Goal: Information Seeking & Learning: Learn about a topic

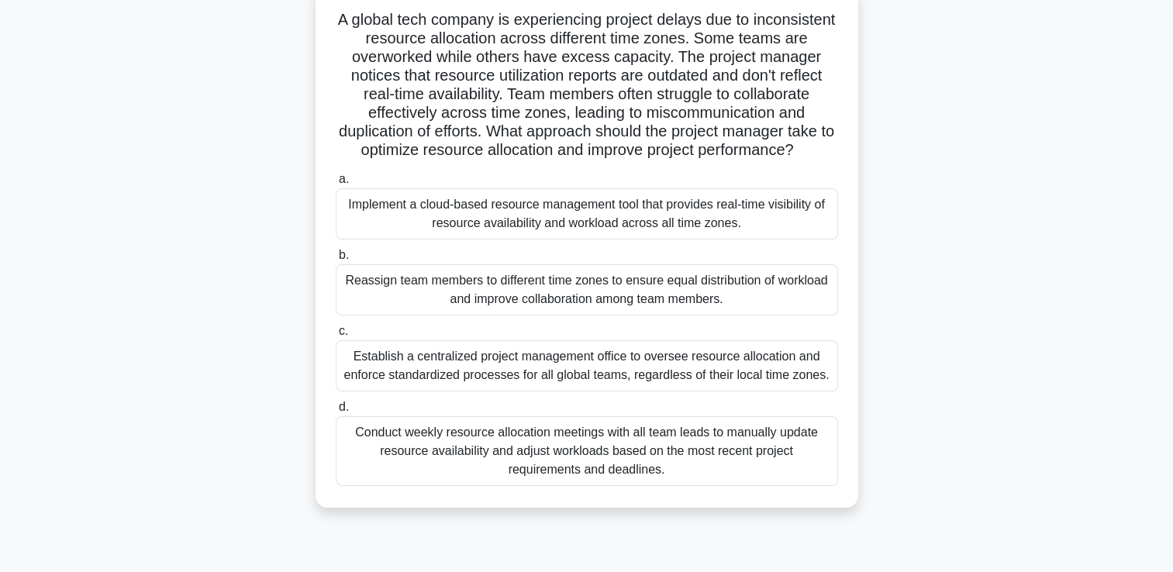
scroll to position [107, 0]
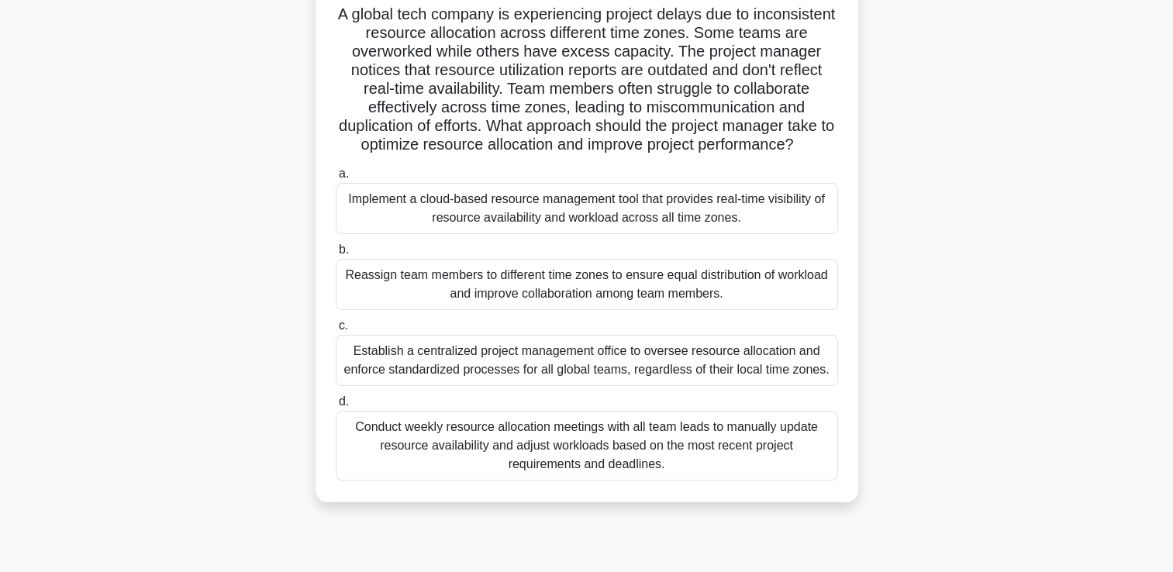
click at [507, 130] on h5 "A global tech company is experiencing project delays due to inconsistent resour…" at bounding box center [587, 80] width 506 height 150
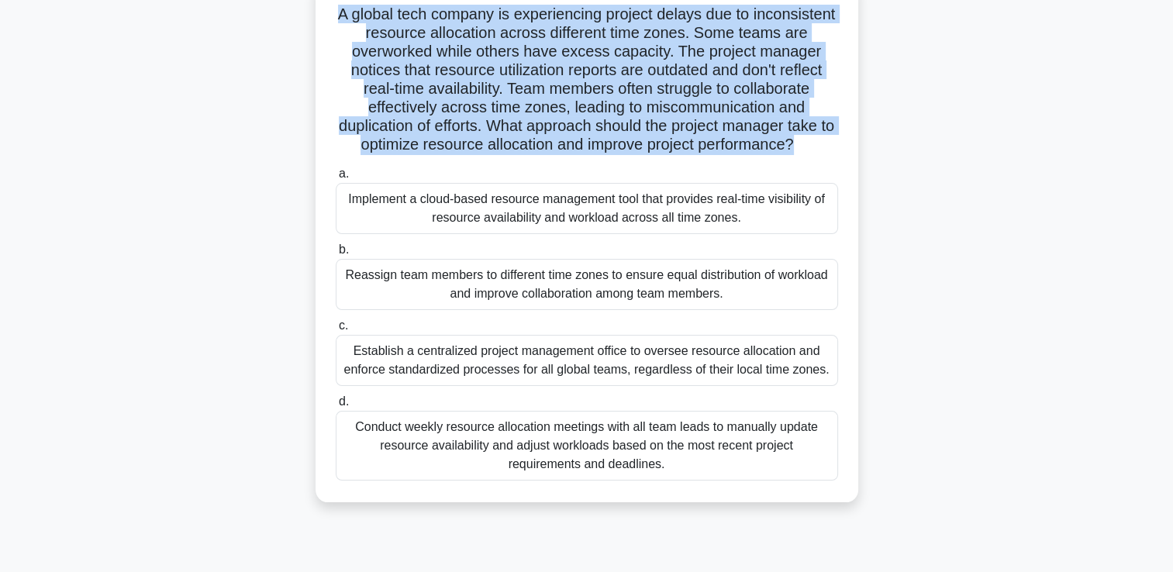
click at [507, 130] on h5 "A global tech company is experiencing project delays due to inconsistent resour…" at bounding box center [587, 80] width 506 height 150
click at [527, 130] on h5 "A global tech company is experiencing project delays due to inconsistent resour…" at bounding box center [587, 80] width 506 height 150
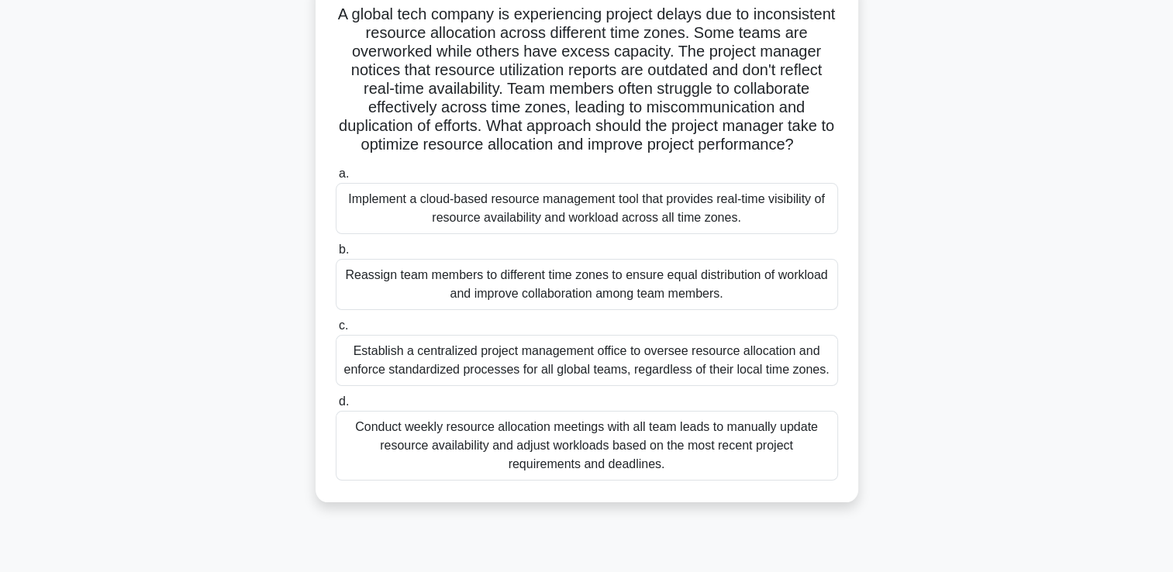
click at [661, 234] on div "Implement a cloud-based resource management tool that provides real-time visibi…" at bounding box center [587, 208] width 503 height 51
click at [336, 179] on input "a. Implement a cloud-based resource management tool that provides real-time vis…" at bounding box center [336, 174] width 0 height 10
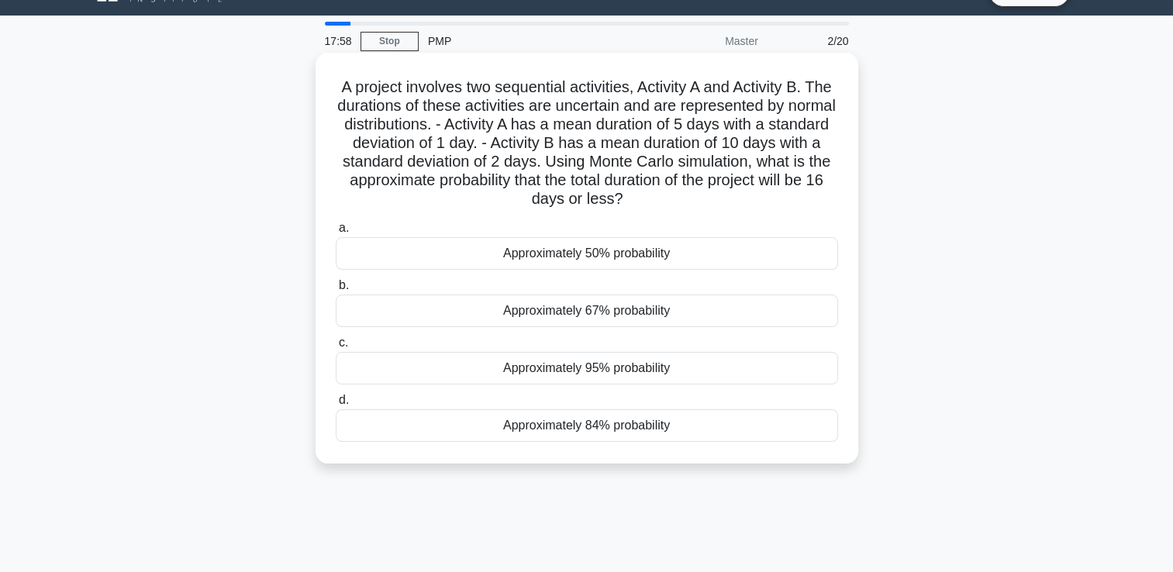
scroll to position [0, 0]
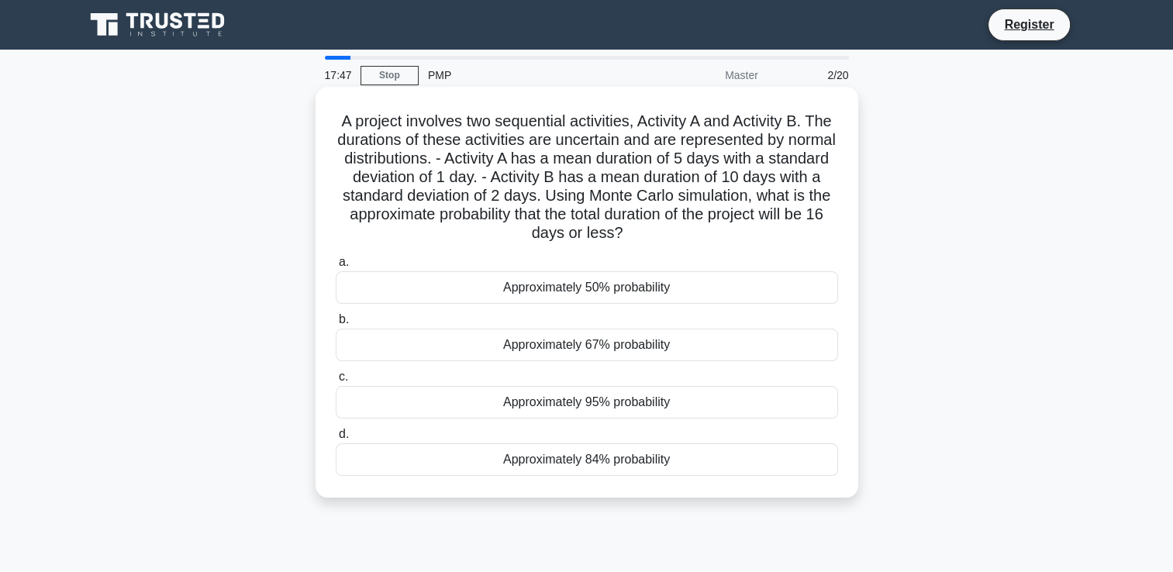
click at [526, 181] on h5 "A project involves two sequential activities, Activity A and Activity B. The du…" at bounding box center [587, 178] width 506 height 132
click at [571, 348] on div "Approximately 67% probability" at bounding box center [587, 345] width 503 height 33
click at [336, 325] on input "b. Approximately 67% probability" at bounding box center [336, 320] width 0 height 10
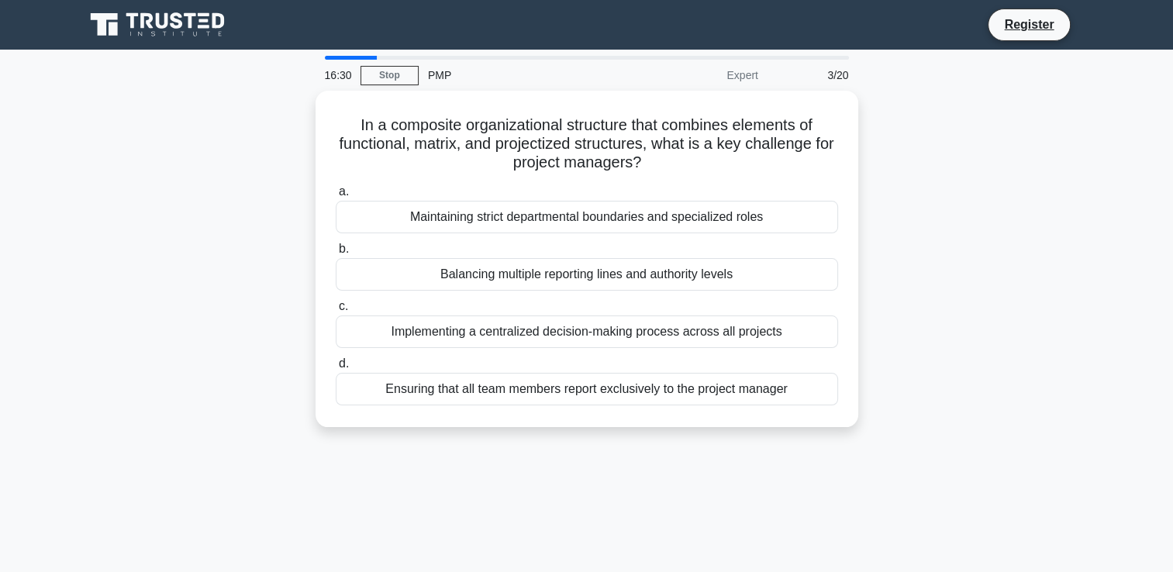
click at [986, 186] on div "In a composite organizational structure that combines elements of functional, m…" at bounding box center [587, 268] width 1024 height 355
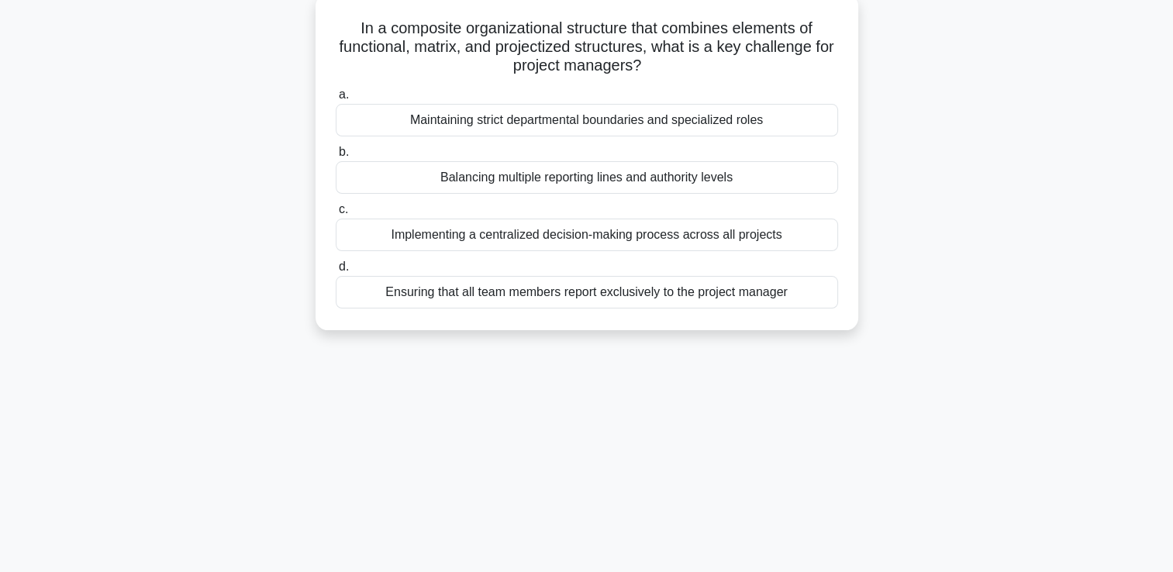
scroll to position [98, 0]
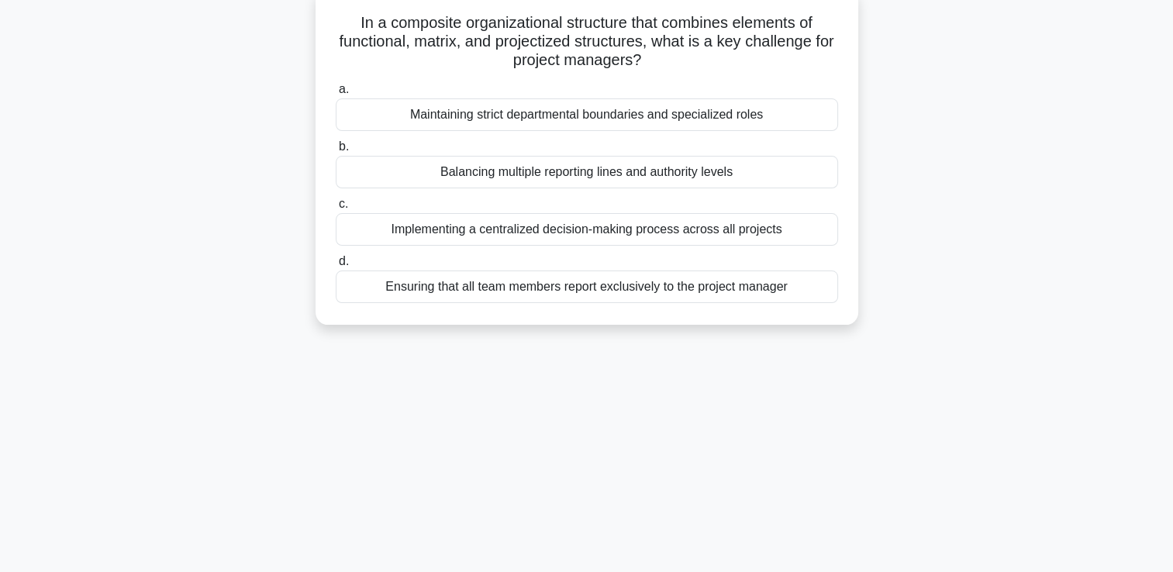
click at [655, 26] on h5 "In a composite organizational structure that combines elements of functional, m…" at bounding box center [587, 41] width 506 height 57
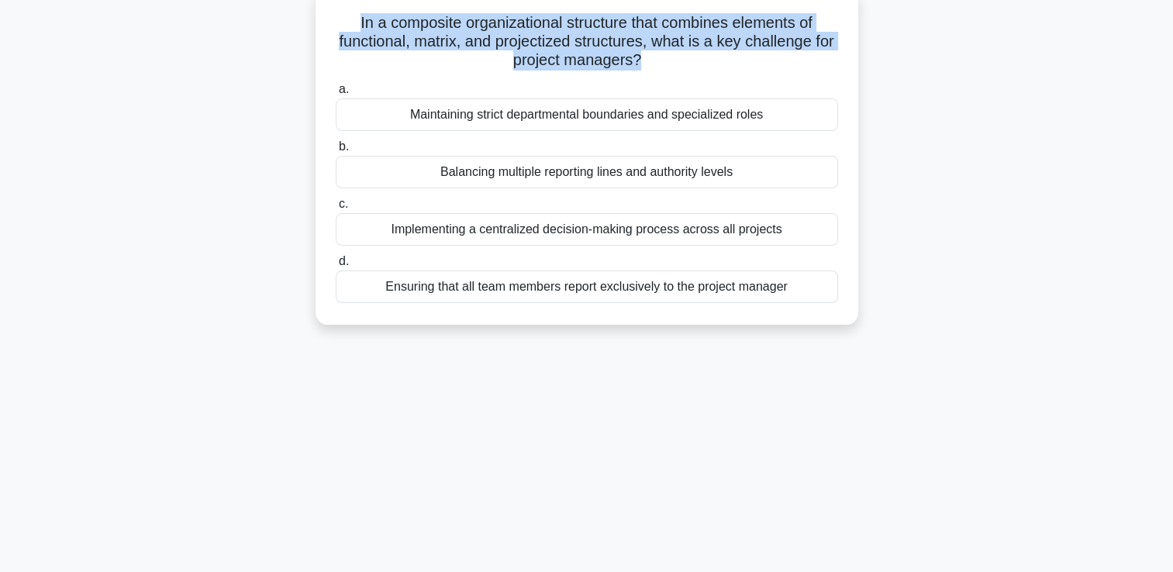
click at [655, 26] on h5 "In a composite organizational structure that combines elements of functional, m…" at bounding box center [587, 41] width 506 height 57
click at [484, 54] on h5 "In a composite organizational structure that combines elements of functional, m…" at bounding box center [587, 41] width 506 height 57
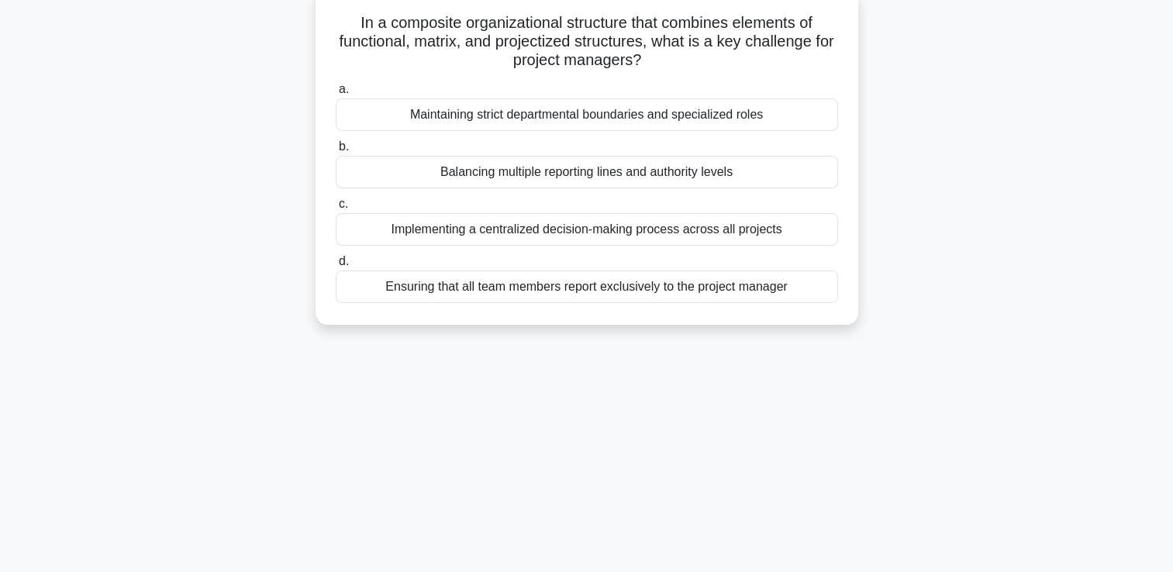
click at [507, 54] on h5 "In a composite organizational structure that combines elements of functional, m…" at bounding box center [587, 41] width 506 height 57
click at [563, 60] on h5 "In a composite organizational structure that combines elements of functional, m…" at bounding box center [587, 41] width 506 height 57
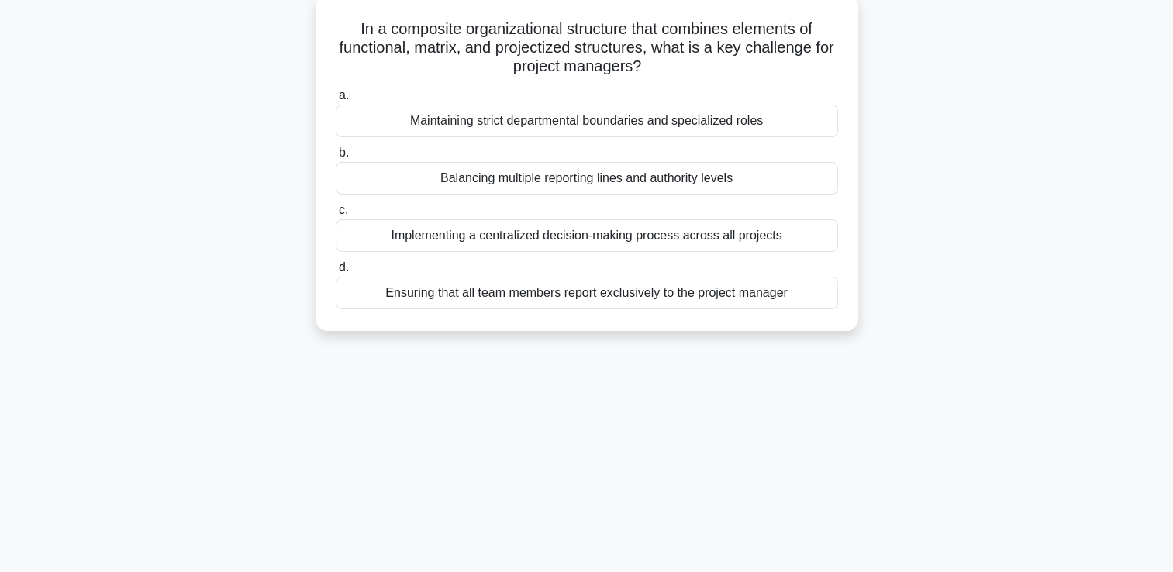
scroll to position [100, 0]
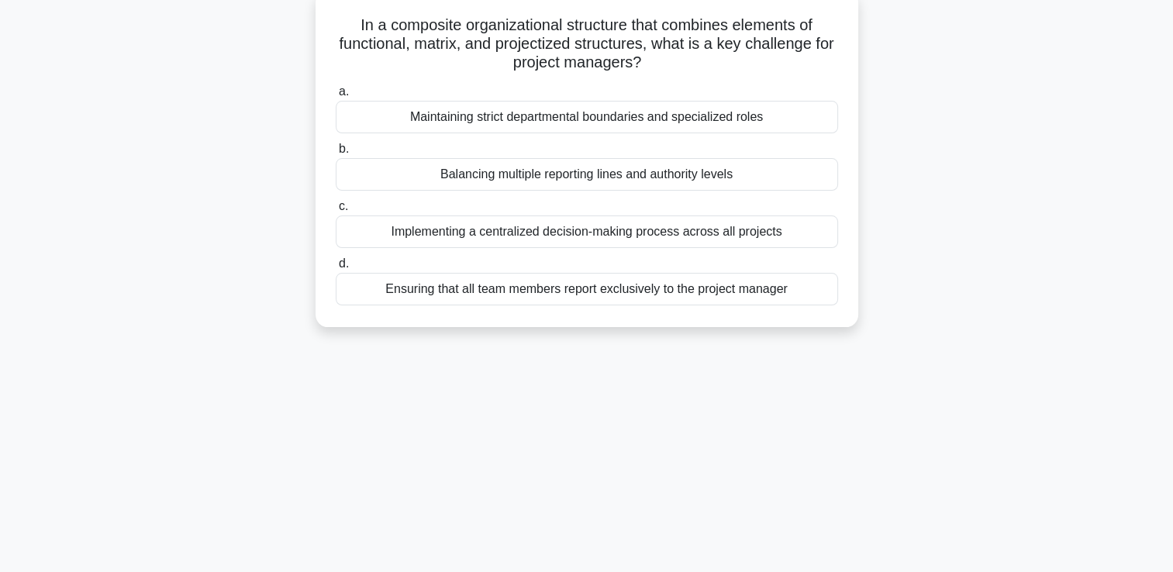
click at [237, 298] on div "In a composite organizational structure that combines elements of functional, m…" at bounding box center [587, 168] width 1024 height 355
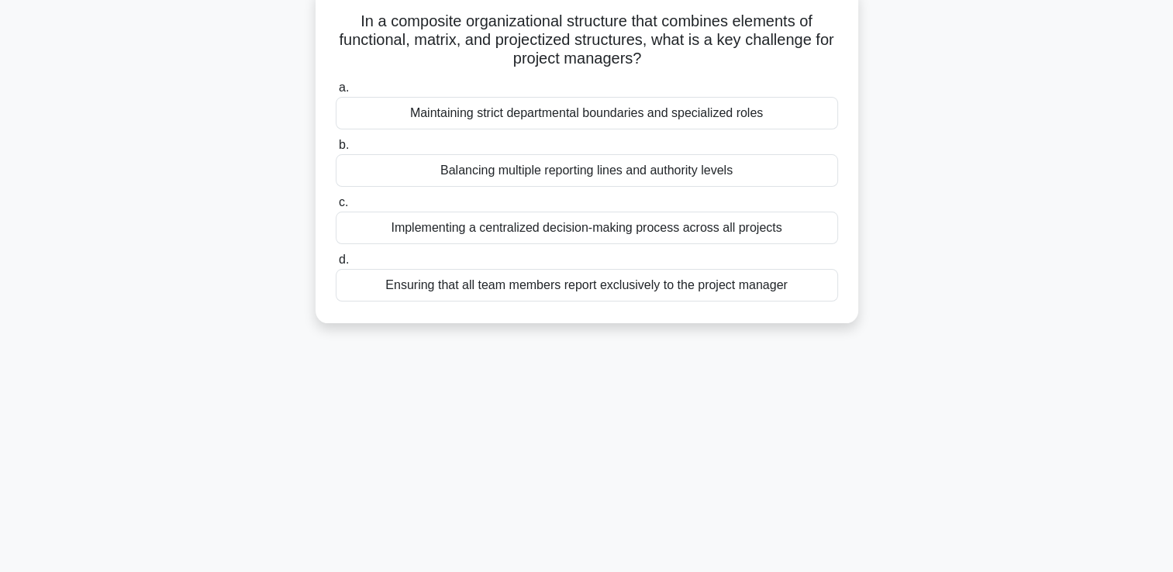
click at [558, 180] on div "Balancing multiple reporting lines and authority levels" at bounding box center [587, 170] width 503 height 33
click at [336, 150] on input "b. Balancing multiple reporting lines and authority levels" at bounding box center [336, 145] width 0 height 10
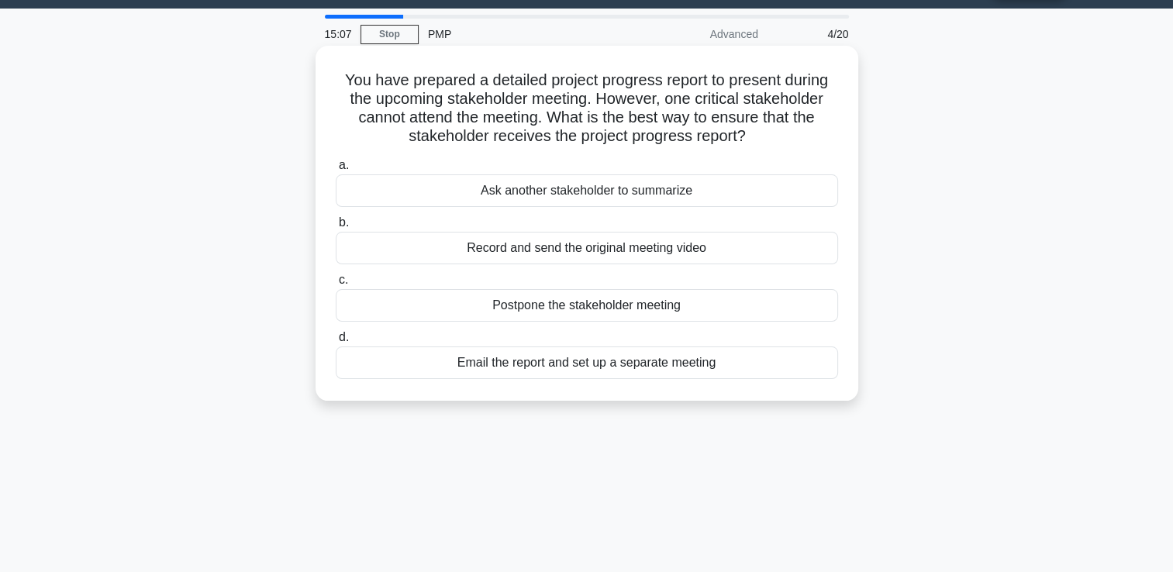
scroll to position [0, 0]
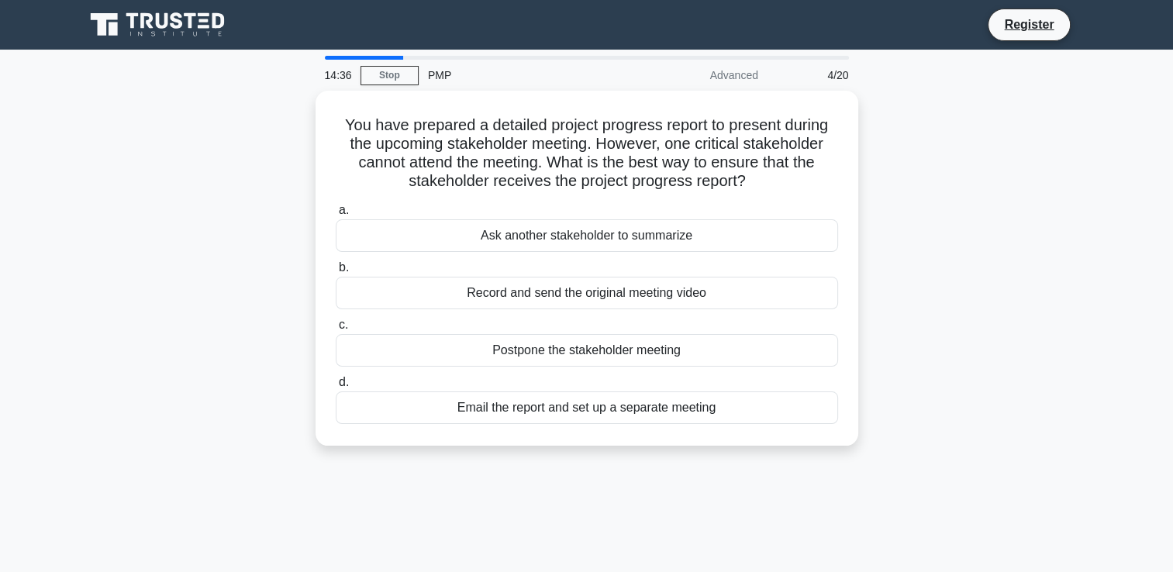
click at [216, 352] on div "You have prepared a detailed project progress report to present during the upco…" at bounding box center [587, 278] width 1024 height 374
click at [218, 349] on div "You have prepared a detailed project progress report to present during the upco…" at bounding box center [587, 278] width 1024 height 374
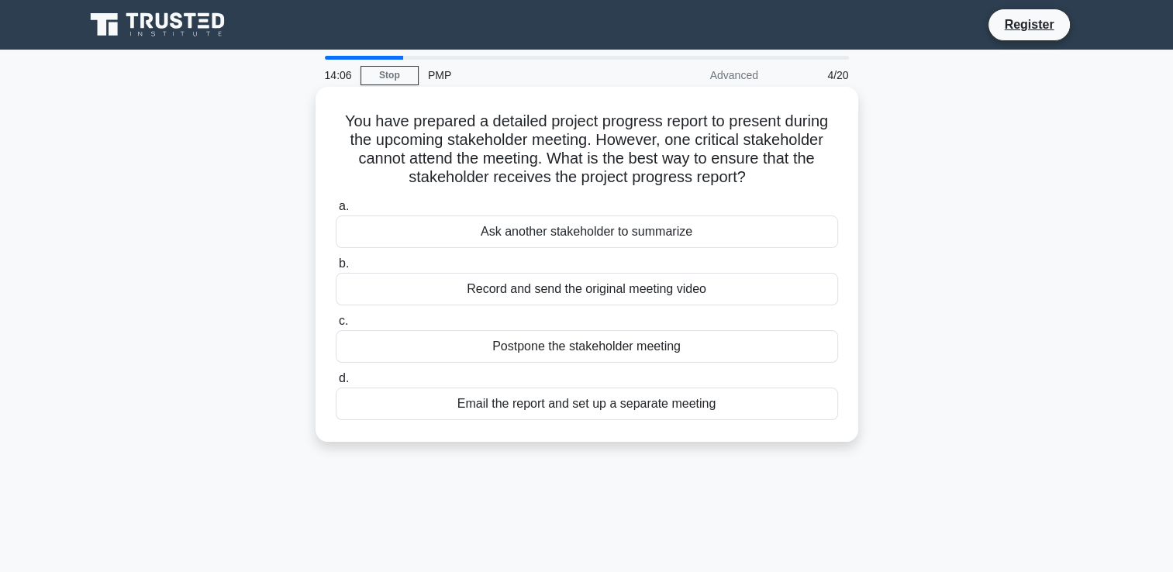
click at [624, 300] on div "Record and send the original meeting video" at bounding box center [587, 289] width 503 height 33
click at [336, 269] on input "b. Record and send the original meeting video" at bounding box center [336, 264] width 0 height 10
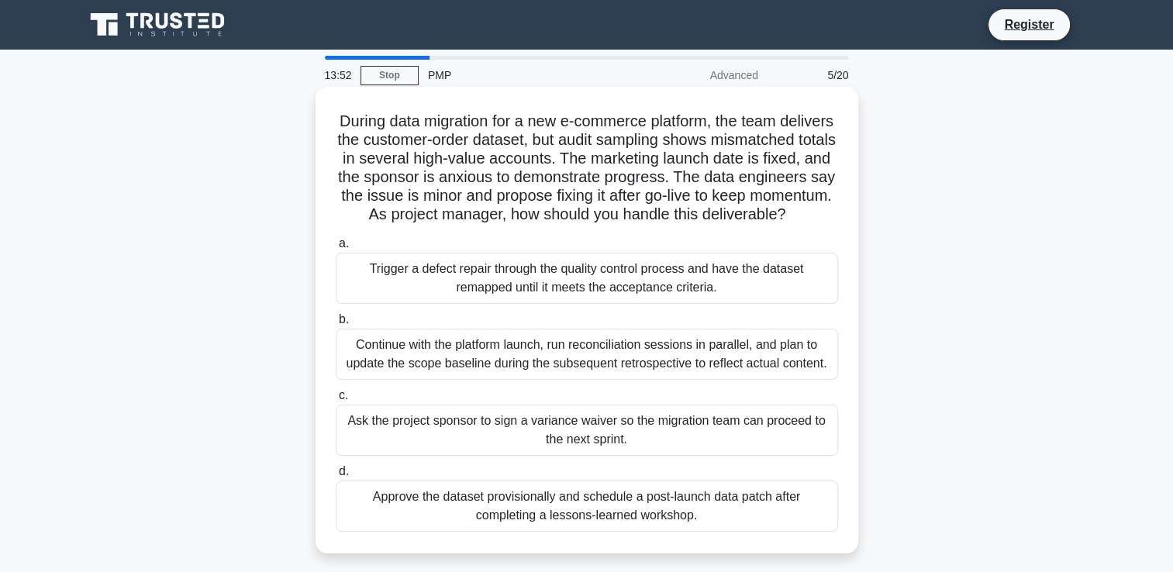
click at [412, 197] on h5 "During data migration for a new e-commerce platform, the team delivers the cust…" at bounding box center [587, 168] width 506 height 113
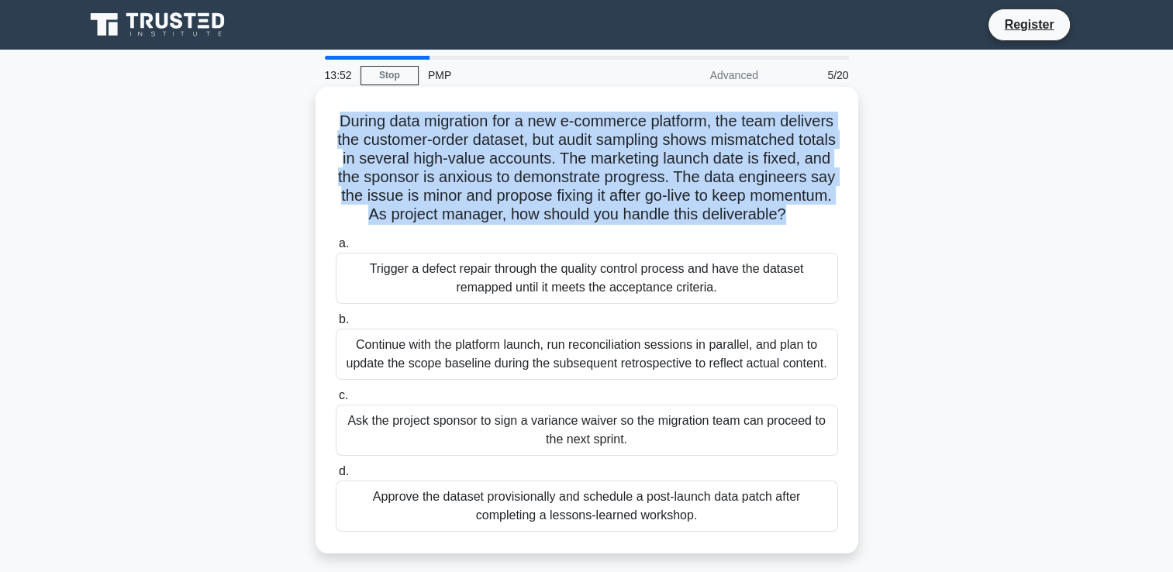
click at [412, 197] on h5 "During data migration for a new e-commerce platform, the team delivers the cust…" at bounding box center [587, 168] width 506 height 113
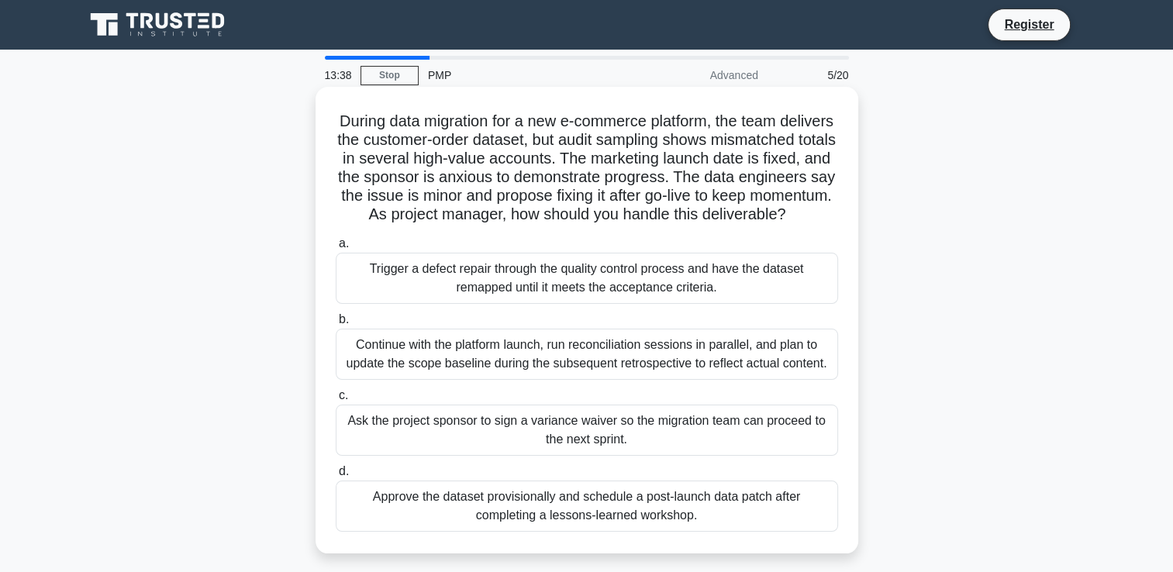
click at [551, 172] on h5 "During data migration for a new e-commerce platform, the team delivers the cust…" at bounding box center [587, 168] width 506 height 113
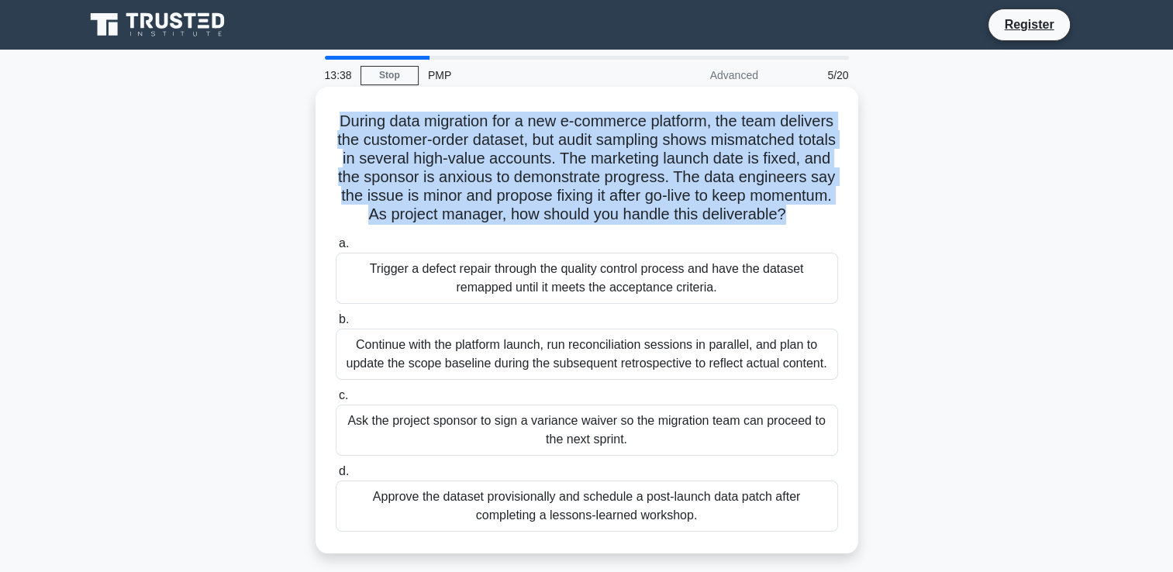
click at [551, 172] on h5 "During data migration for a new e-commerce platform, the team delivers the cust…" at bounding box center [587, 168] width 506 height 113
click at [539, 181] on h5 "During data migration for a new e-commerce platform, the team delivers the cust…" at bounding box center [587, 168] width 506 height 113
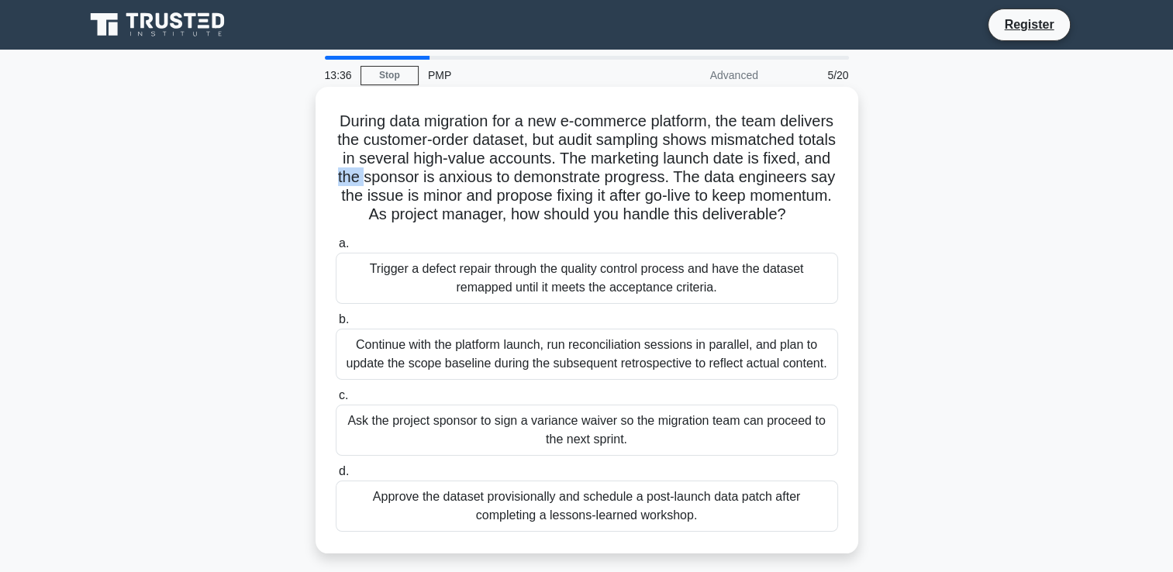
click at [539, 181] on h5 "During data migration for a new e-commerce platform, the team delivers the cust…" at bounding box center [587, 168] width 506 height 113
click at [472, 206] on h5 "During data migration for a new e-commerce platform, the team delivers the cust…" at bounding box center [587, 168] width 506 height 113
click at [729, 191] on h5 "During data migration for a new e-commerce platform, the team delivers the cust…" at bounding box center [587, 168] width 506 height 113
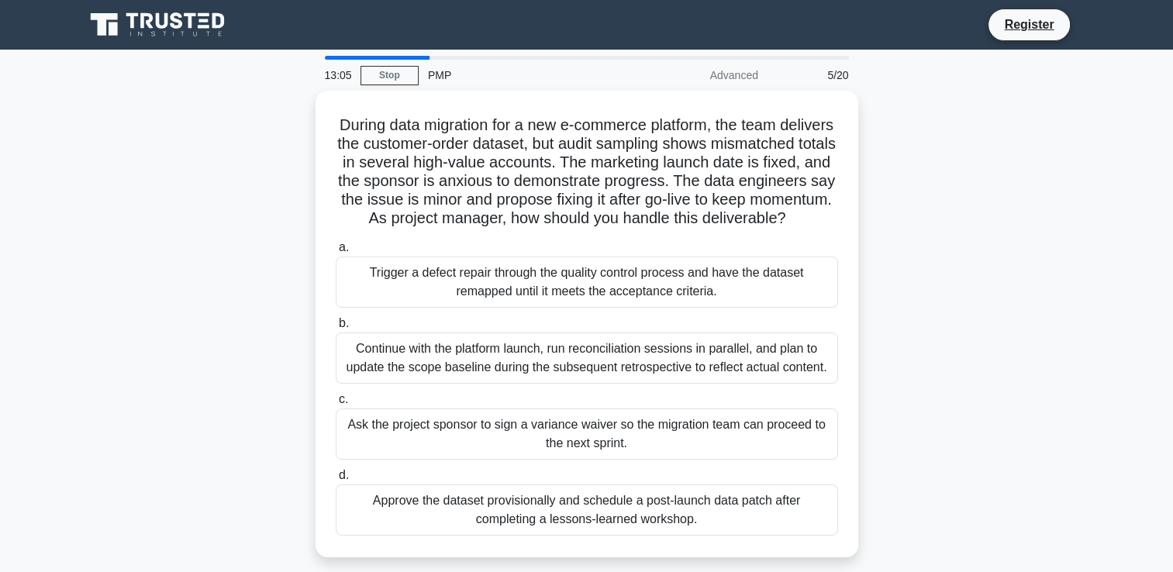
click at [128, 306] on div "During data migration for a new e-commerce platform, the team delivers the cust…" at bounding box center [587, 333] width 1024 height 485
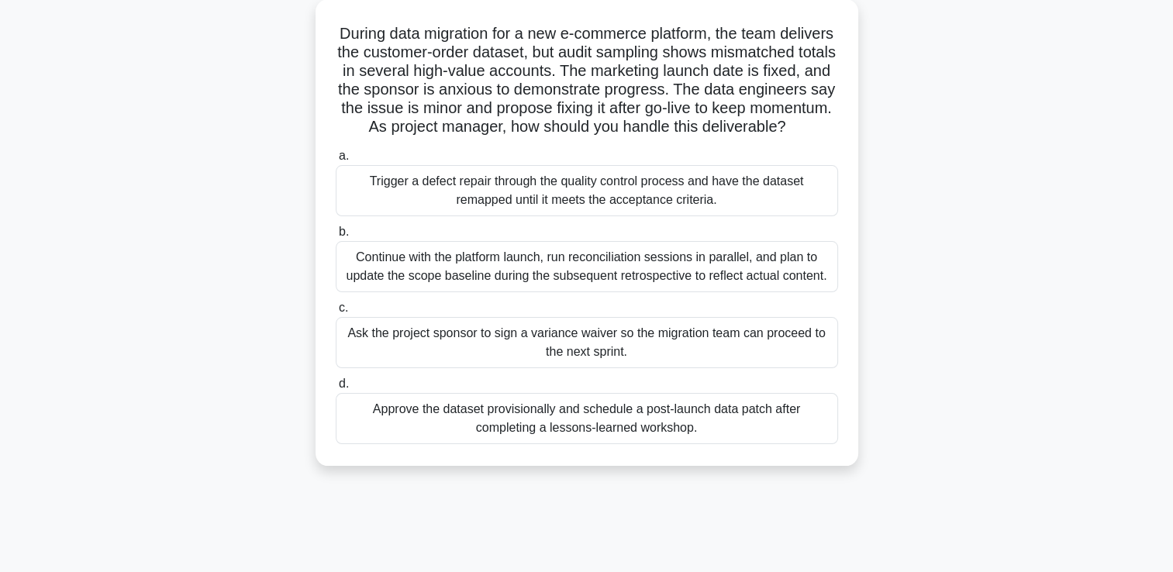
scroll to position [93, 0]
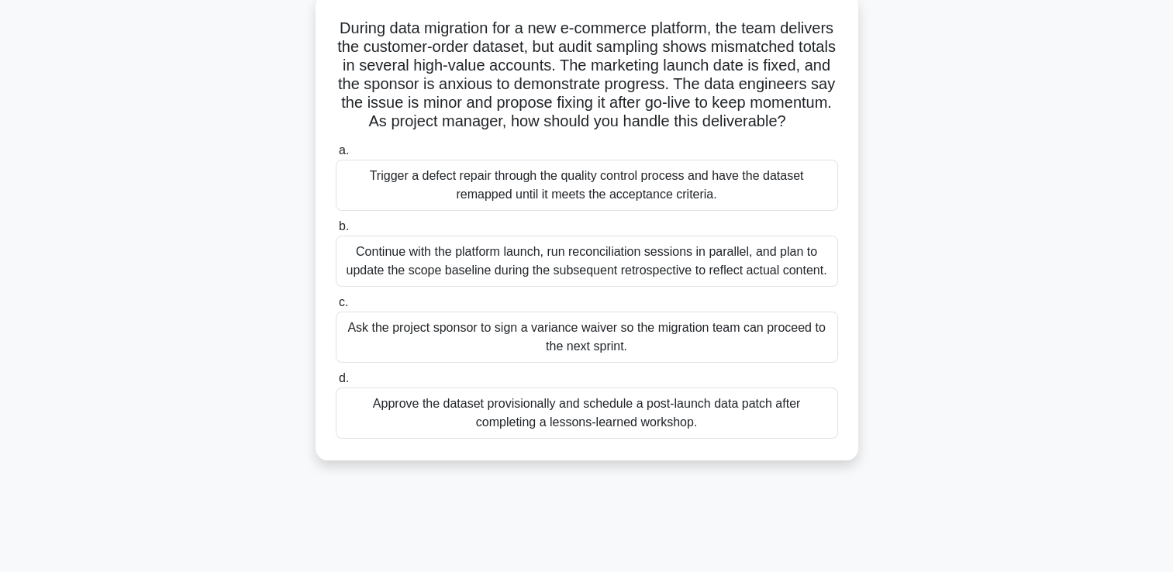
click at [593, 203] on div "Trigger a defect repair through the quality control process and have the datase…" at bounding box center [587, 185] width 503 height 51
click at [336, 156] on input "a. Trigger a defect repair through the quality control process and have the dat…" at bounding box center [336, 151] width 0 height 10
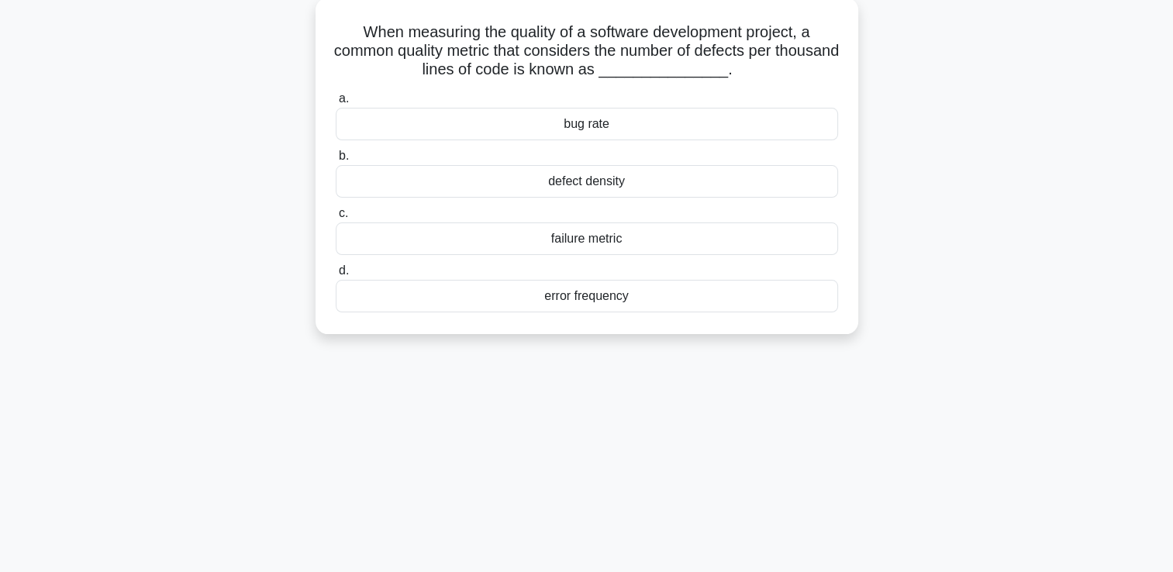
scroll to position [0, 0]
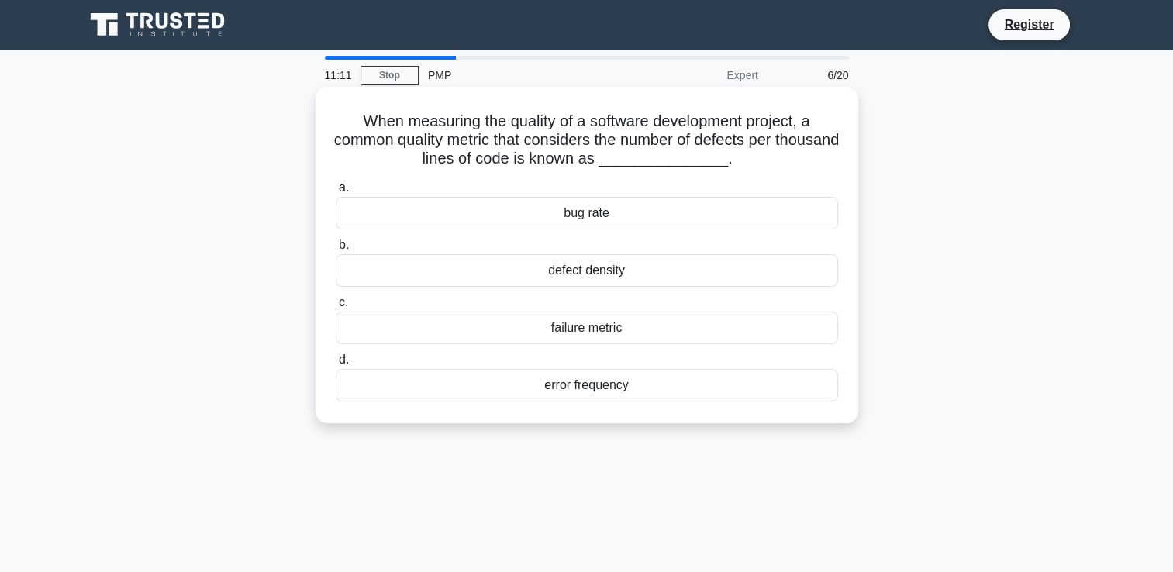
click at [597, 225] on div "bug rate" at bounding box center [587, 213] width 503 height 33
click at [336, 193] on input "a. bug rate" at bounding box center [336, 188] width 0 height 10
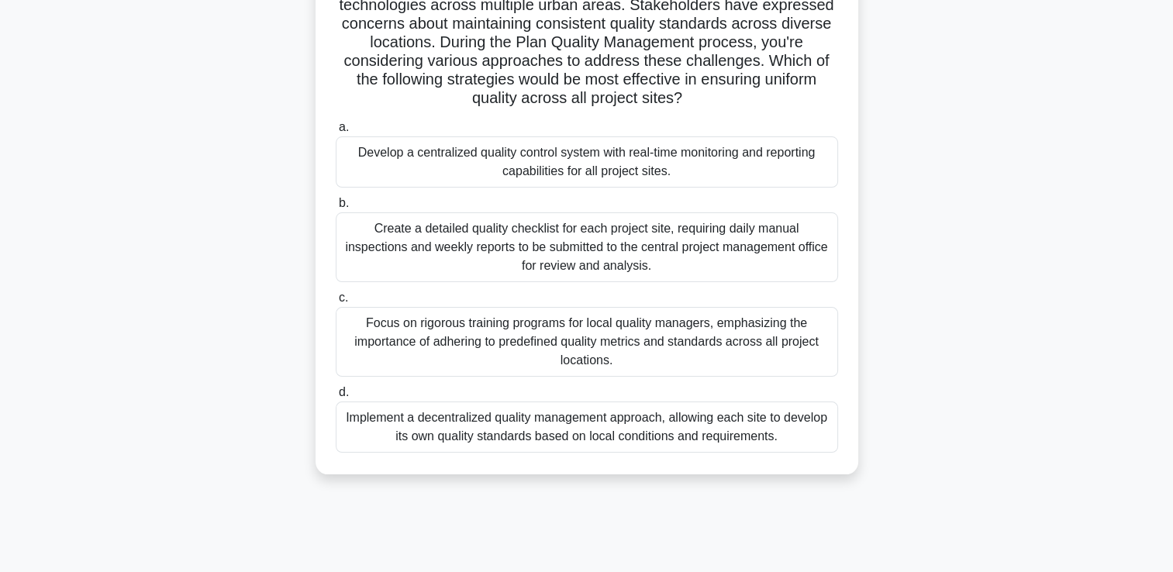
scroll to position [203, 0]
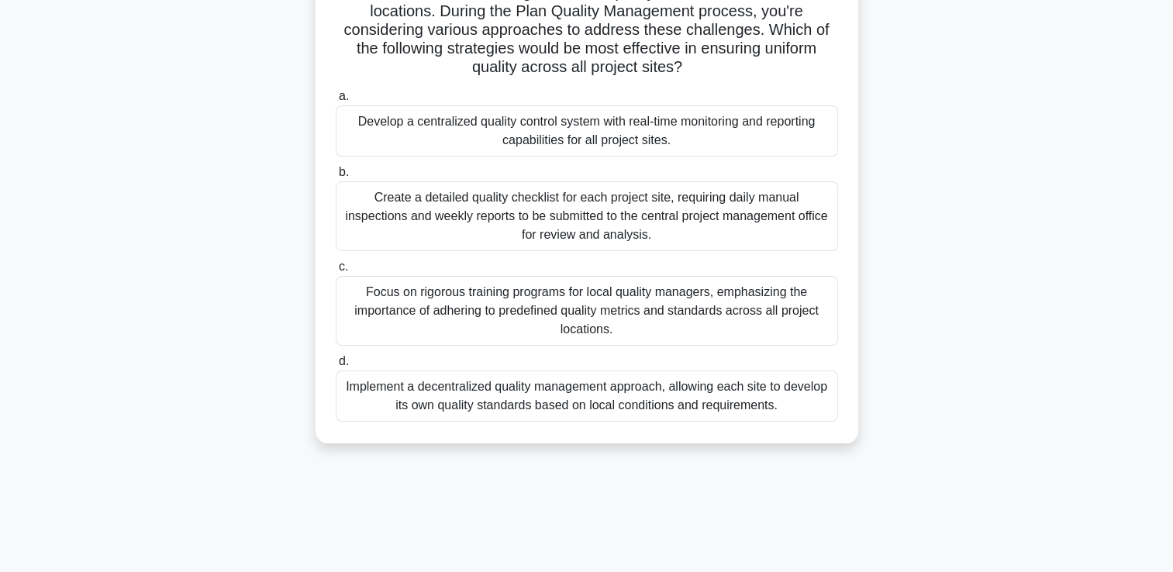
click at [628, 311] on div "Focus on rigorous training programs for local quality managers, emphasizing the…" at bounding box center [587, 311] width 503 height 70
click at [336, 272] on input "c. Focus on rigorous training programs for local quality managers, emphasizing …" at bounding box center [336, 267] width 0 height 10
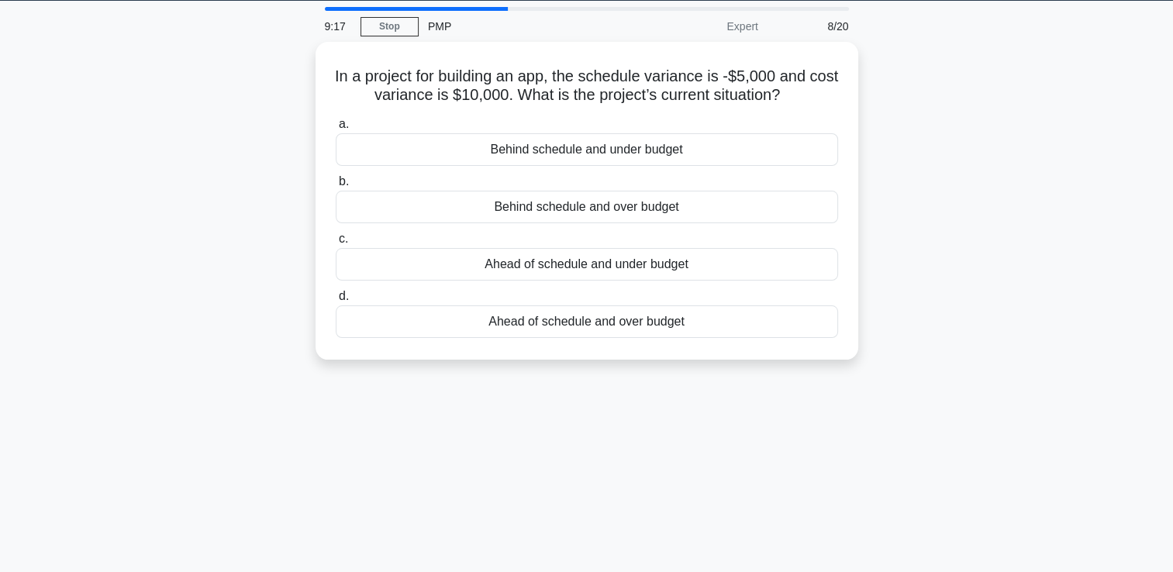
scroll to position [0, 0]
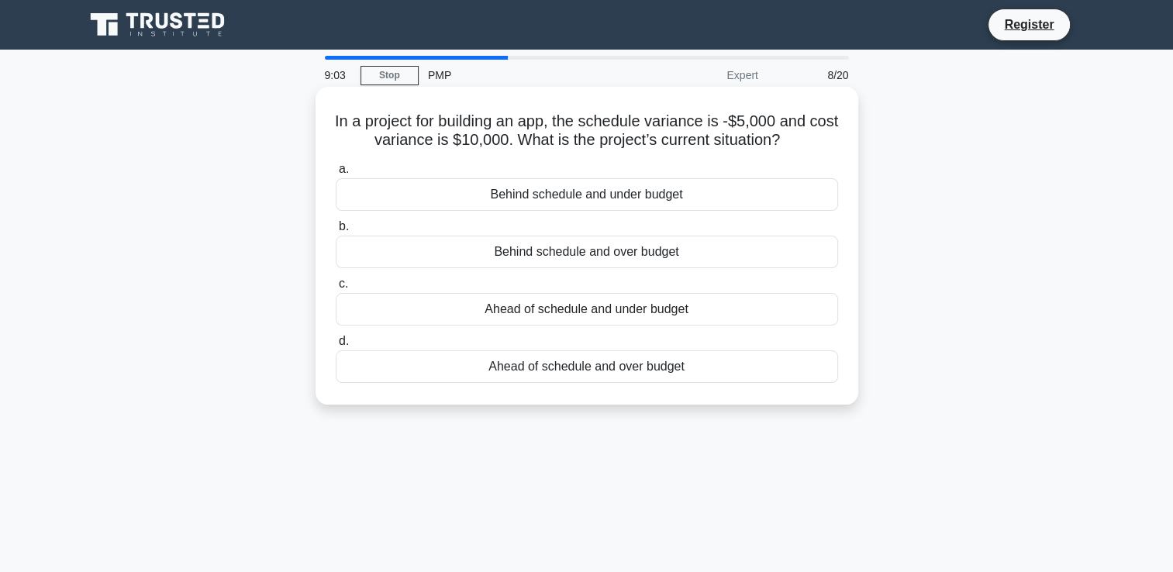
click at [646, 199] on div "Behind schedule and under budget" at bounding box center [587, 194] width 503 height 33
click at [336, 174] on input "a. Behind schedule and under budget" at bounding box center [336, 169] width 0 height 10
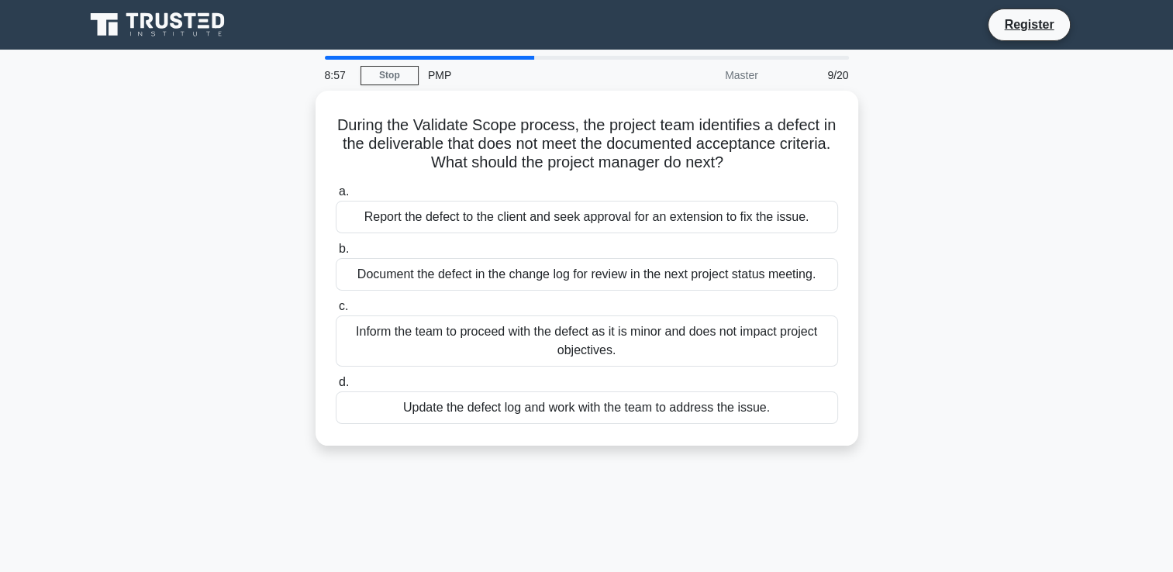
click at [235, 181] on div "During the Validate Scope process, the project team identifies a defect in the …" at bounding box center [587, 278] width 1024 height 374
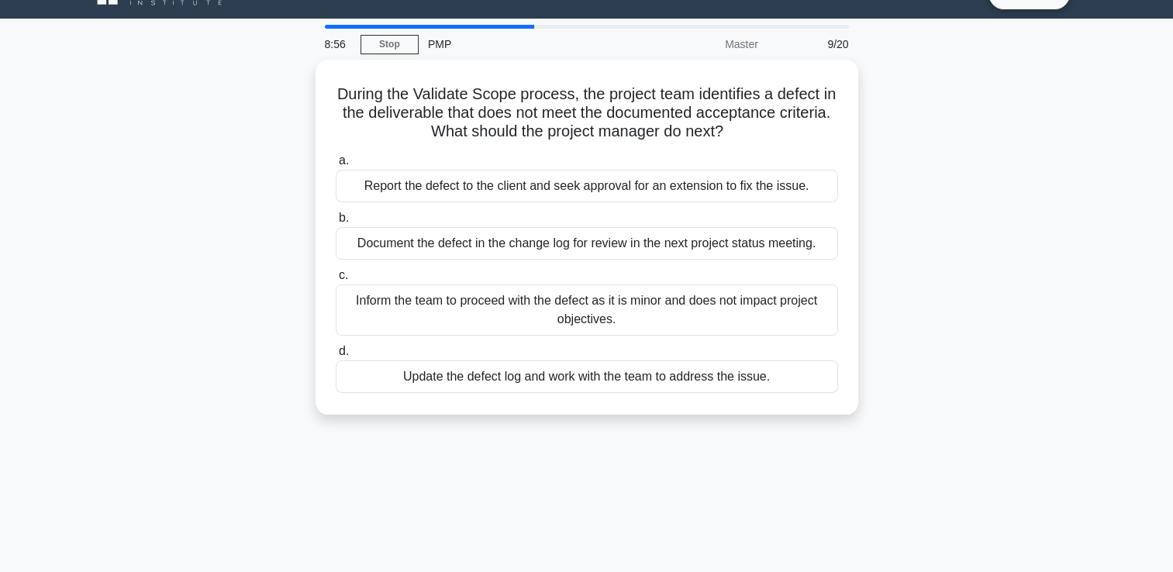
scroll to position [62, 0]
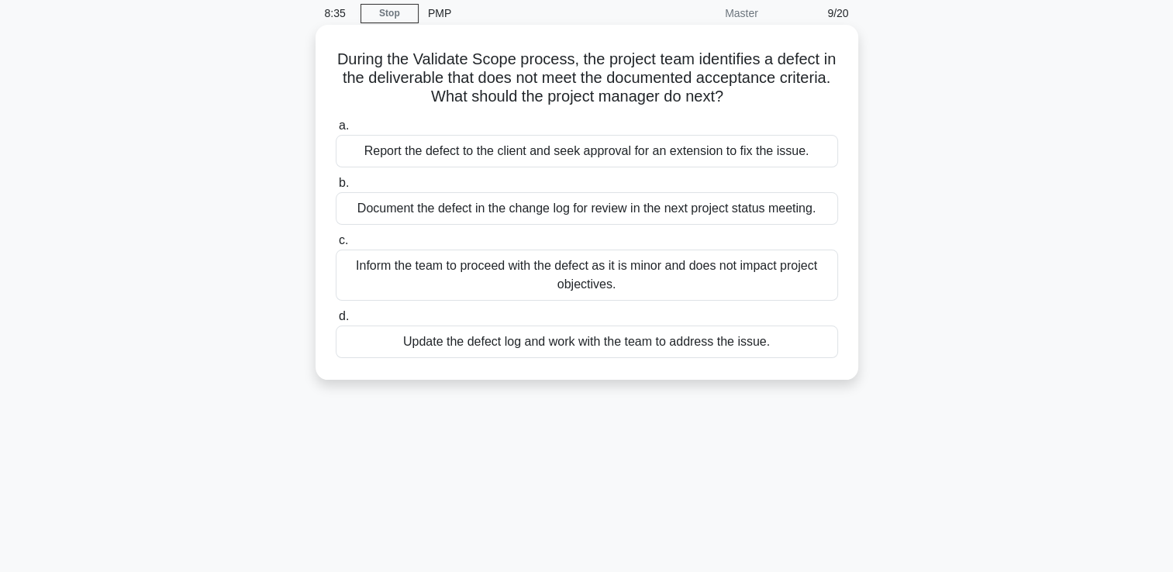
click at [588, 344] on div "Update the defect log and work with the team to address the issue." at bounding box center [587, 342] width 503 height 33
click at [336, 322] on input "d. Update the defect log and work with the team to address the issue." at bounding box center [336, 317] width 0 height 10
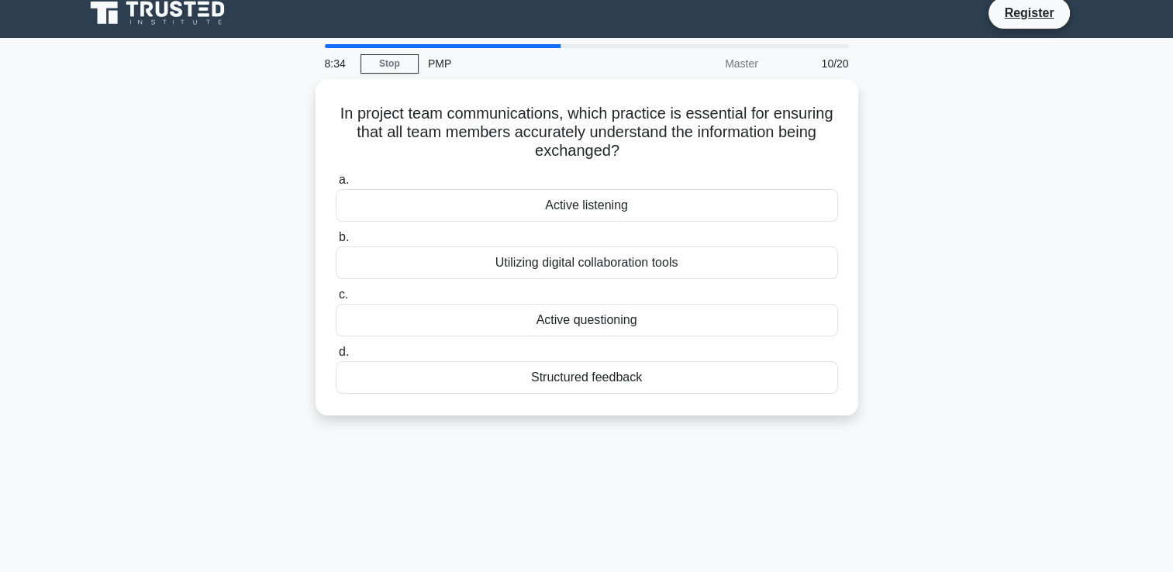
scroll to position [0, 0]
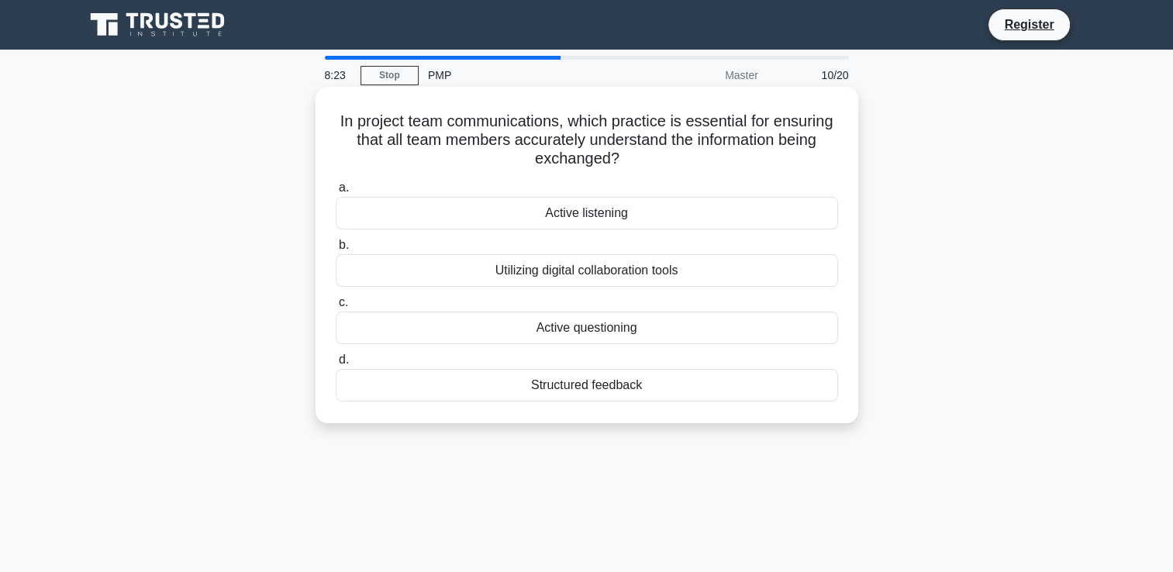
click at [596, 219] on div "Active listening" at bounding box center [587, 213] width 503 height 33
click at [336, 193] on input "a. Active listening" at bounding box center [336, 188] width 0 height 10
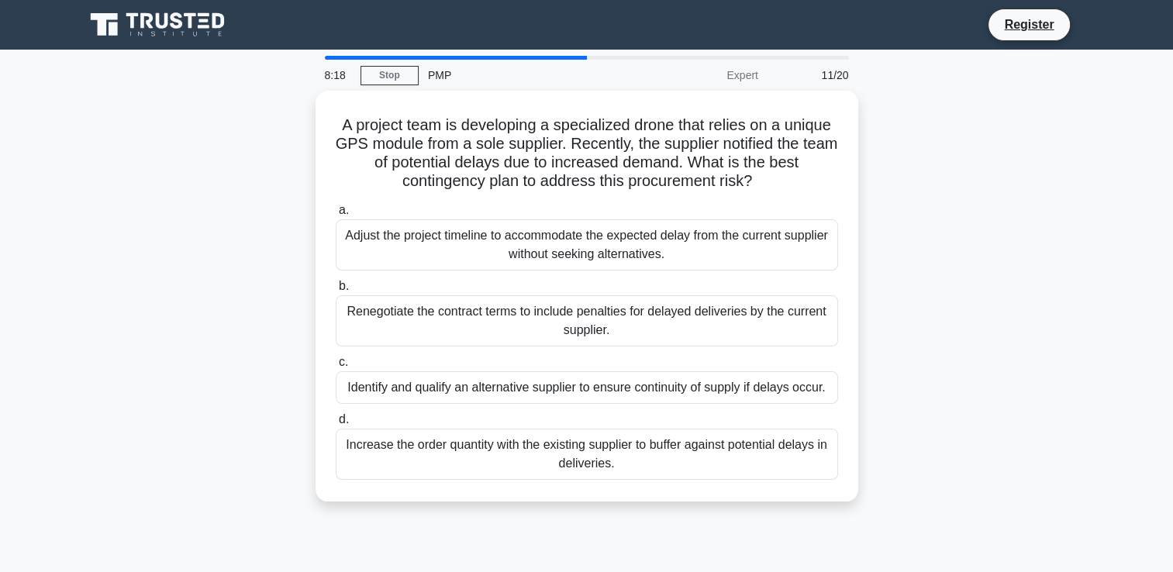
click at [247, 159] on div "A project team is developing a specialized drone that relies on a unique GPS mo…" at bounding box center [587, 306] width 1024 height 430
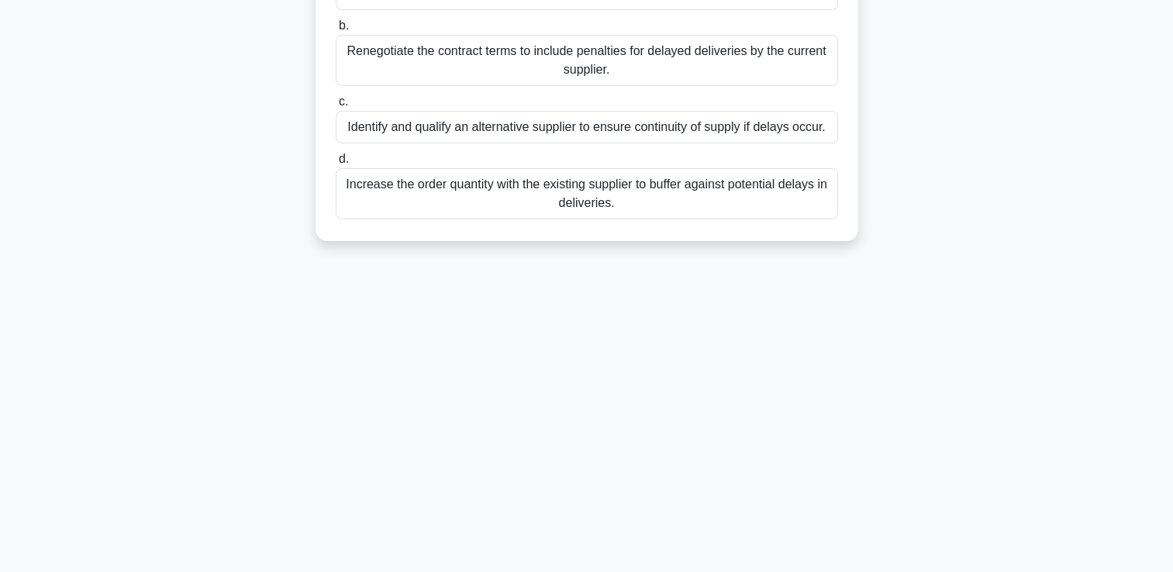
scroll to position [265, 0]
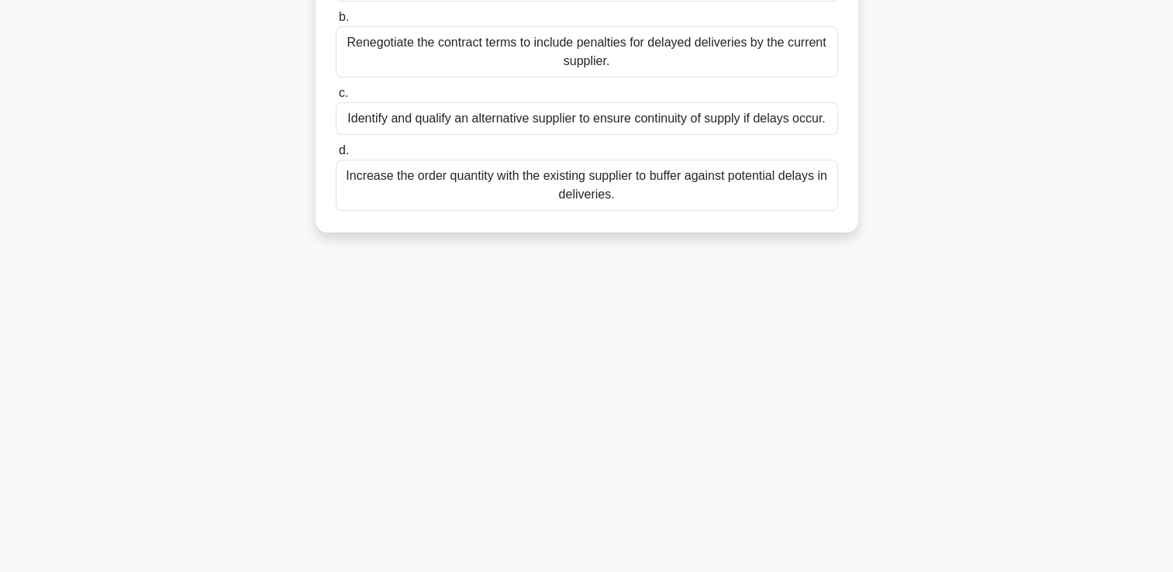
click at [611, 125] on div "Identify and qualify an alternative supplier to ensure continuity of supply if …" at bounding box center [587, 118] width 503 height 33
click at [336, 98] on input "c. Identify and qualify an alternative supplier to ensure continuity of supply …" at bounding box center [336, 93] width 0 height 10
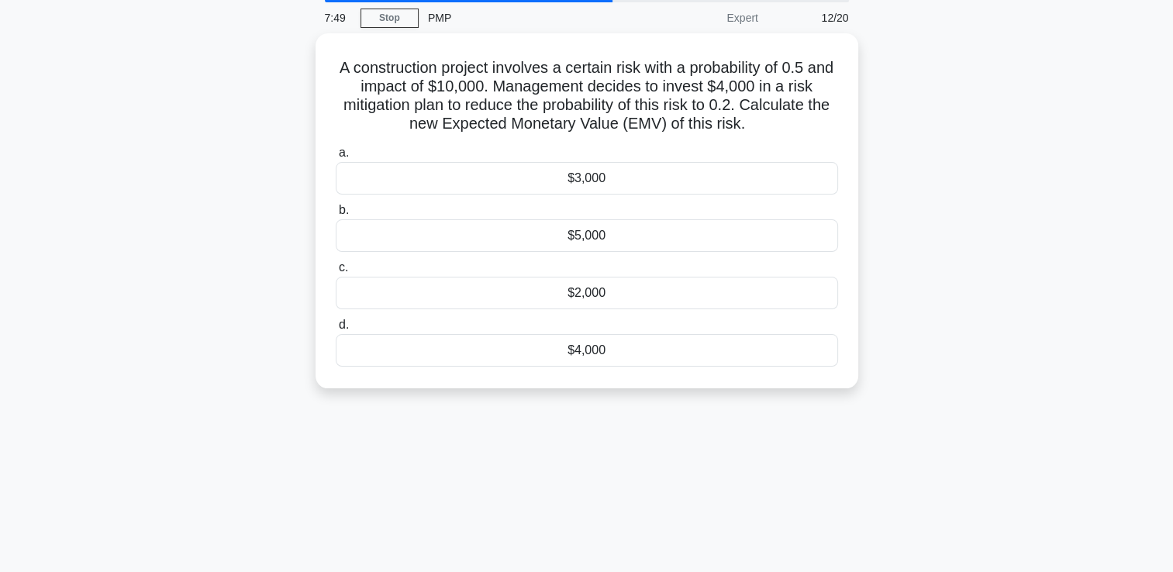
scroll to position [0, 0]
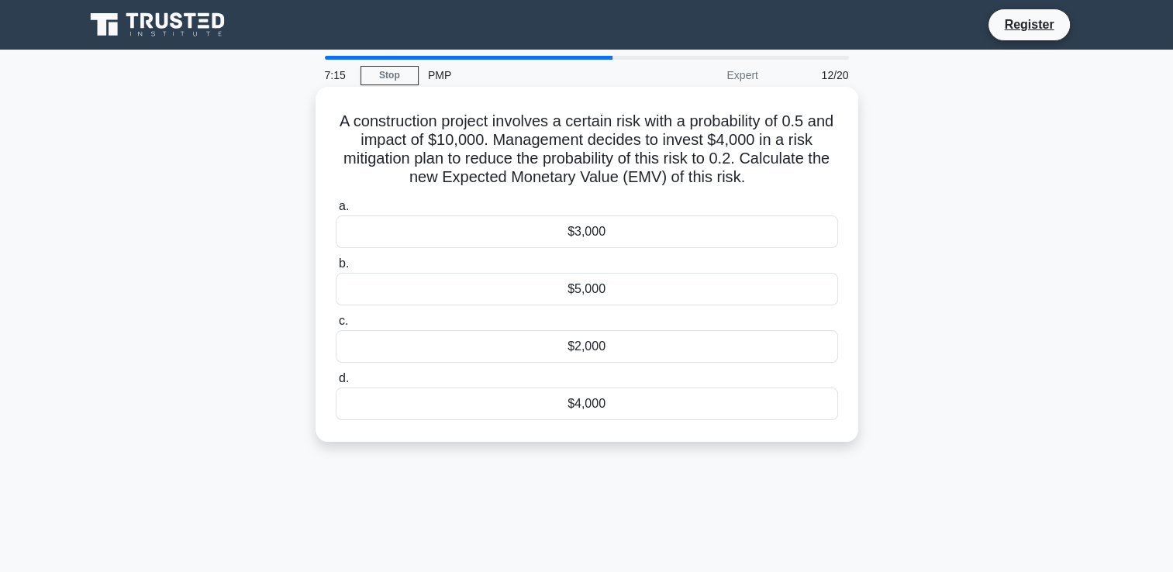
click at [466, 143] on h5 "A construction project involves a certain risk with a probability of 0.5 and im…" at bounding box center [587, 150] width 506 height 76
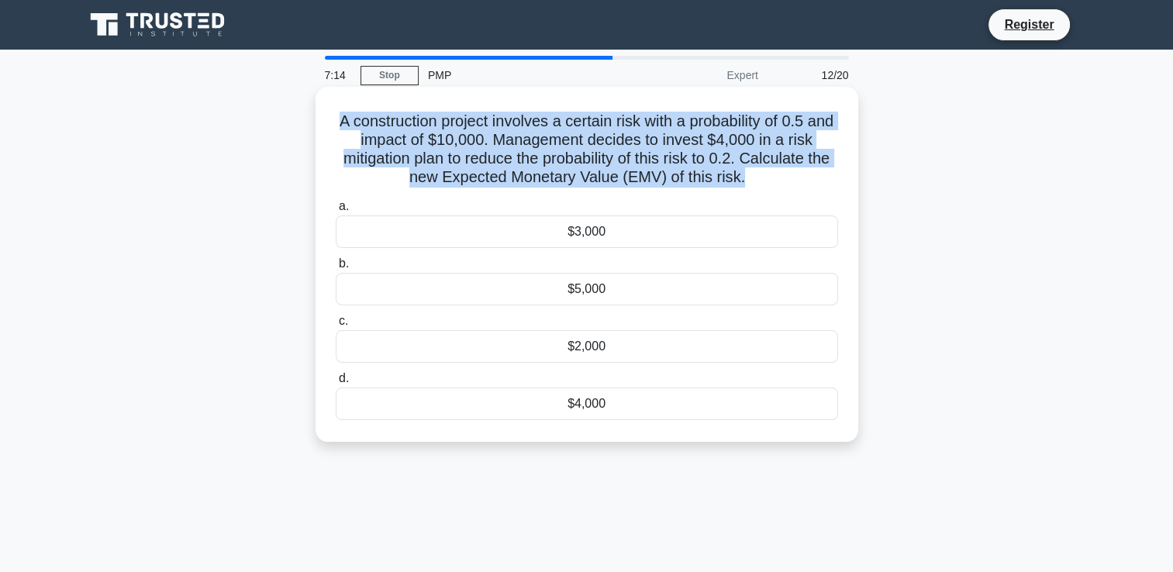
click at [466, 143] on h5 "A construction project involves a certain risk with a probability of 0.5 and im…" at bounding box center [587, 150] width 506 height 76
click at [511, 136] on h5 "A construction project involves a certain risk with a probability of 0.5 and im…" at bounding box center [587, 150] width 506 height 76
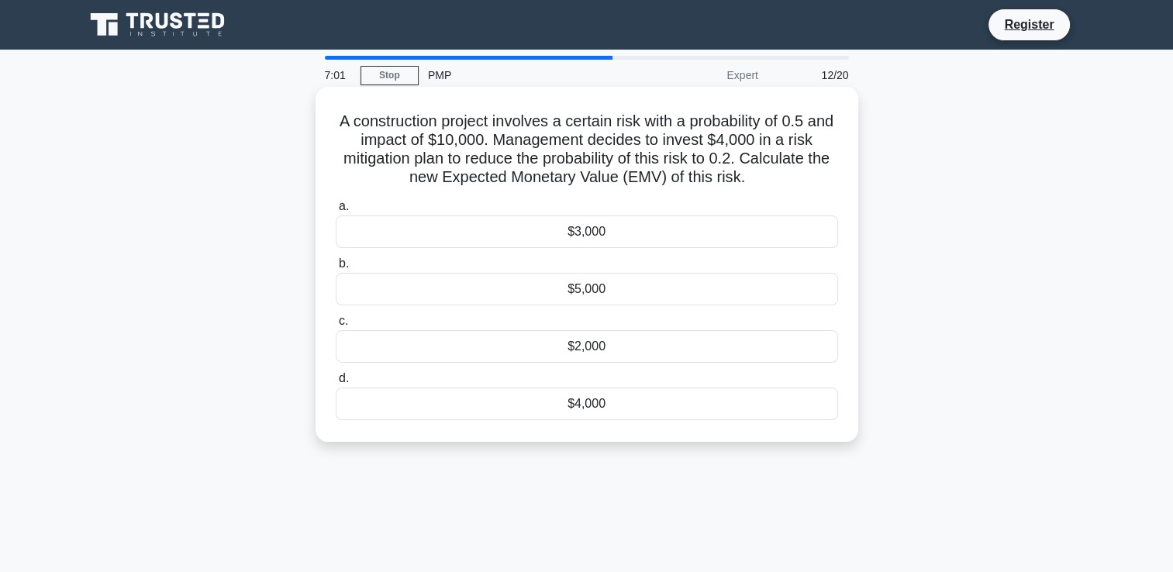
click at [579, 349] on div "$2,000" at bounding box center [587, 346] width 503 height 33
click at [336, 326] on input "c. $2,000" at bounding box center [336, 321] width 0 height 10
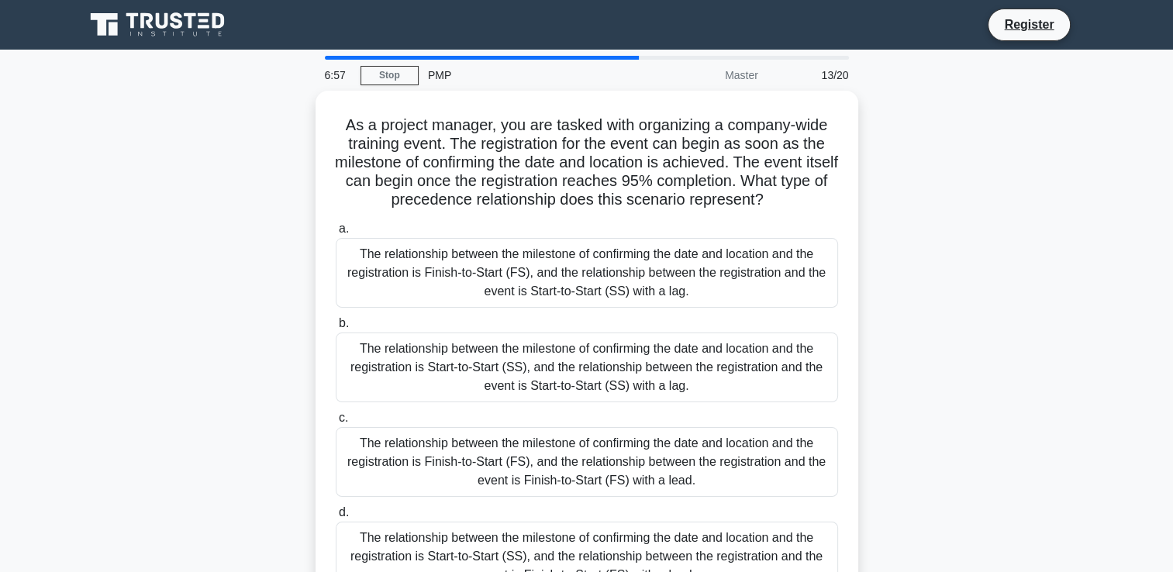
click at [270, 191] on div "As a project manager, you are tasked with organizing a company-wide training ev…" at bounding box center [587, 361] width 1024 height 541
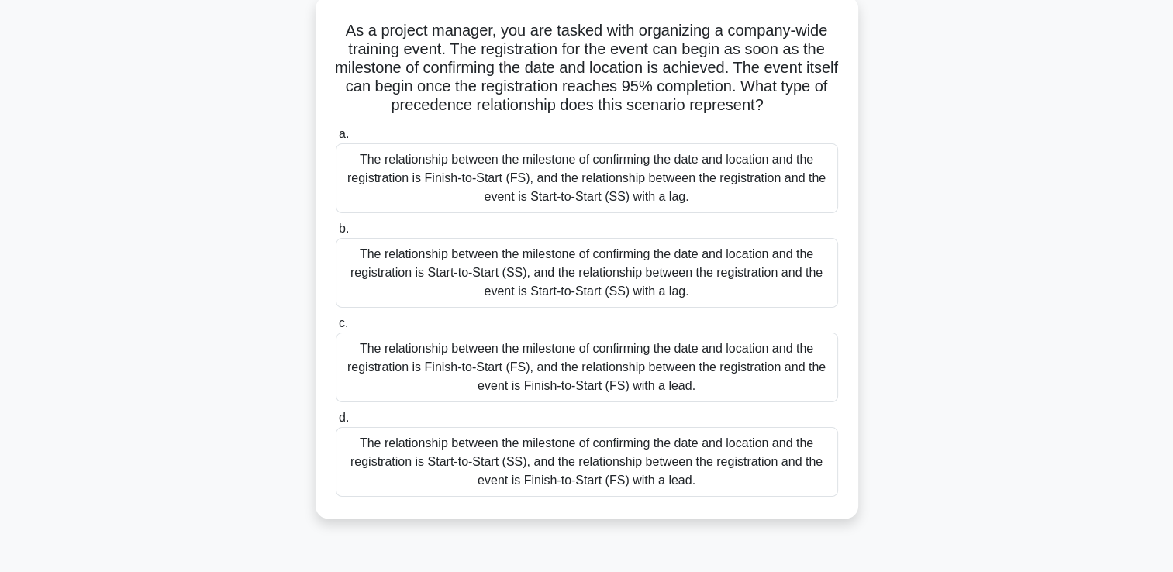
scroll to position [93, 0]
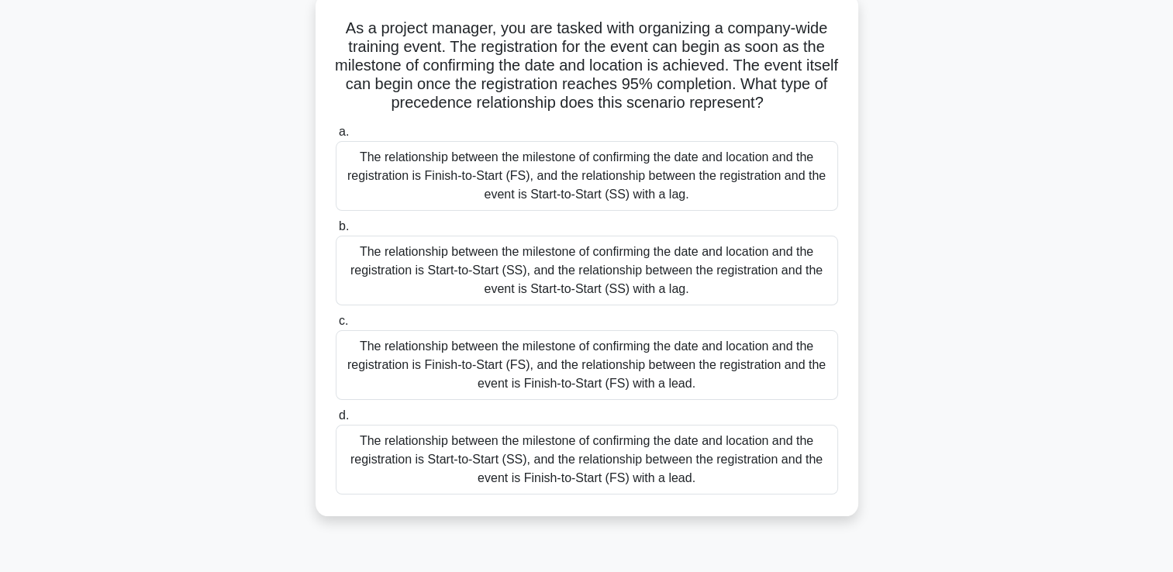
click at [555, 190] on div "The relationship between the milestone of confirming the date and location and …" at bounding box center [587, 176] width 503 height 70
click at [336, 137] on input "a. The relationship between the milestone of confirming the date and location a…" at bounding box center [336, 132] width 0 height 10
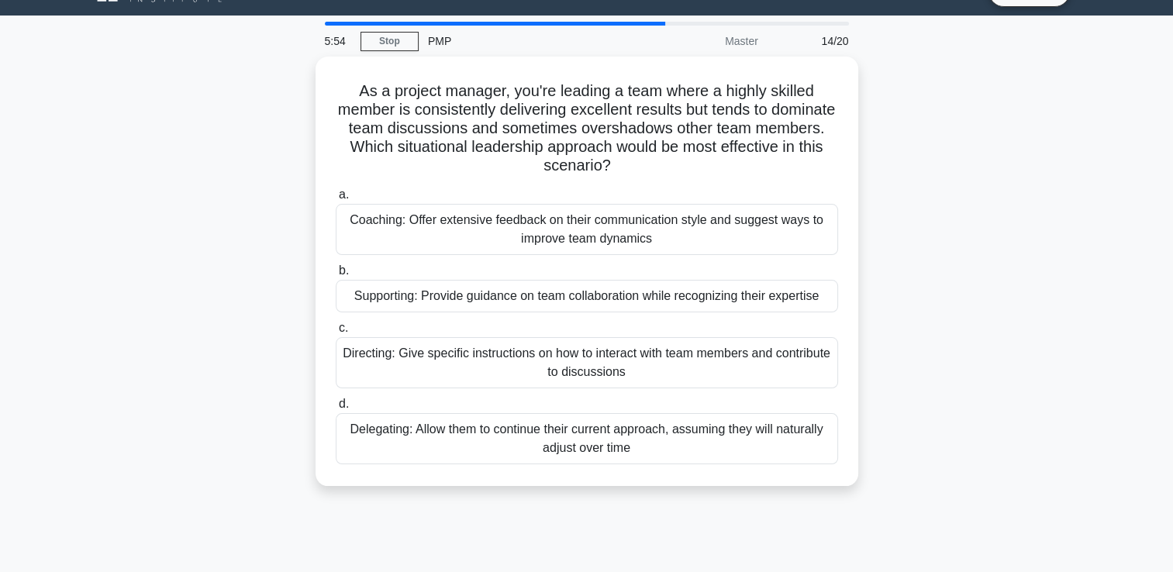
scroll to position [0, 0]
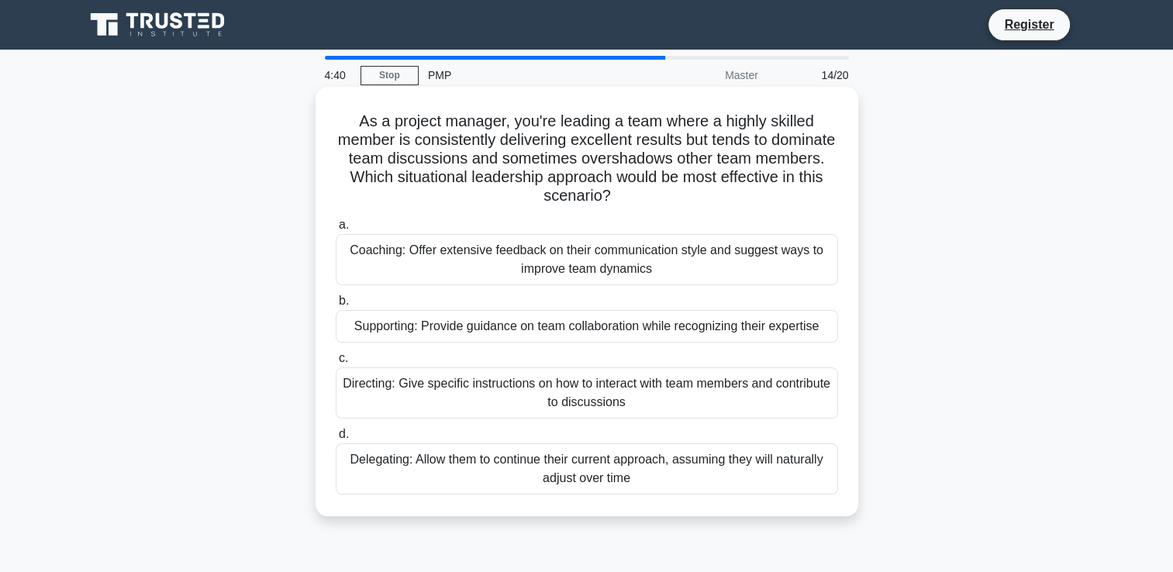
click at [519, 327] on div "Supporting: Provide guidance on team collaboration while recognizing their expe…" at bounding box center [587, 326] width 503 height 33
click at [336, 306] on input "b. Supporting: Provide guidance on team collaboration while recognizing their e…" at bounding box center [336, 301] width 0 height 10
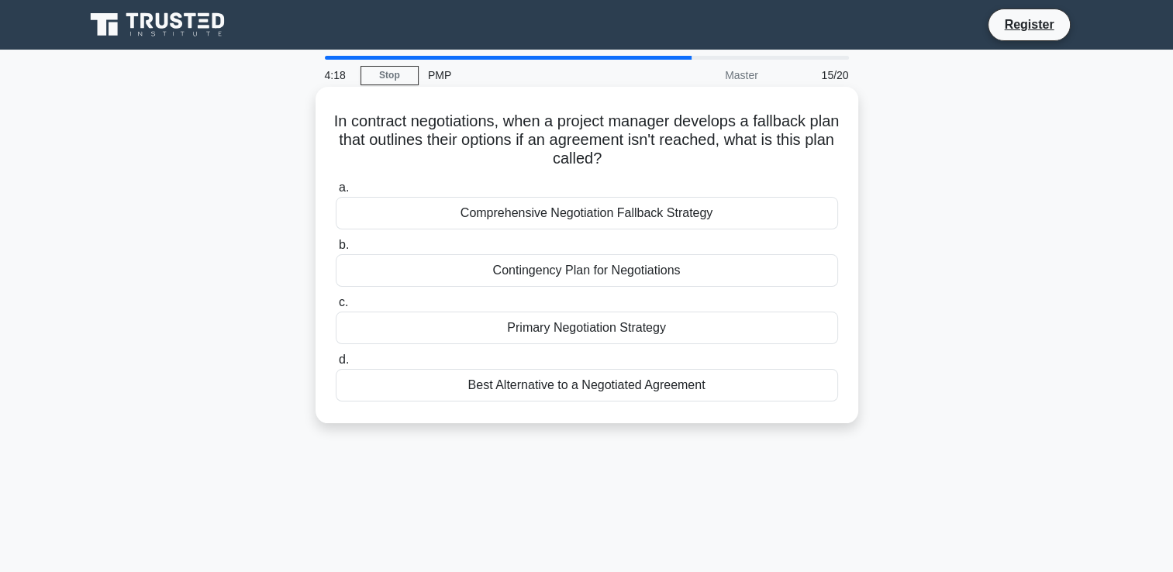
click at [574, 229] on div "Comprehensive Negotiation Fallback Strategy" at bounding box center [587, 213] width 503 height 33
click at [336, 193] on input "a. Comprehensive Negotiation Fallback Strategy" at bounding box center [336, 188] width 0 height 10
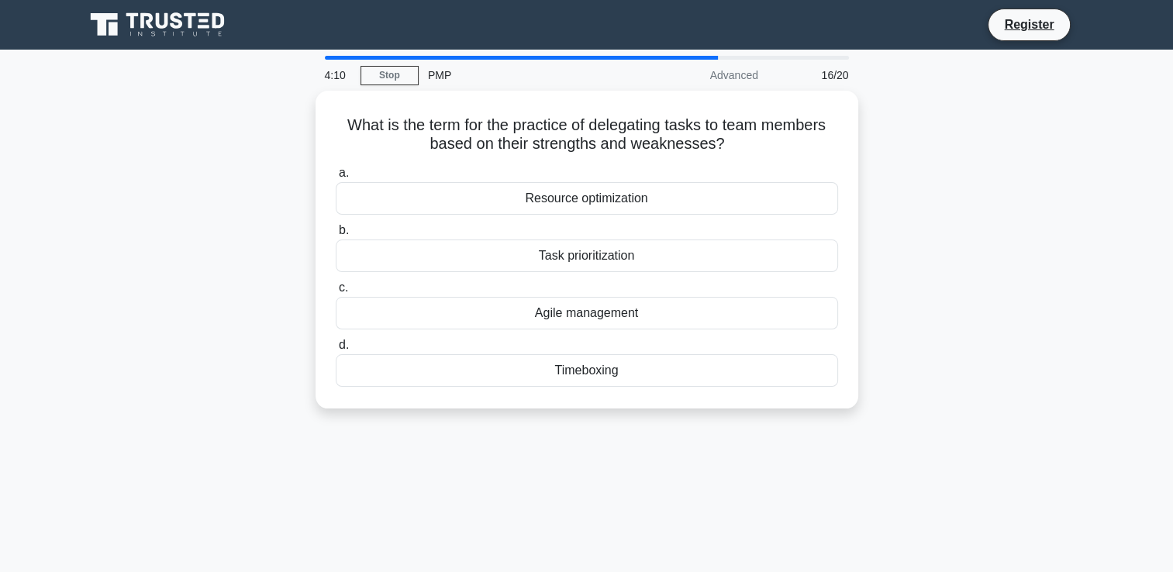
click at [891, 423] on div "What is the term for the practice of delegating tasks to team members based on …" at bounding box center [587, 259] width 1024 height 337
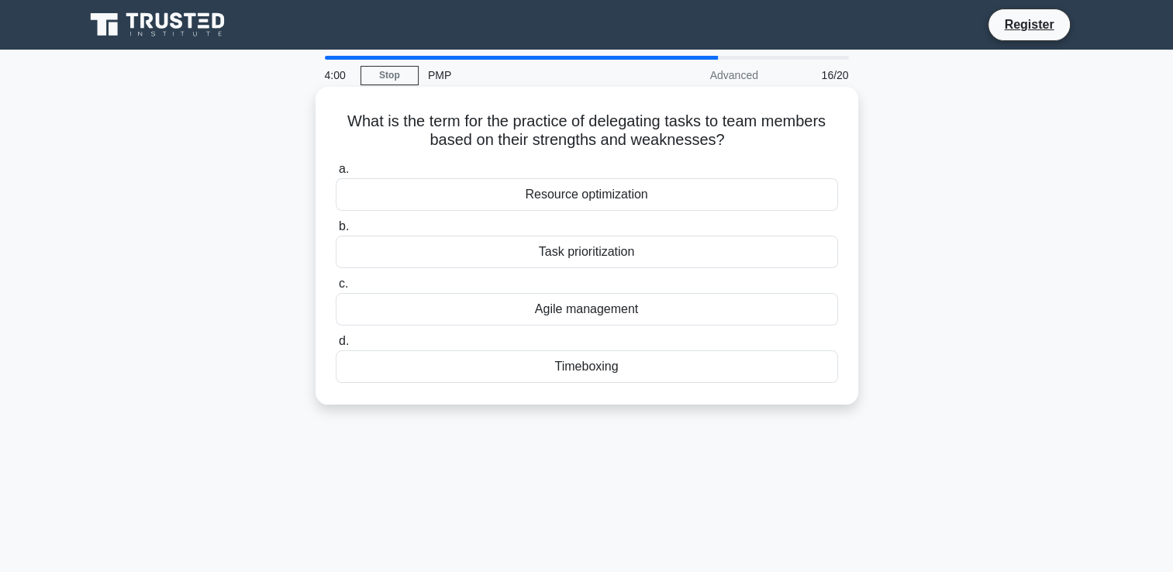
click at [651, 251] on div "Task prioritization" at bounding box center [587, 252] width 503 height 33
click at [336, 232] on input "b. Task prioritization" at bounding box center [336, 227] width 0 height 10
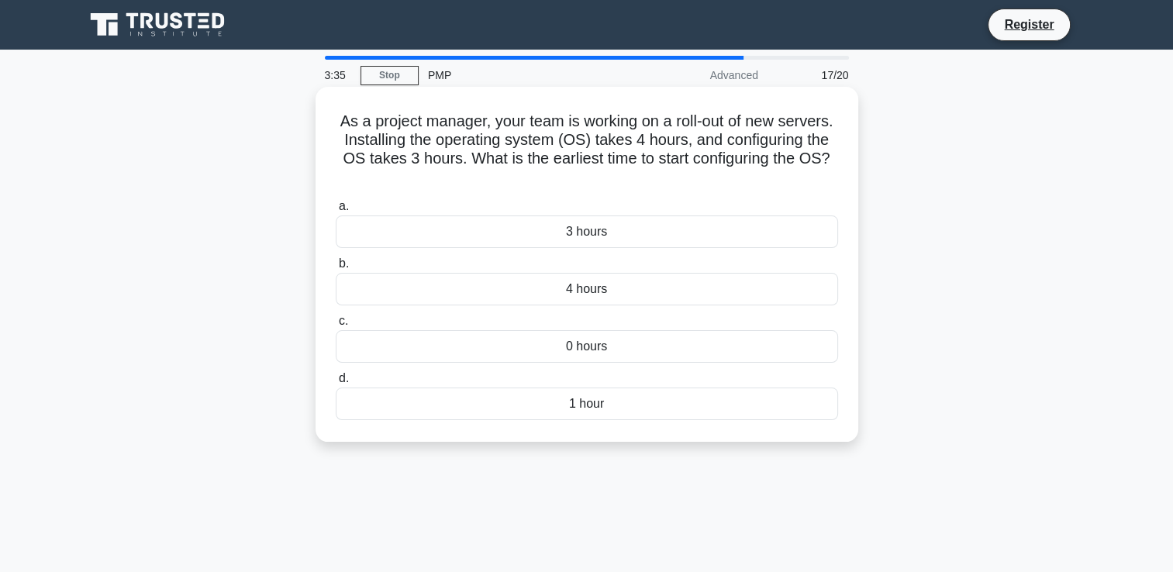
click at [613, 296] on div "4 hours" at bounding box center [587, 289] width 503 height 33
click at [336, 269] on input "b. 4 hours" at bounding box center [336, 264] width 0 height 10
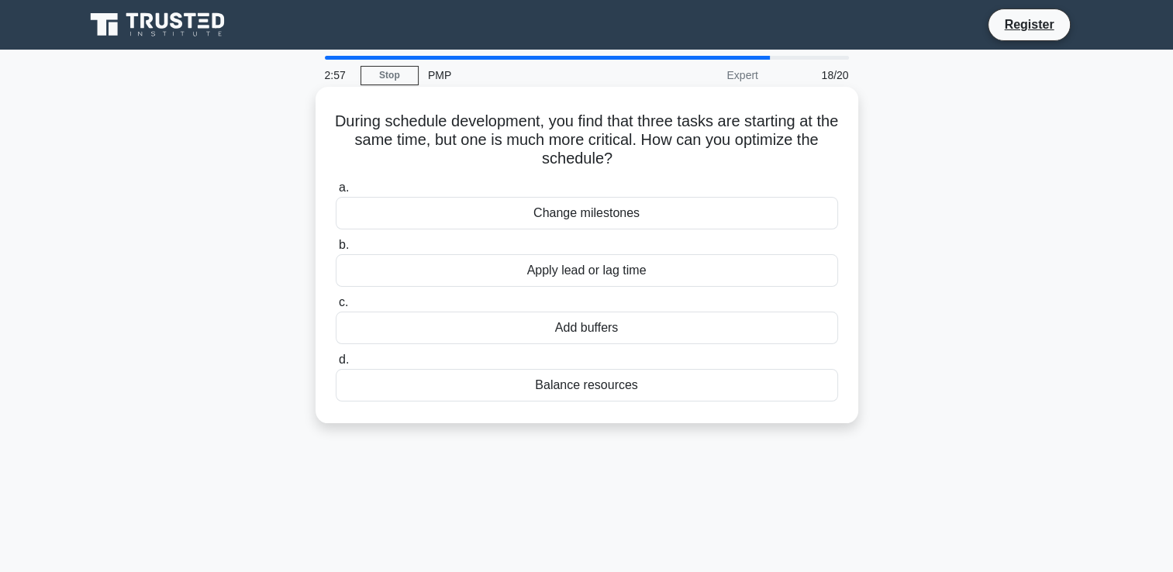
click at [599, 385] on div "Balance resources" at bounding box center [587, 385] width 503 height 33
click at [336, 365] on input "d. Balance resources" at bounding box center [336, 360] width 0 height 10
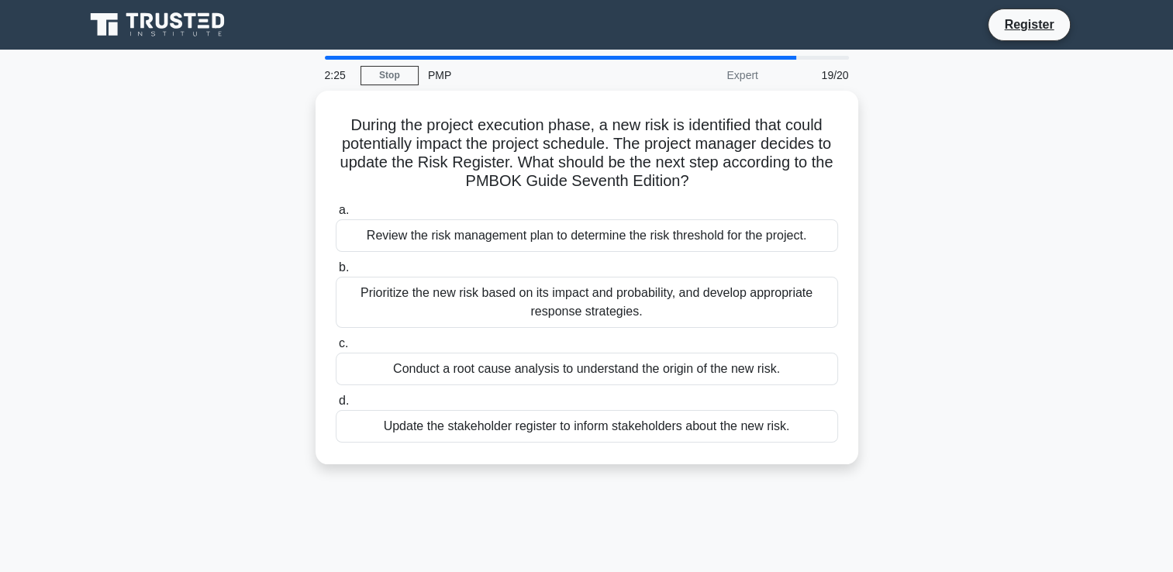
click at [301, 443] on div "During the project execution phase, a new risk is identified that could potenti…" at bounding box center [587, 287] width 1024 height 392
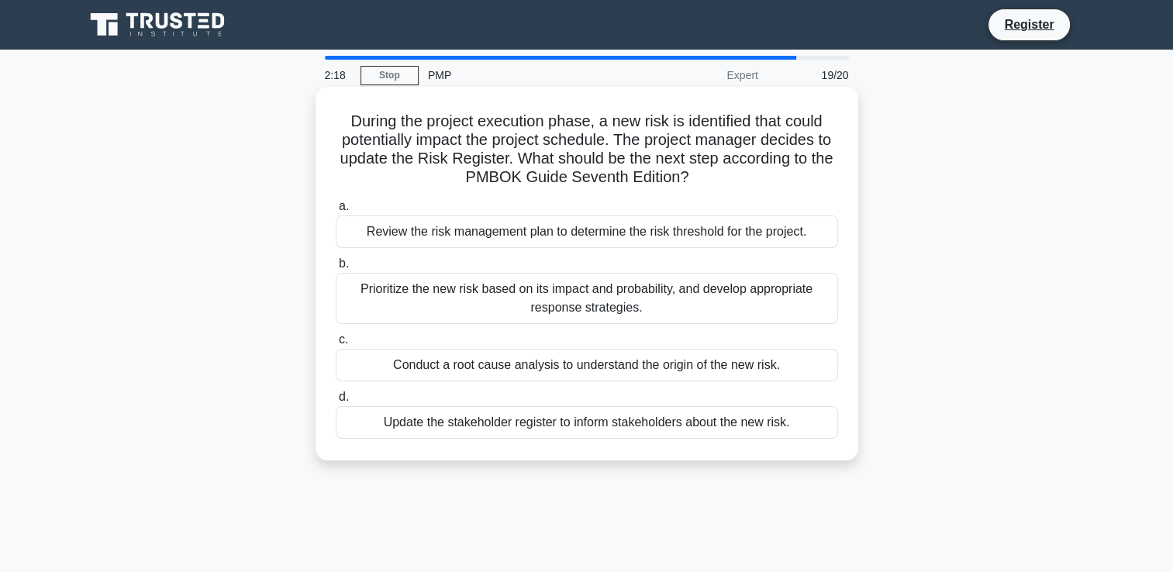
click at [616, 139] on h5 "During the project execution phase, a new risk is identified that could potenti…" at bounding box center [587, 150] width 506 height 76
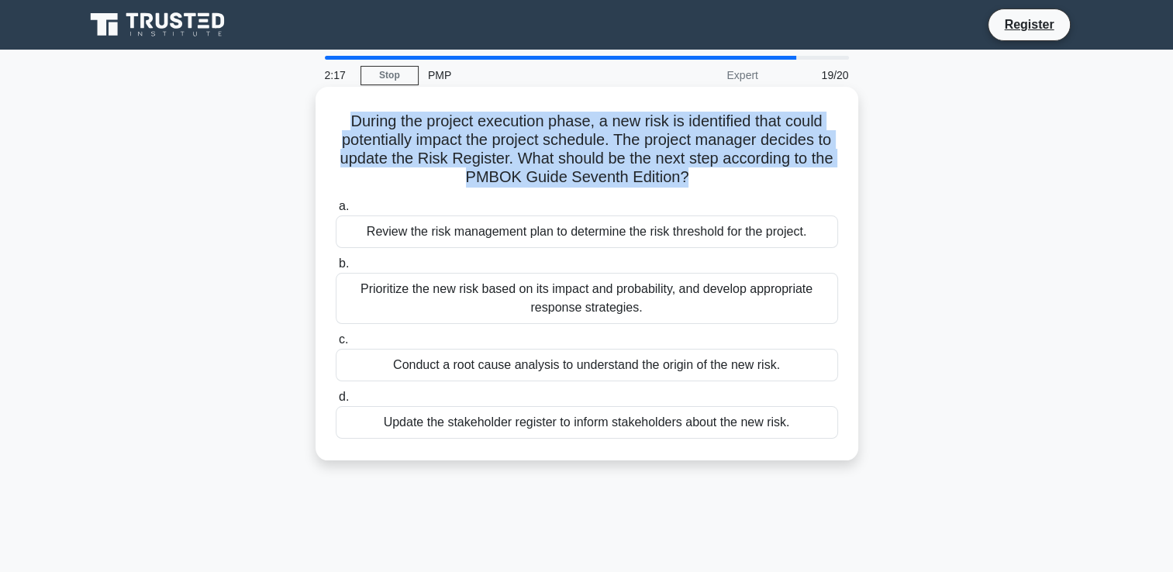
click at [616, 139] on h5 "During the project execution phase, a new risk is identified that could potenti…" at bounding box center [587, 150] width 506 height 76
click at [595, 157] on h5 "During the project execution phase, a new risk is identified that could potenti…" at bounding box center [587, 150] width 506 height 76
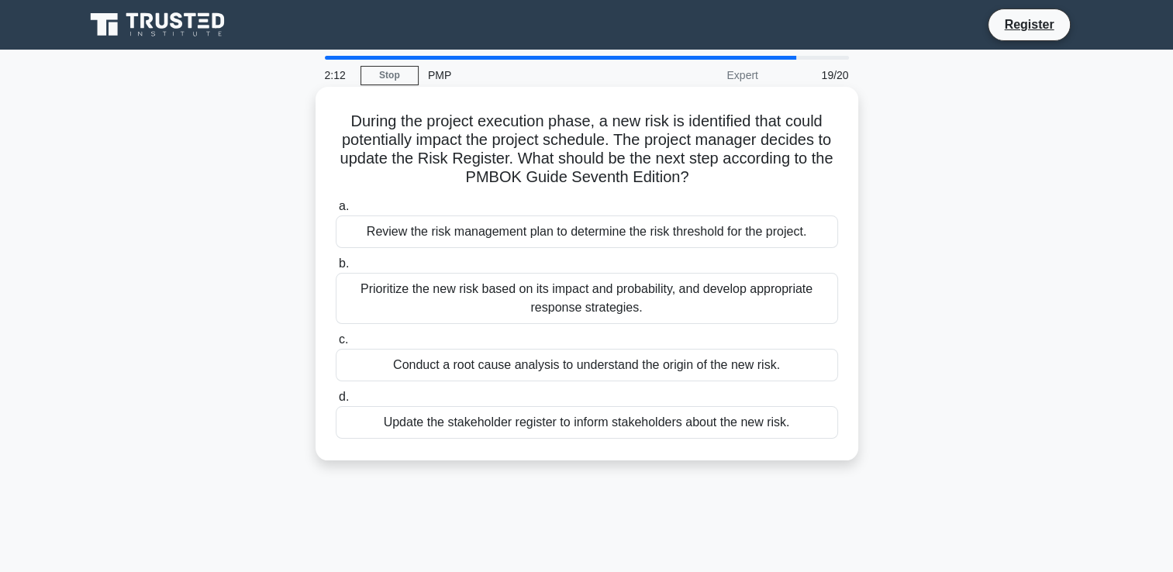
click at [589, 125] on h5 "During the project execution phase, a new risk is identified that could potenti…" at bounding box center [587, 150] width 506 height 76
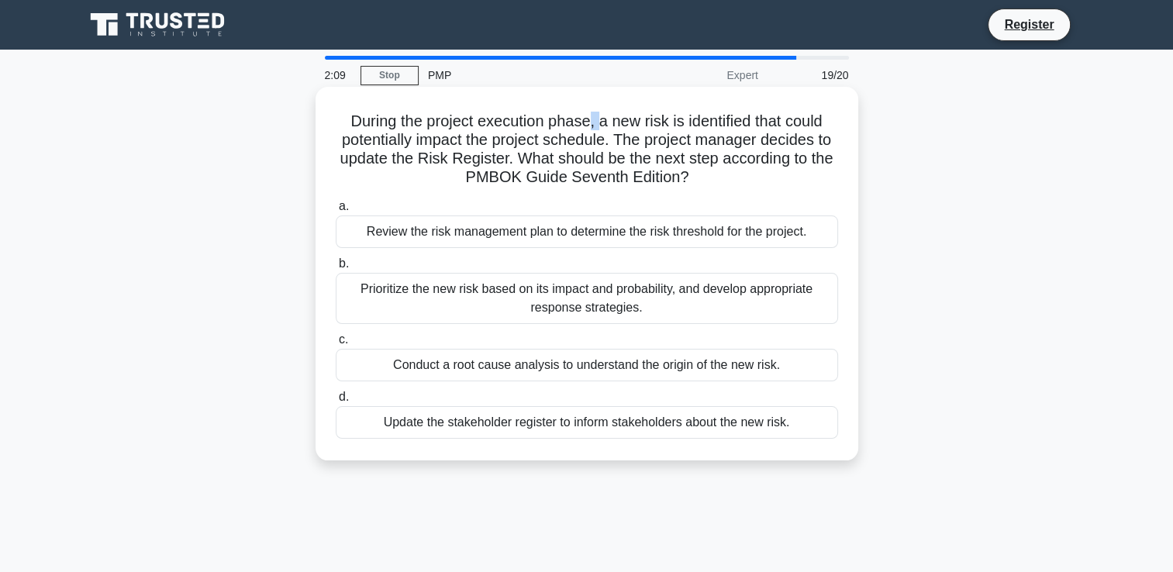
click at [589, 125] on h5 "During the project execution phase, a new risk is identified that could potenti…" at bounding box center [587, 150] width 506 height 76
click at [572, 147] on h5 "During the project execution phase, a new risk is identified that could potenti…" at bounding box center [587, 150] width 506 height 76
click at [605, 138] on h5 "During the project execution phase, a new risk is identified that could potenti…" at bounding box center [587, 150] width 506 height 76
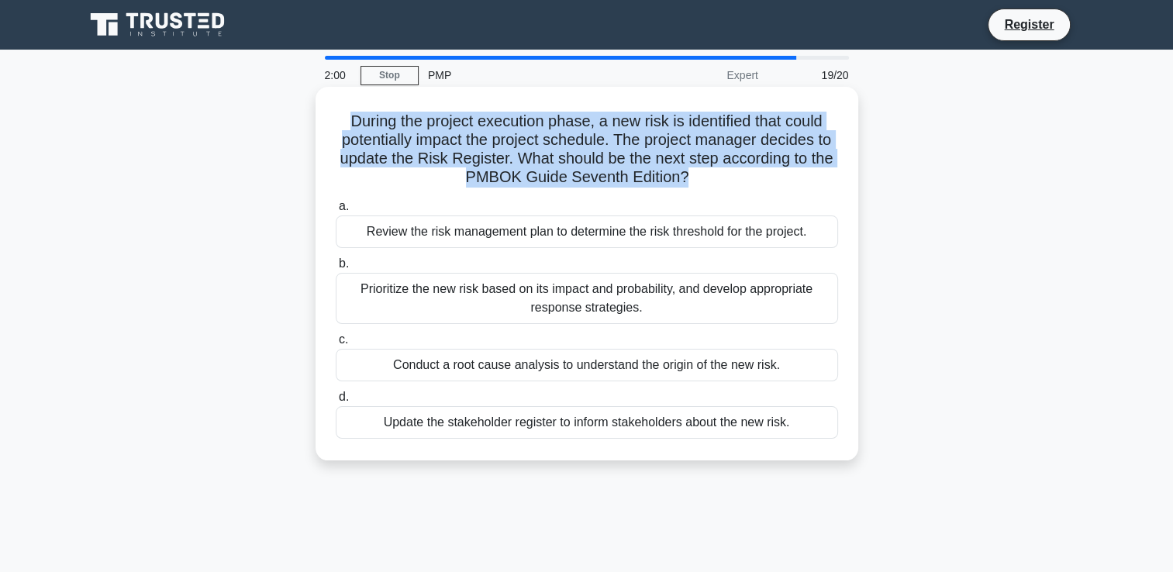
click at [605, 138] on h5 "During the project execution phase, a new risk is identified that could potenti…" at bounding box center [587, 150] width 506 height 76
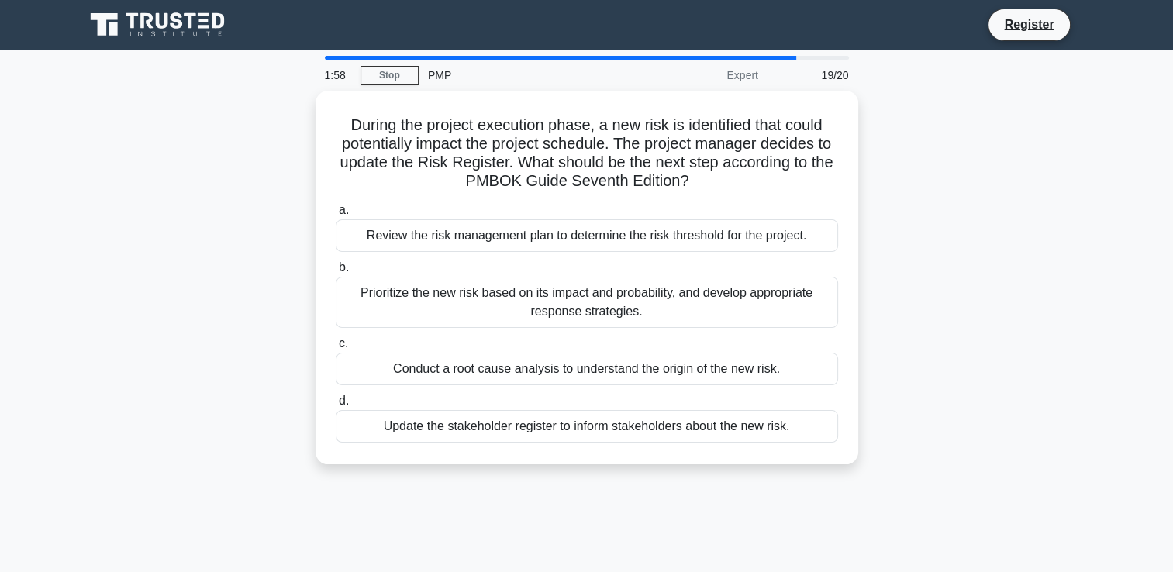
click at [230, 273] on div "During the project execution phase, a new risk is identified that could potenti…" at bounding box center [587, 287] width 1024 height 392
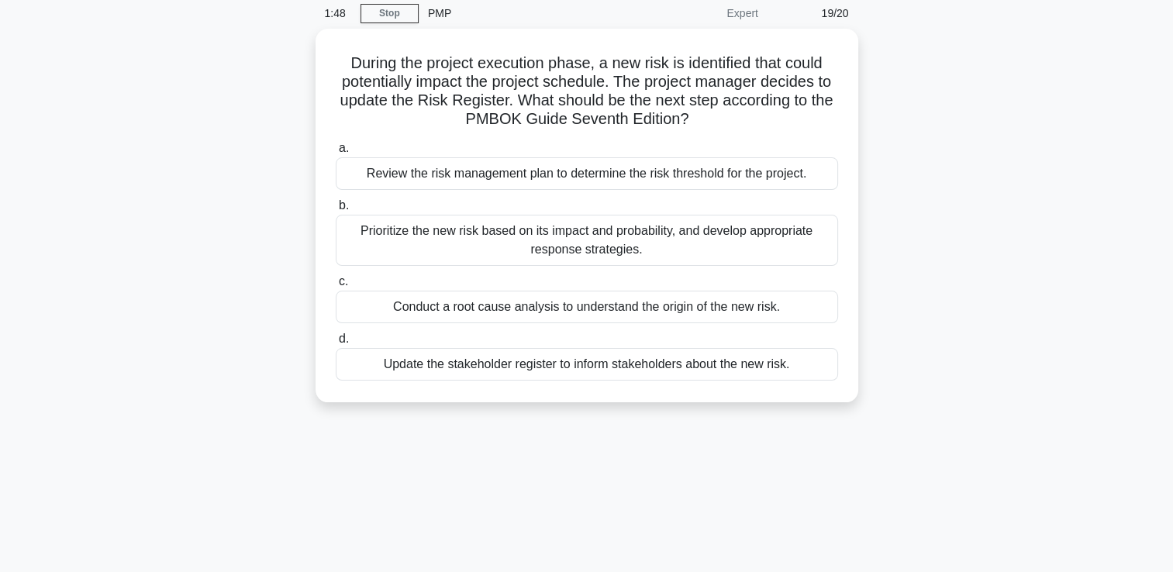
scroll to position [31, 0]
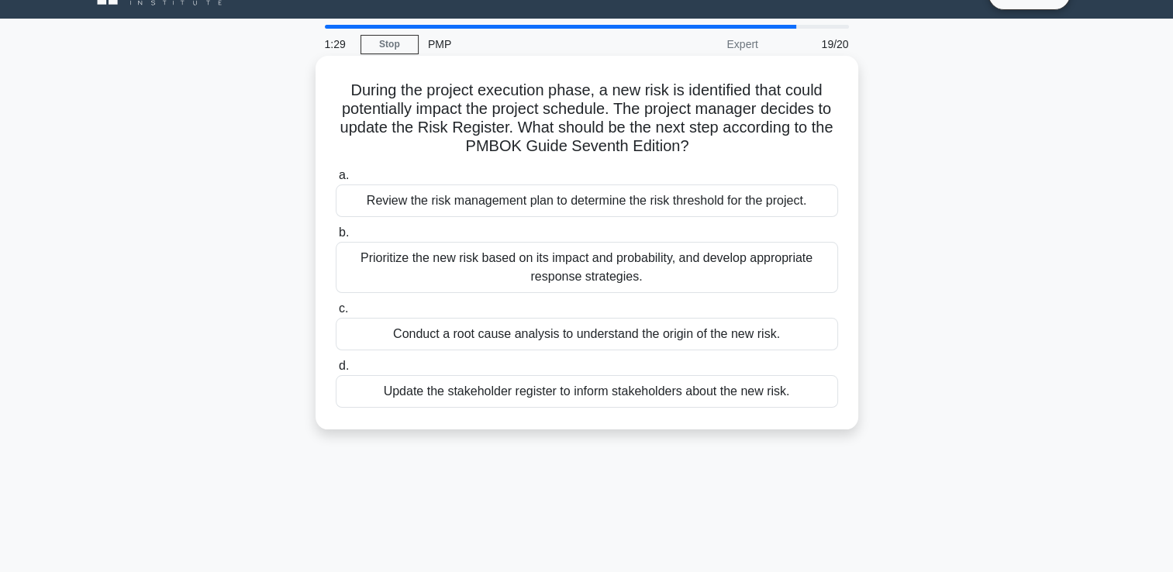
click at [525, 278] on div "Prioritize the new risk based on its impact and probability, and develop approp…" at bounding box center [587, 267] width 503 height 51
click at [336, 238] on input "b. Prioritize the new risk based on its impact and probability, and develop app…" at bounding box center [336, 233] width 0 height 10
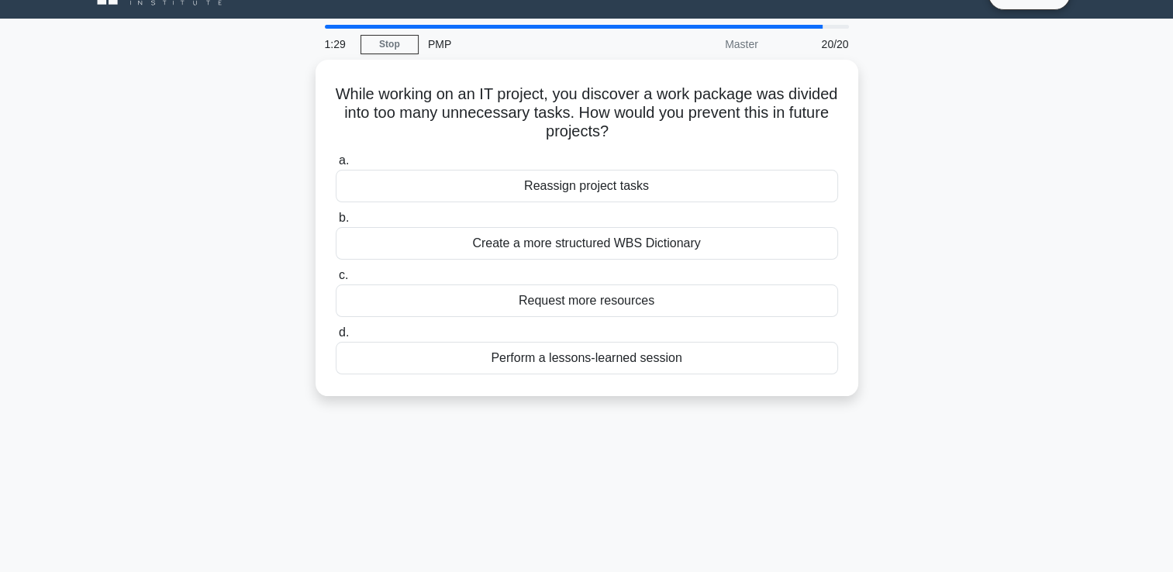
scroll to position [0, 0]
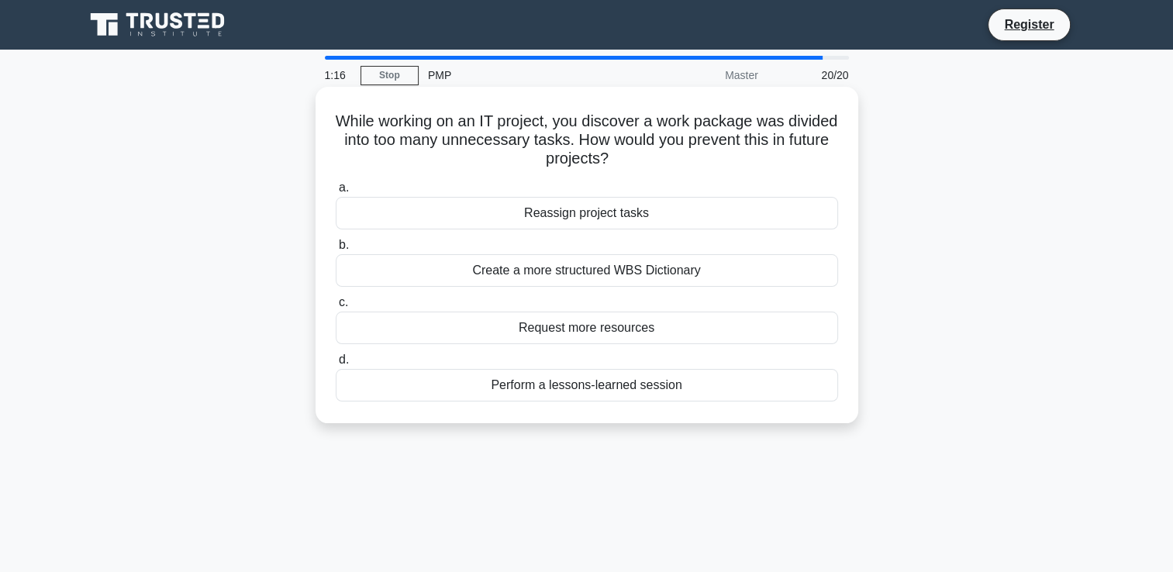
click at [606, 209] on div "Reassign project tasks" at bounding box center [587, 213] width 503 height 33
click at [336, 193] on input "a. Reassign project tasks" at bounding box center [336, 188] width 0 height 10
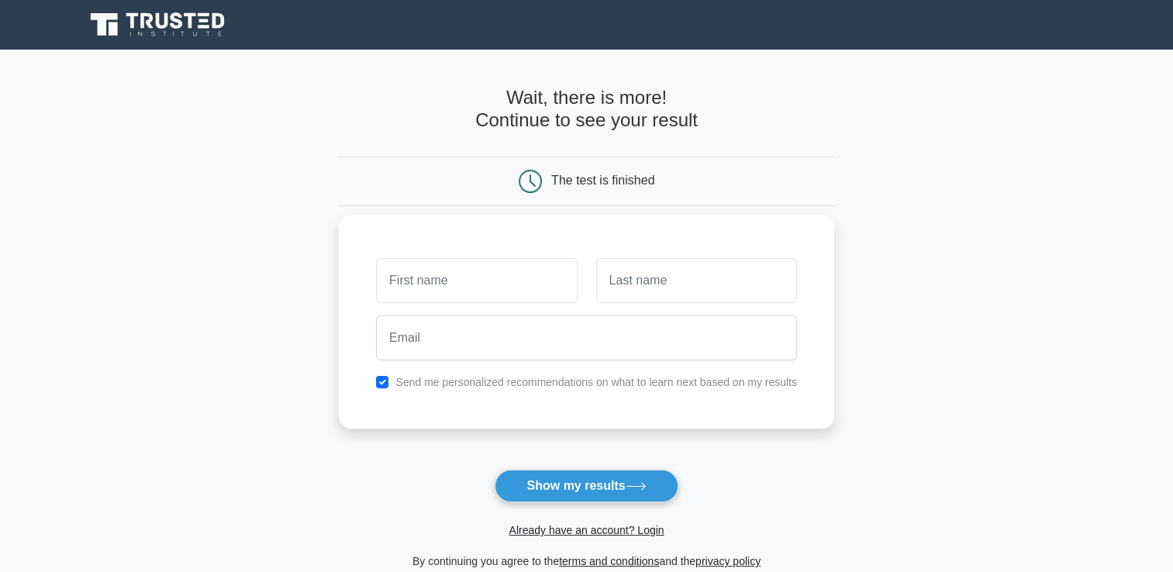
click at [543, 288] on input "text" at bounding box center [476, 280] width 201 height 45
type input "Jeremie"
type input "Juillard"
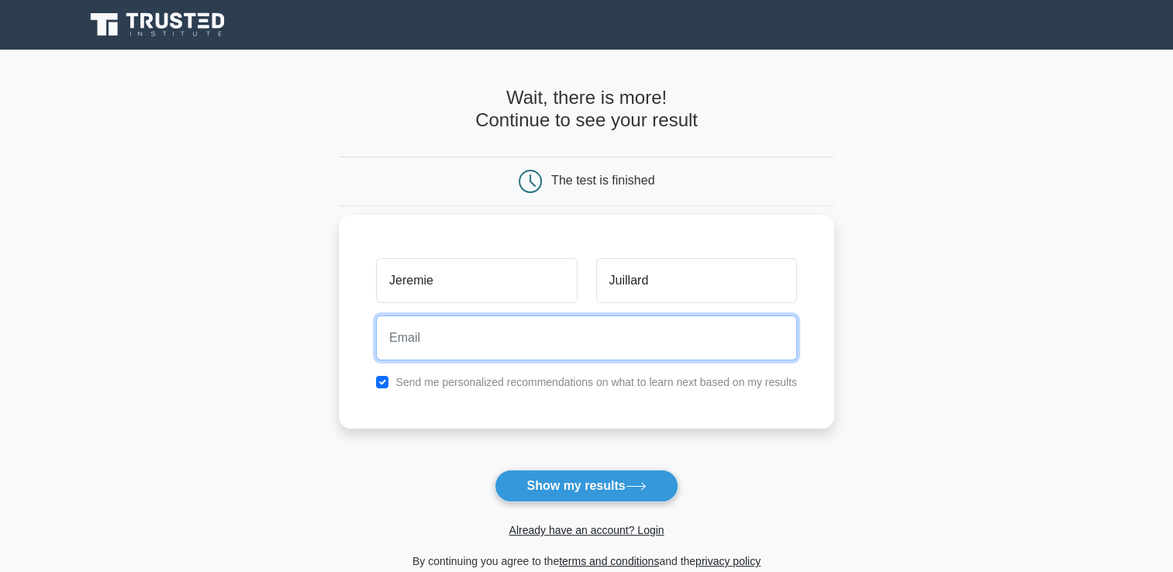
type input "jeremie.juillard@libero.it"
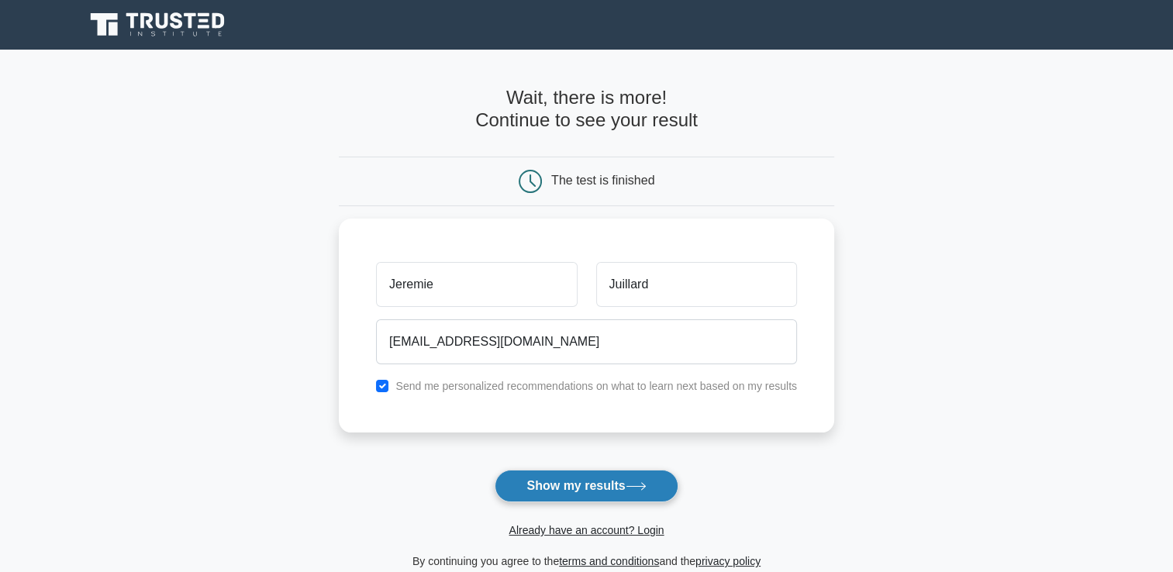
click at [580, 478] on button "Show my results" at bounding box center [586, 486] width 183 height 33
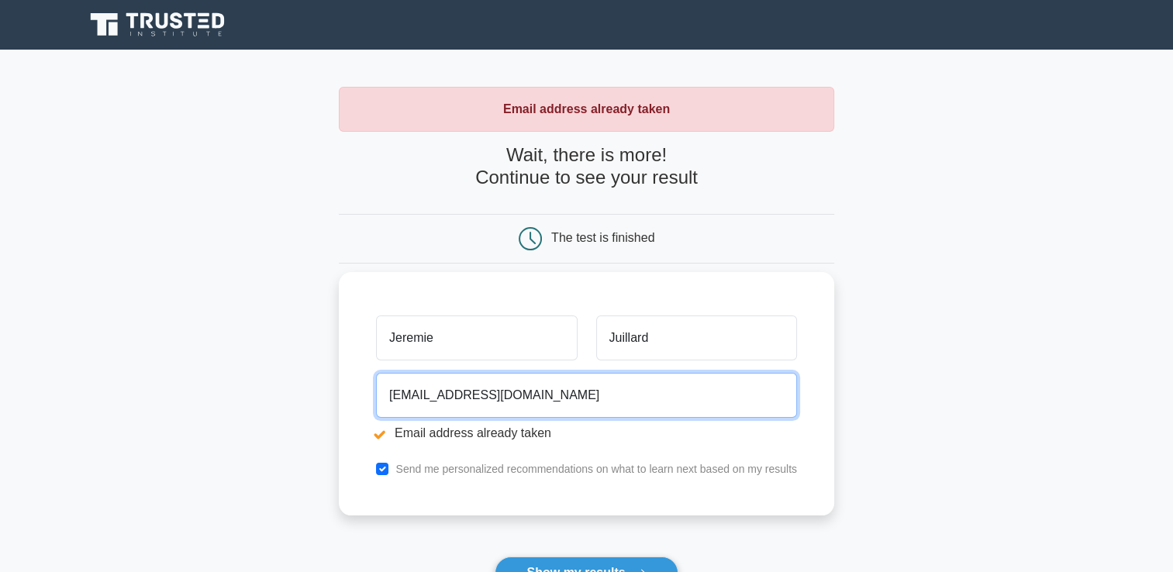
click at [512, 403] on input "jeremie.juillard@libero.it" at bounding box center [586, 395] width 421 height 45
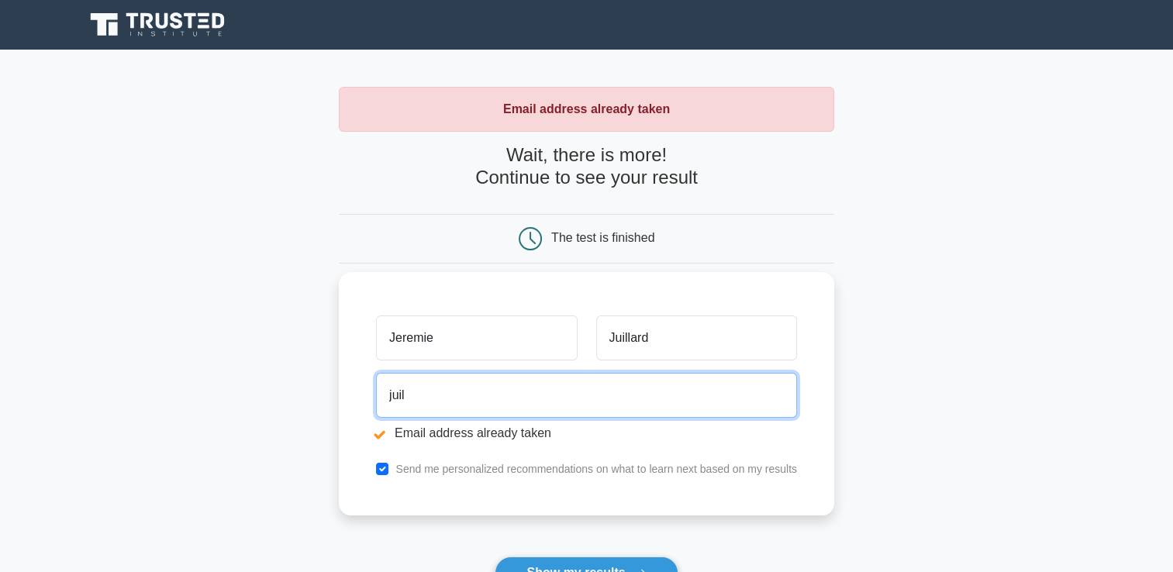
type input "[EMAIL_ADDRESS][DOMAIN_NAME]"
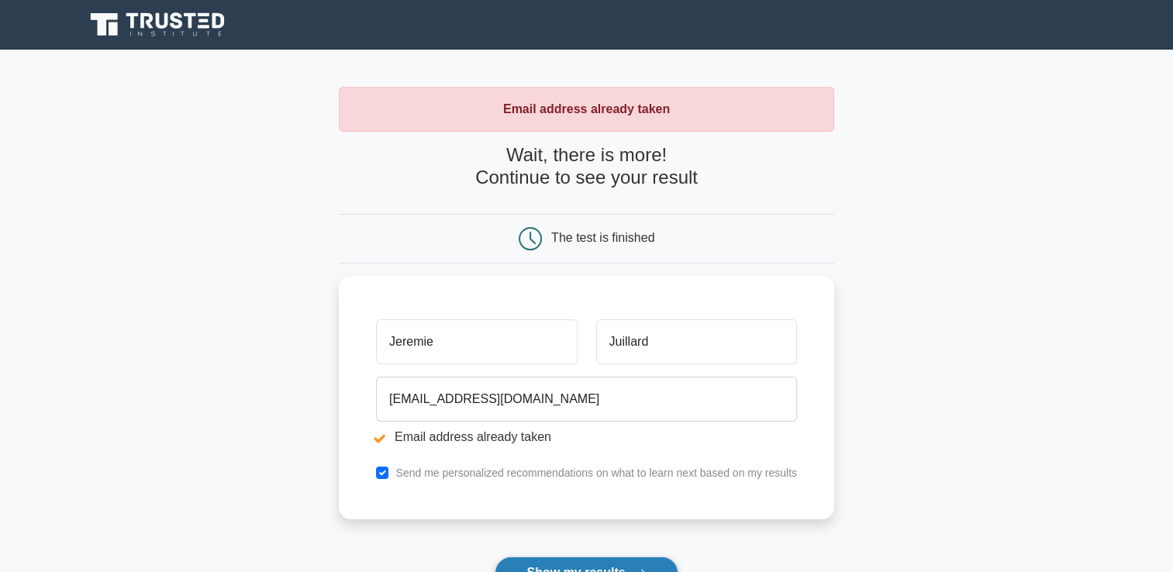
click at [548, 562] on button "Show my results" at bounding box center [586, 573] width 183 height 33
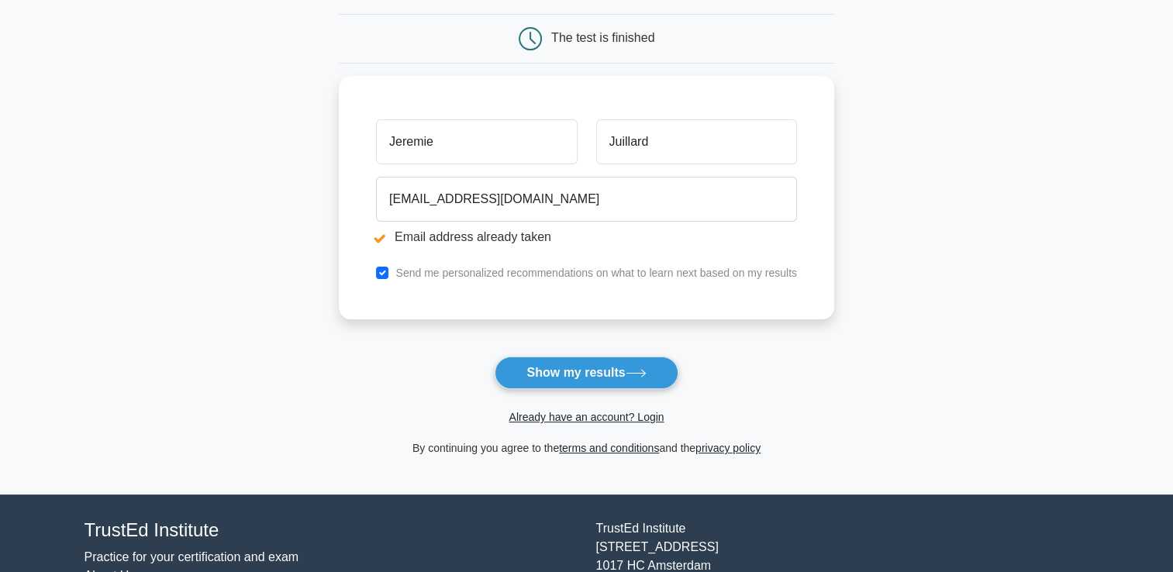
scroll to position [208, 0]
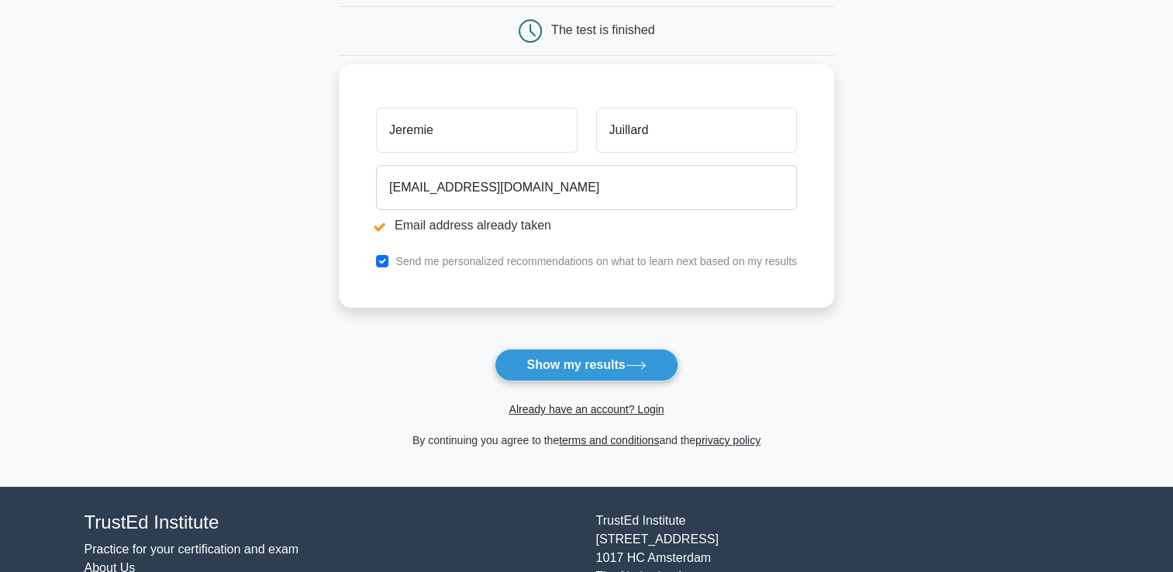
click at [416, 142] on input "Jeremie" at bounding box center [476, 130] width 201 height 45
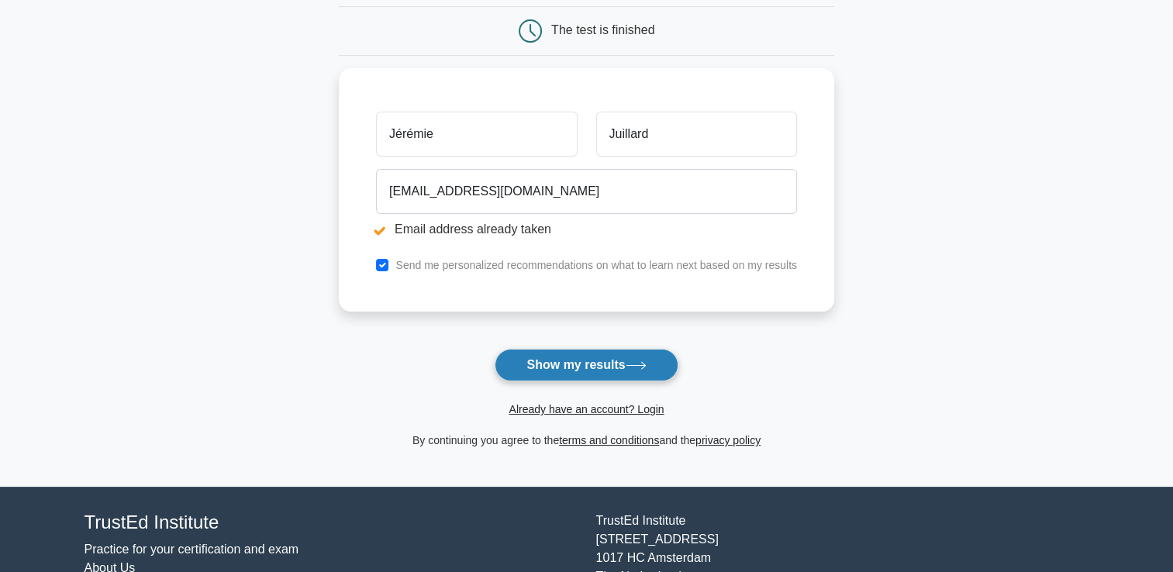
type input "Jérémie"
click at [570, 355] on button "Show my results" at bounding box center [586, 365] width 183 height 33
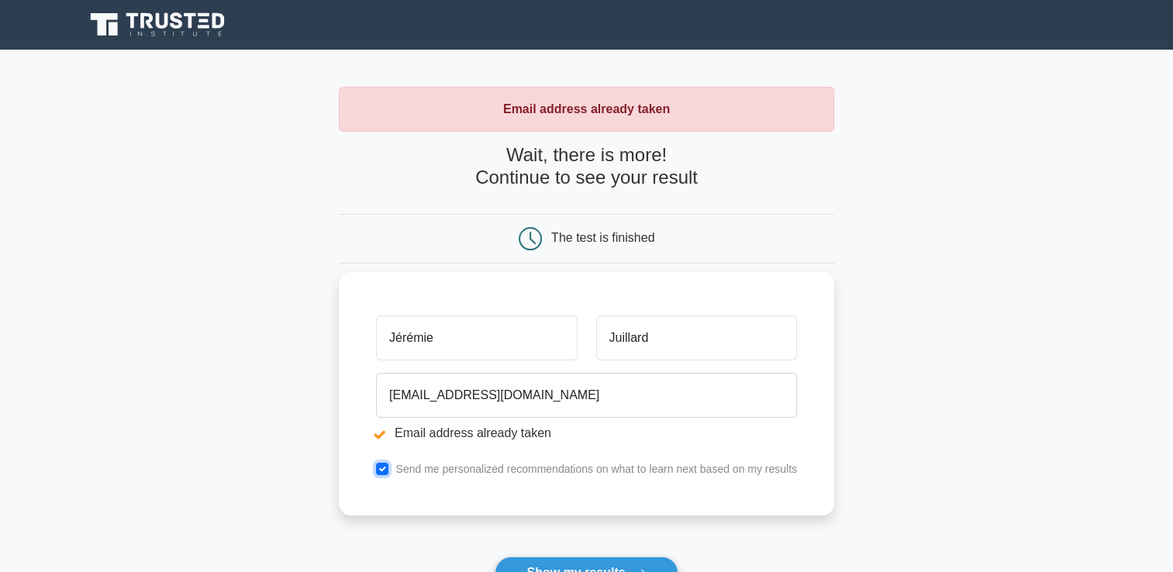
click at [382, 468] on input "checkbox" at bounding box center [382, 469] width 12 height 12
checkbox input "false"
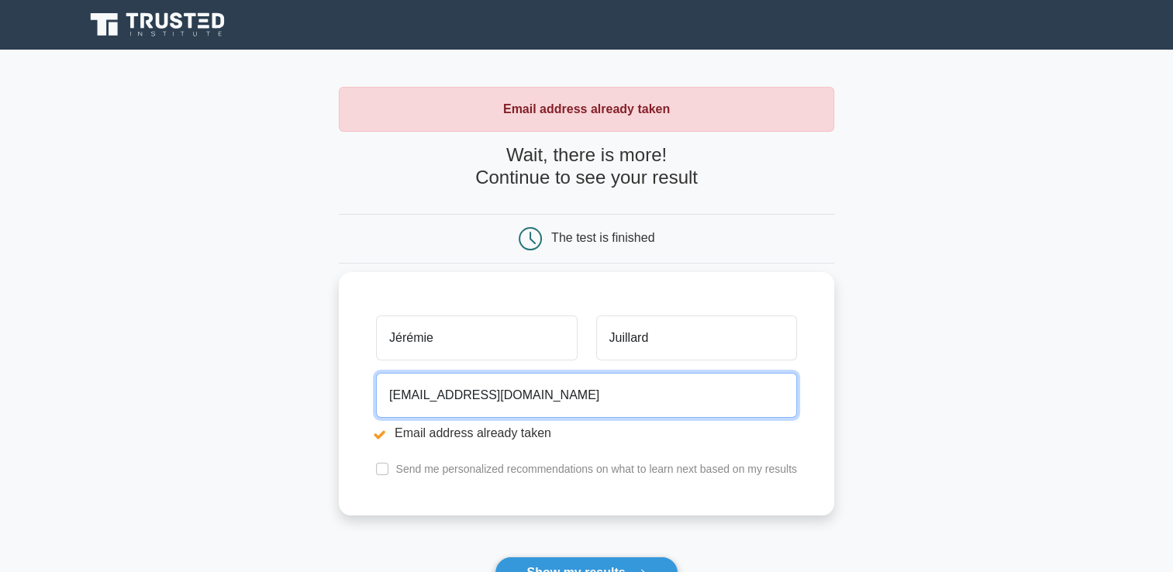
click at [478, 392] on input "juillardjeremie69@gmail.com" at bounding box center [586, 395] width 421 height 45
drag, startPoint x: 565, startPoint y: 407, endPoint x: 322, endPoint y: 375, distance: 245.7
click at [322, 375] on main "Email address already taken Wait, there is more! Continue to see your result Th…" at bounding box center [586, 372] width 1173 height 645
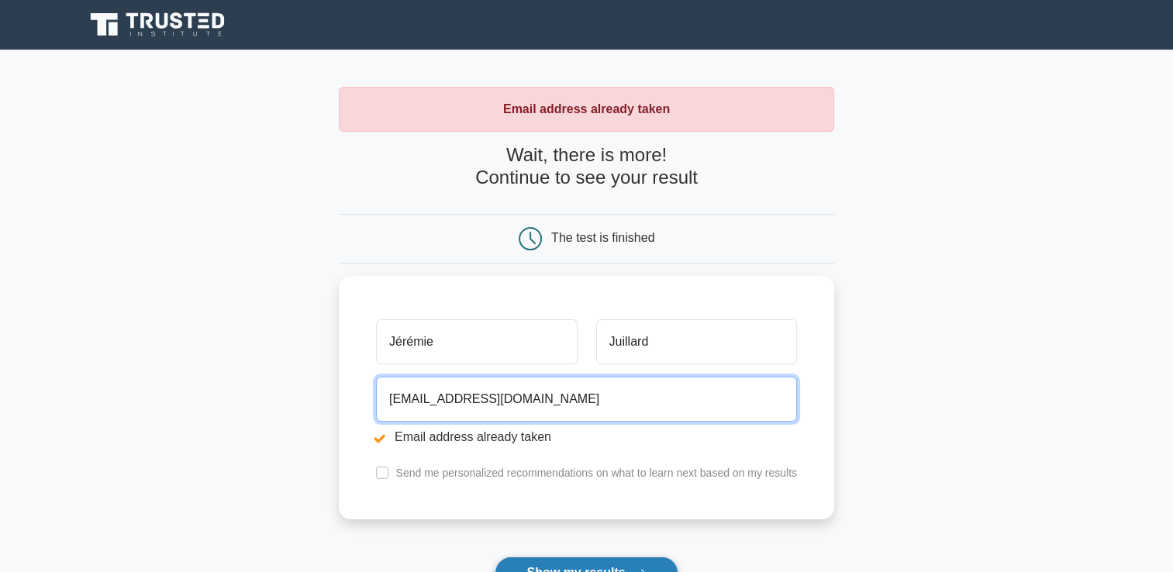
type input "Jer@gmail.com"
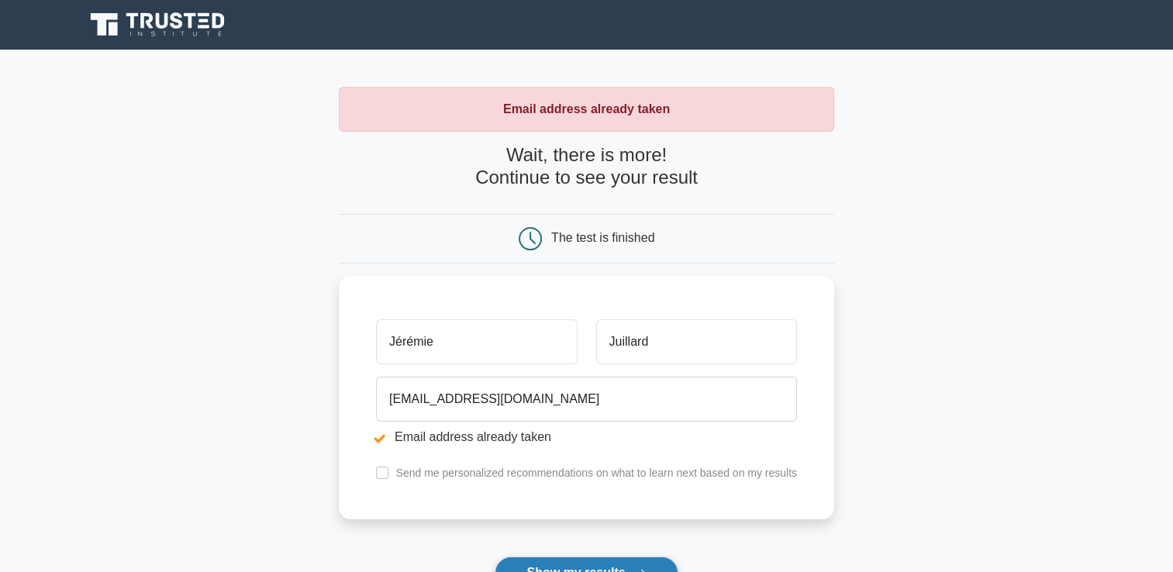
click at [552, 562] on button "Show my results" at bounding box center [586, 573] width 183 height 33
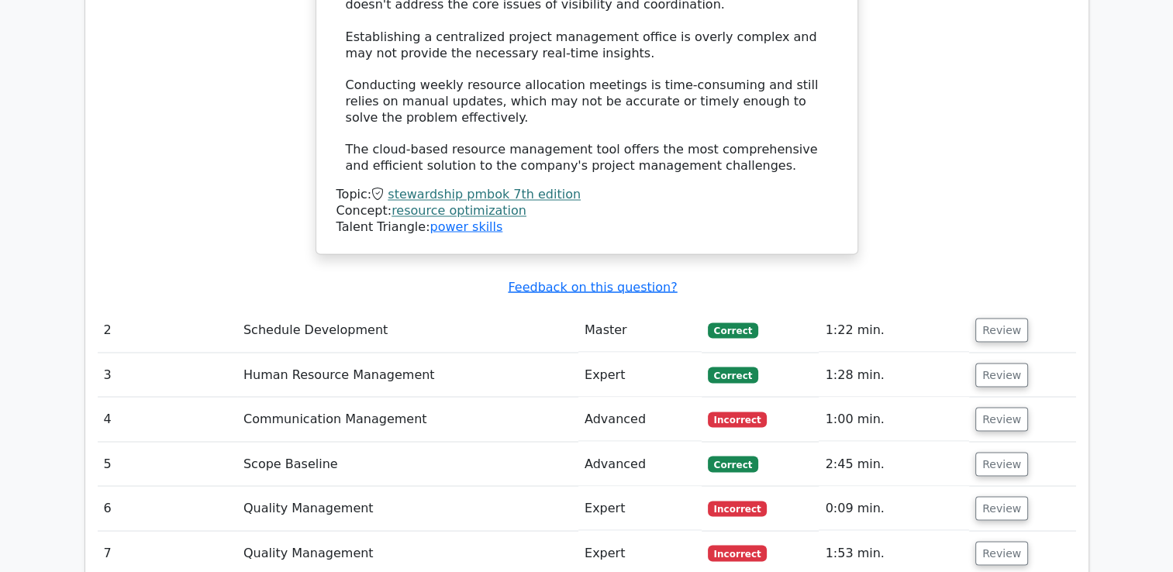
scroll to position [2722, 0]
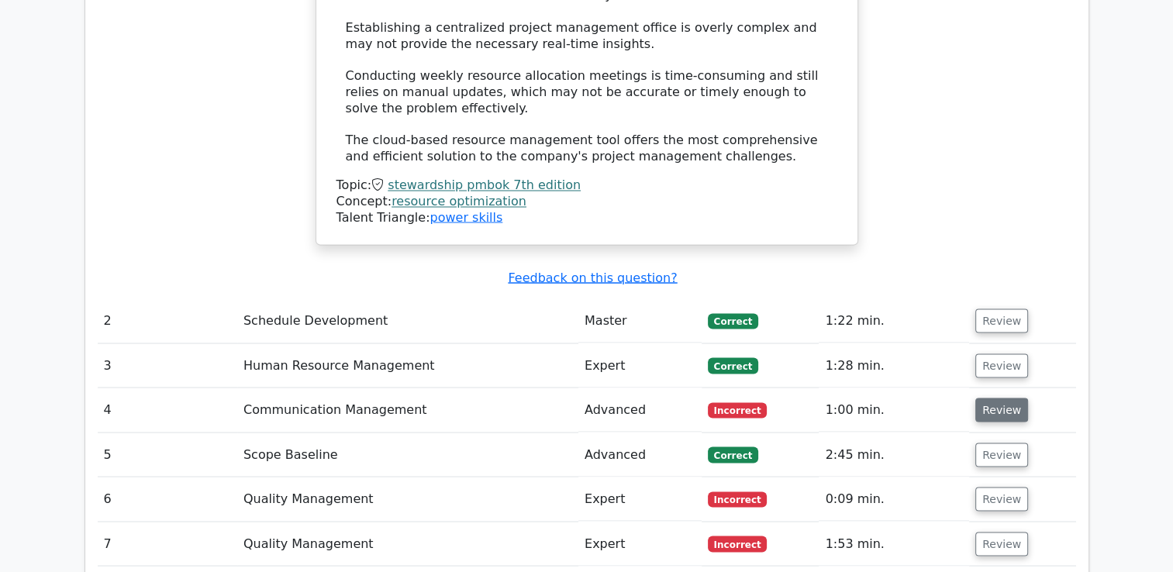
click at [990, 398] on button "Review" at bounding box center [1002, 410] width 53 height 24
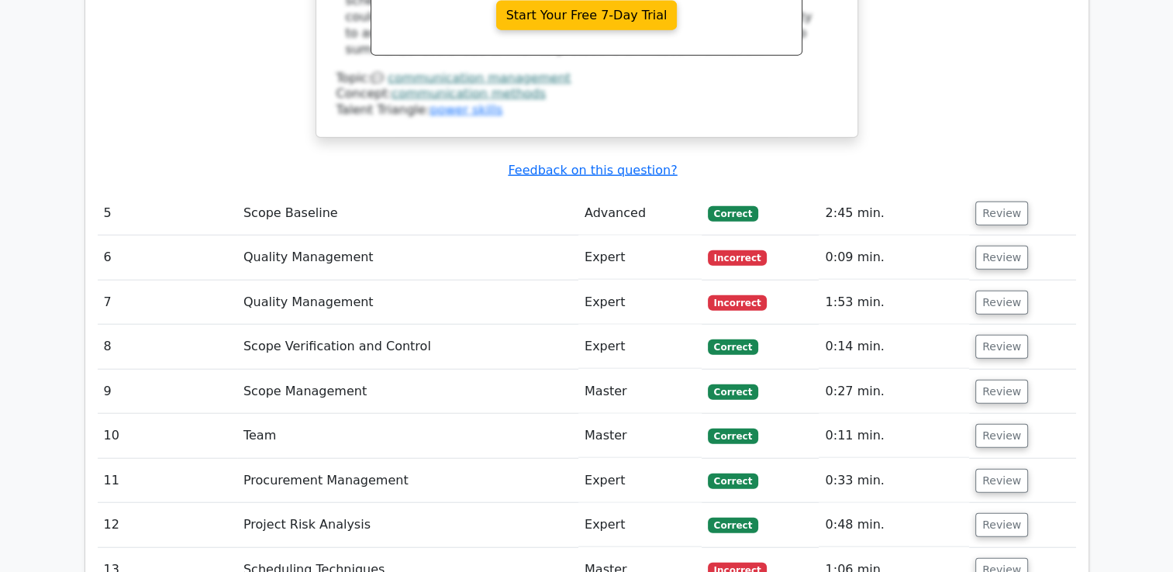
scroll to position [3605, 0]
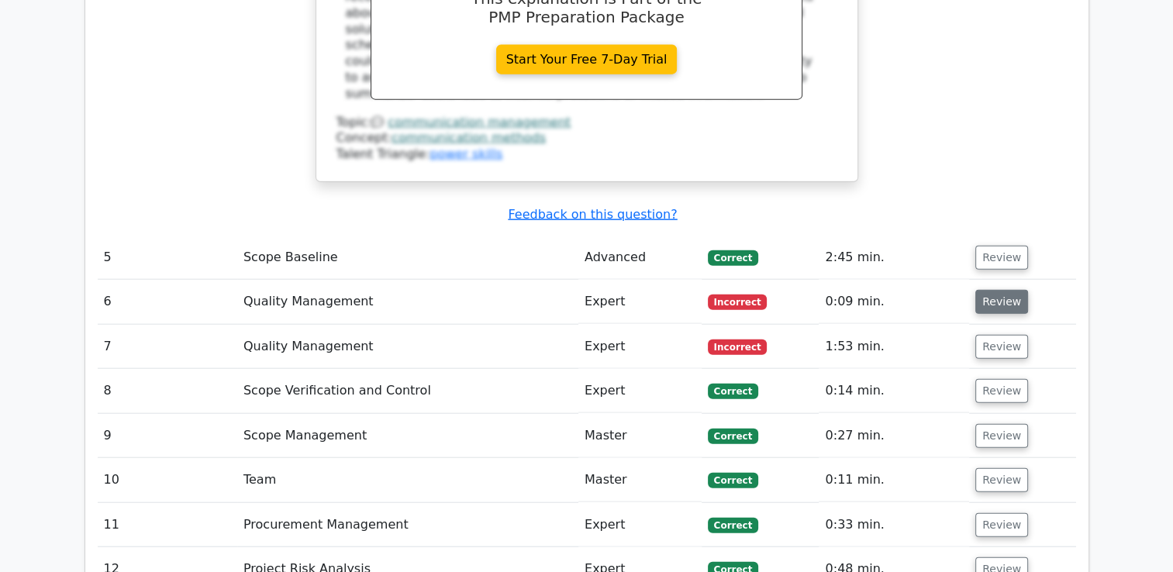
click at [983, 290] on button "Review" at bounding box center [1002, 302] width 53 height 24
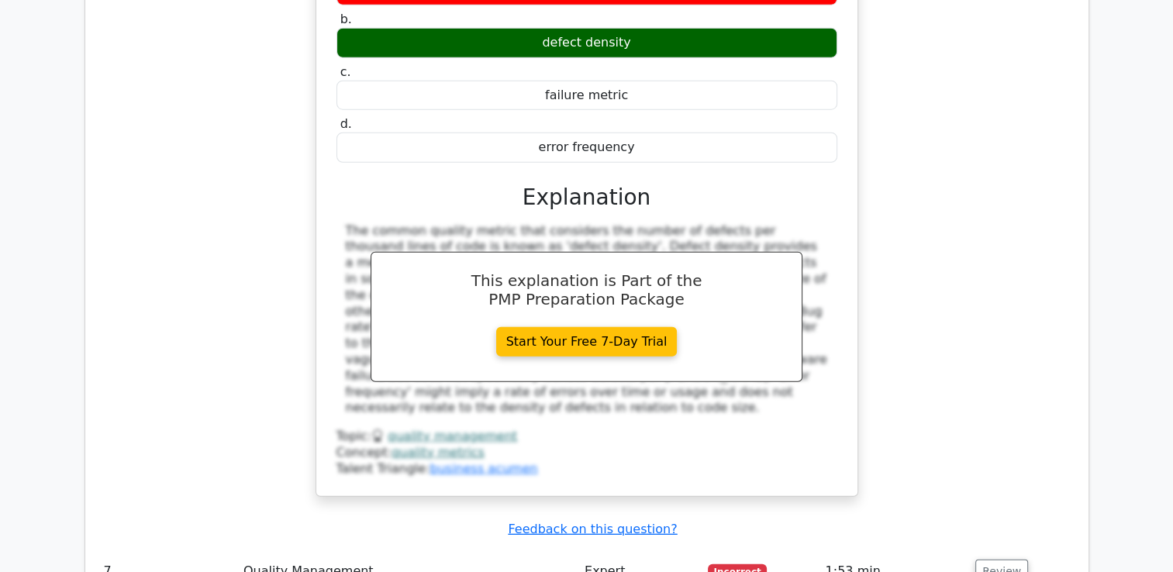
scroll to position [4120, 0]
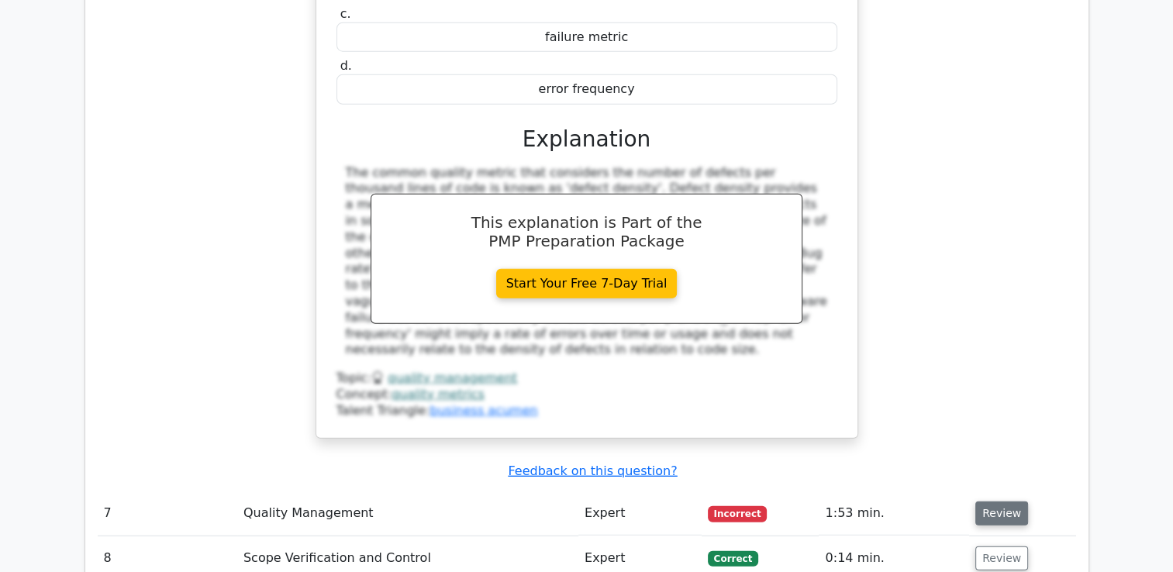
click at [997, 502] on button "Review" at bounding box center [1002, 514] width 53 height 24
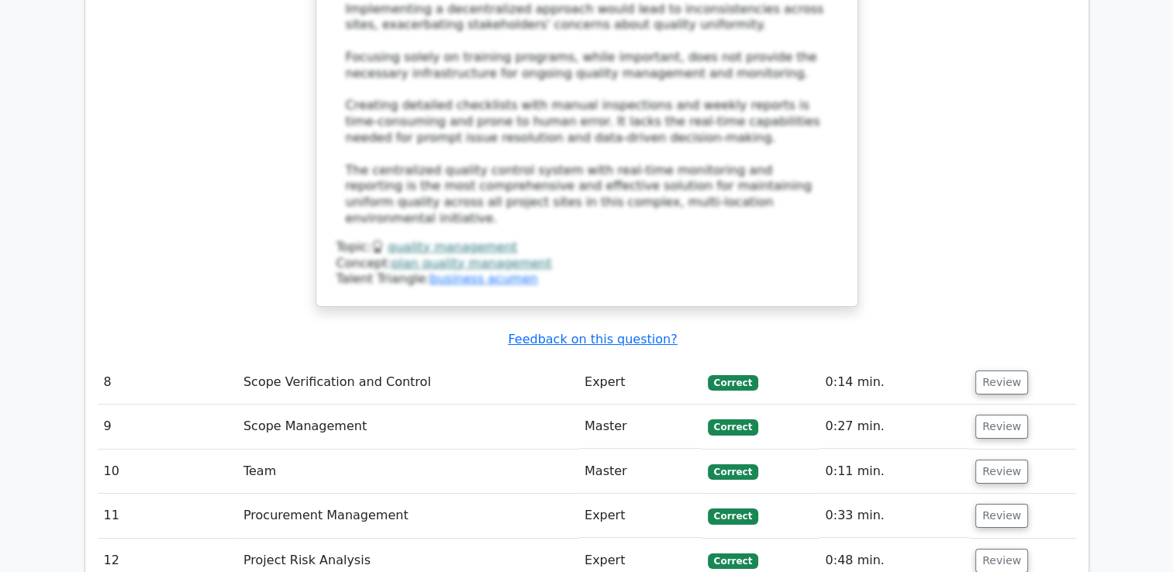
scroll to position [5660, 0]
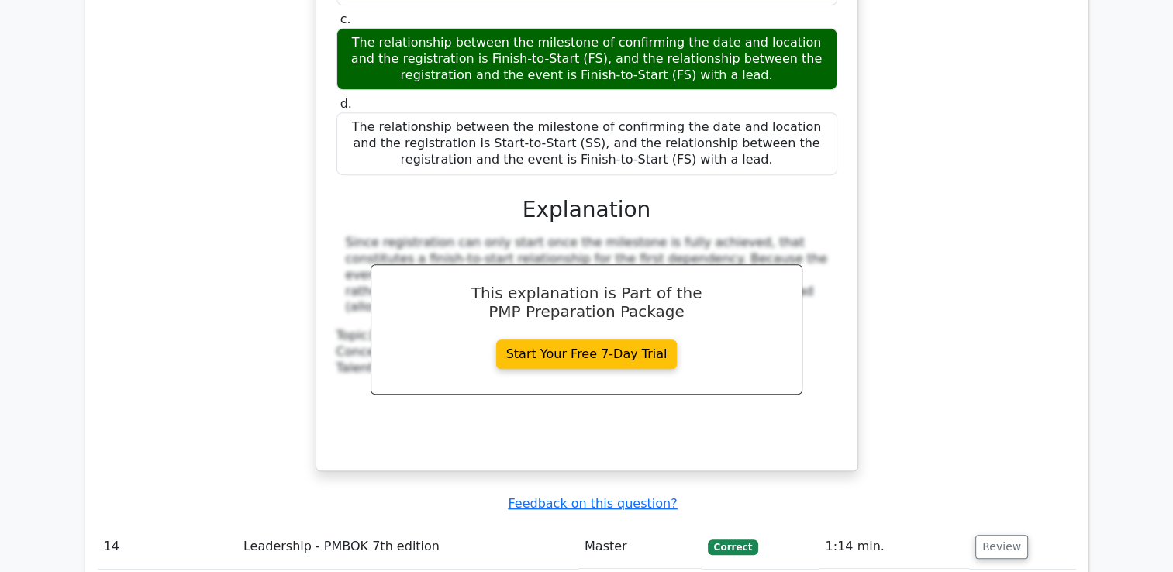
scroll to position [6585, 0]
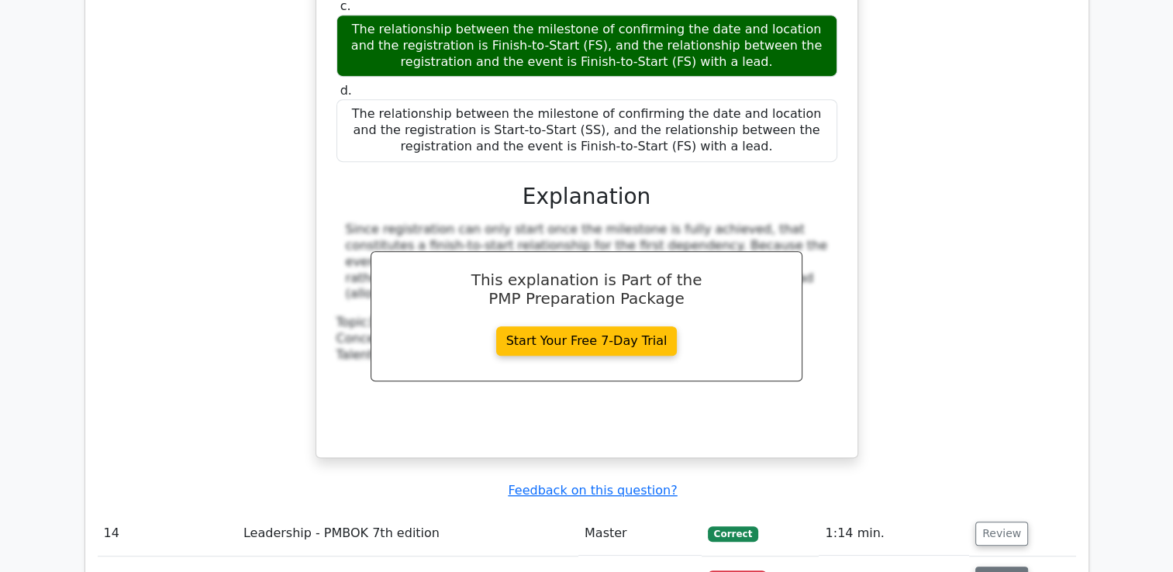
click at [997, 567] on button "Review" at bounding box center [1002, 579] width 53 height 24
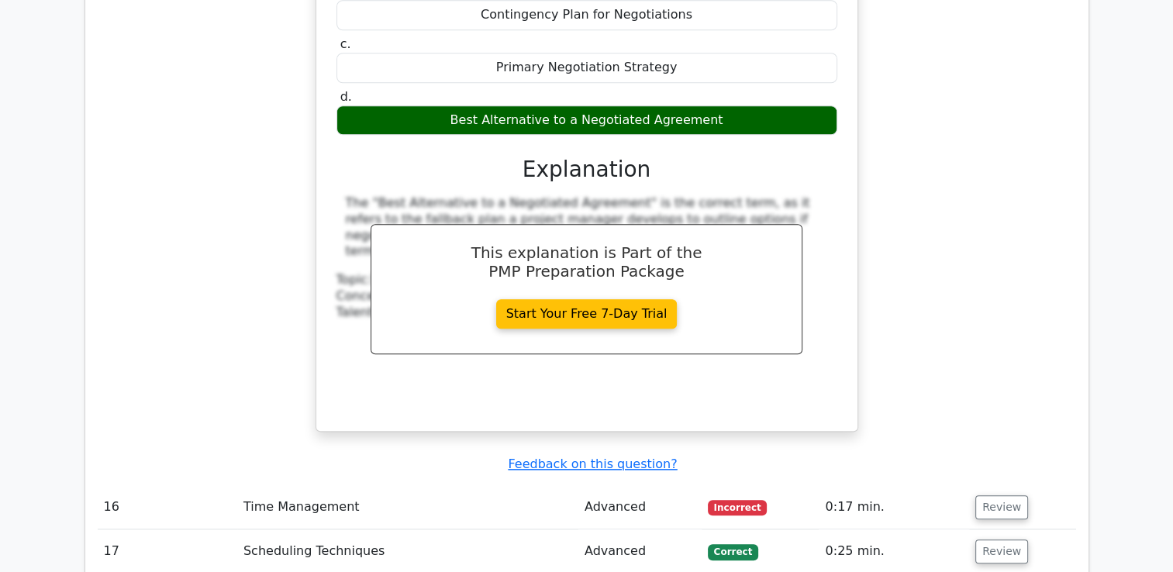
scroll to position [7377, 0]
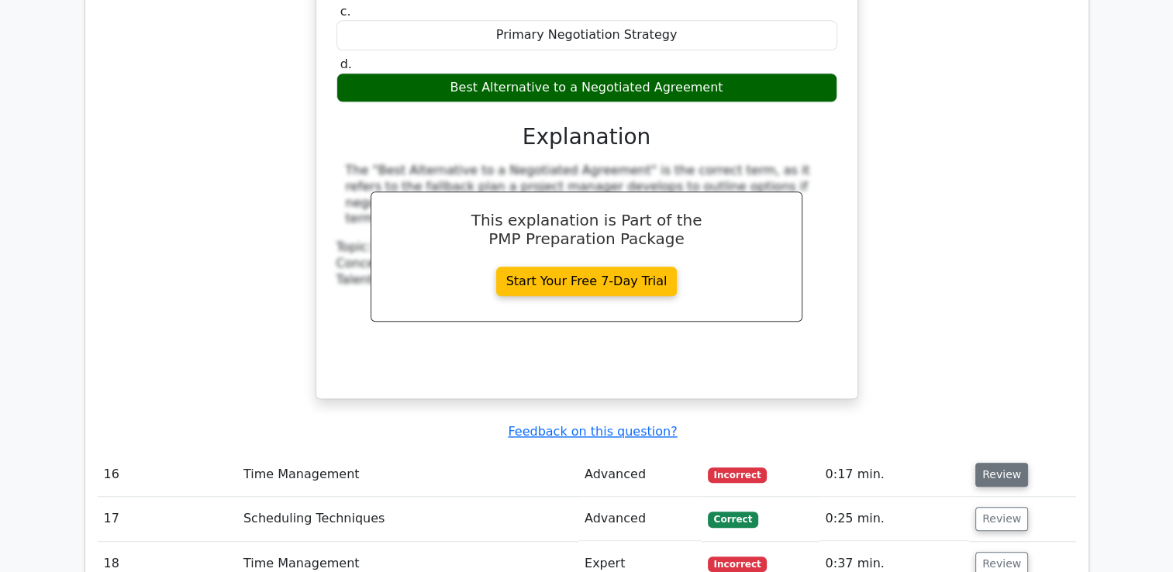
click at [986, 463] on button "Review" at bounding box center [1002, 475] width 53 height 24
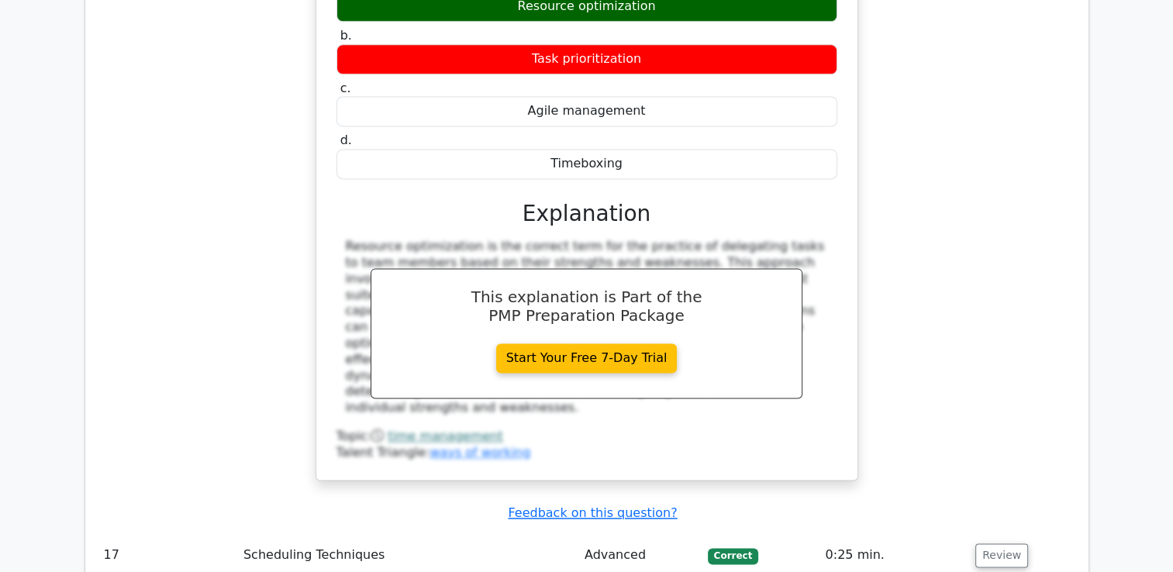
scroll to position [8049, 0]
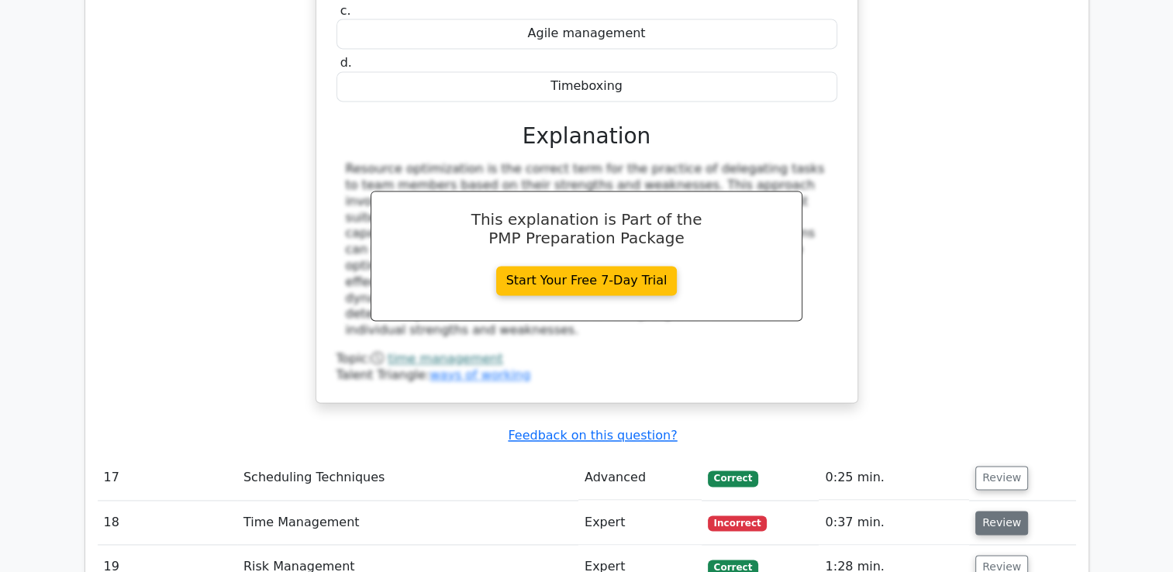
click at [988, 511] on button "Review" at bounding box center [1002, 523] width 53 height 24
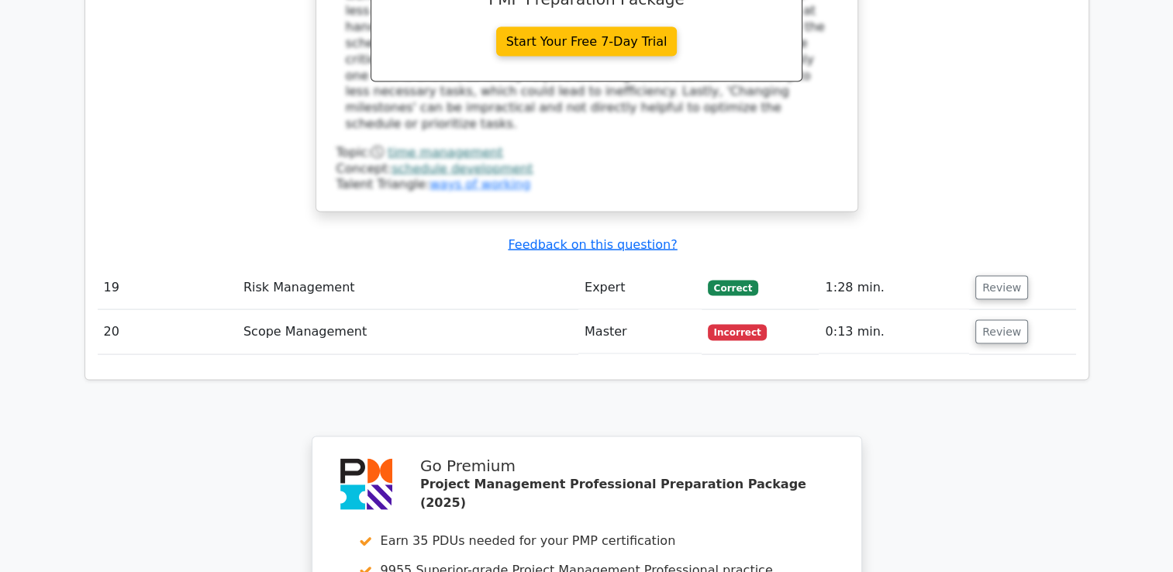
scroll to position [8701, 0]
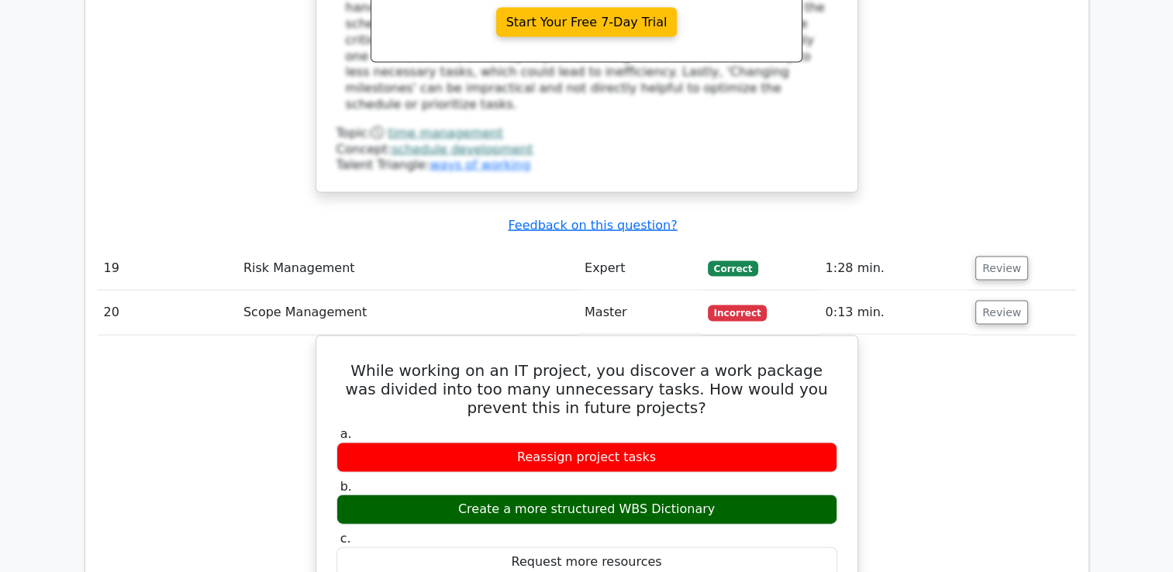
scroll to position [9305, 0]
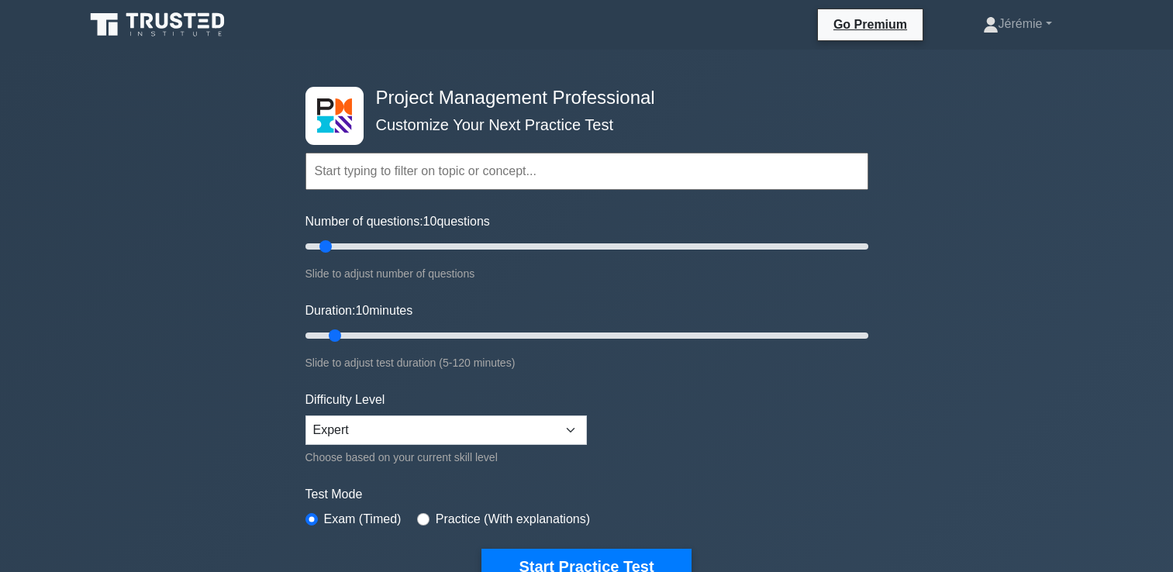
select select "expert"
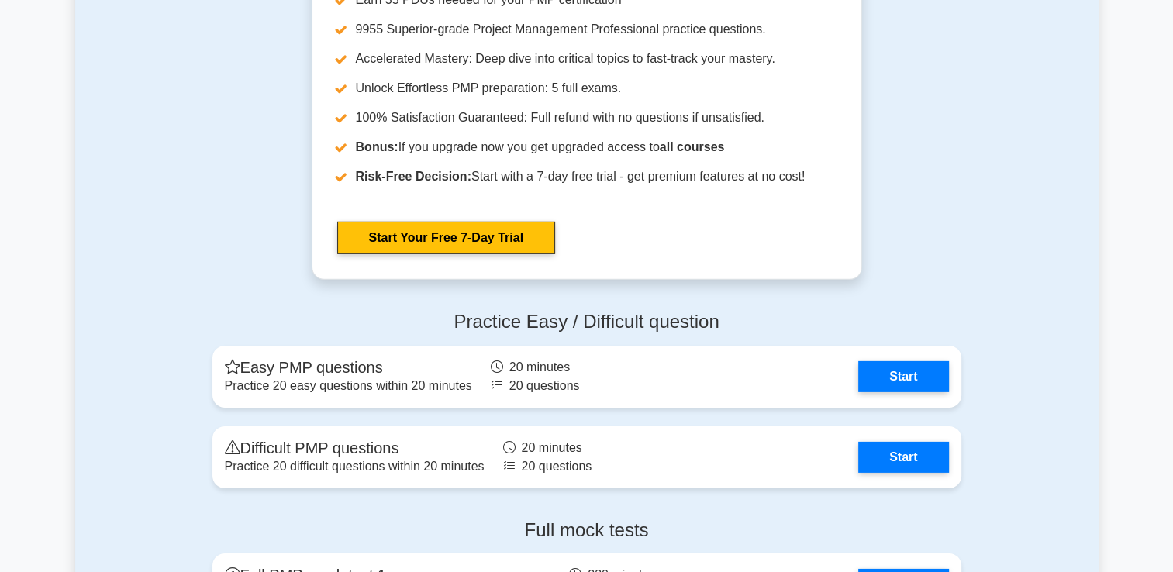
scroll to position [4746, 0]
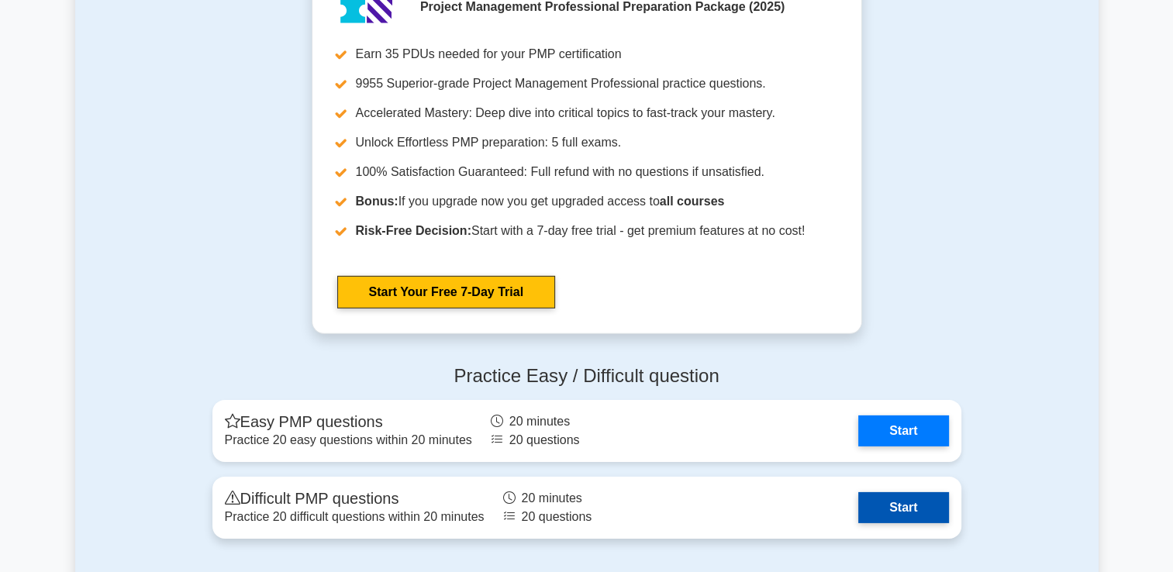
click at [912, 523] on link "Start" at bounding box center [903, 507] width 90 height 31
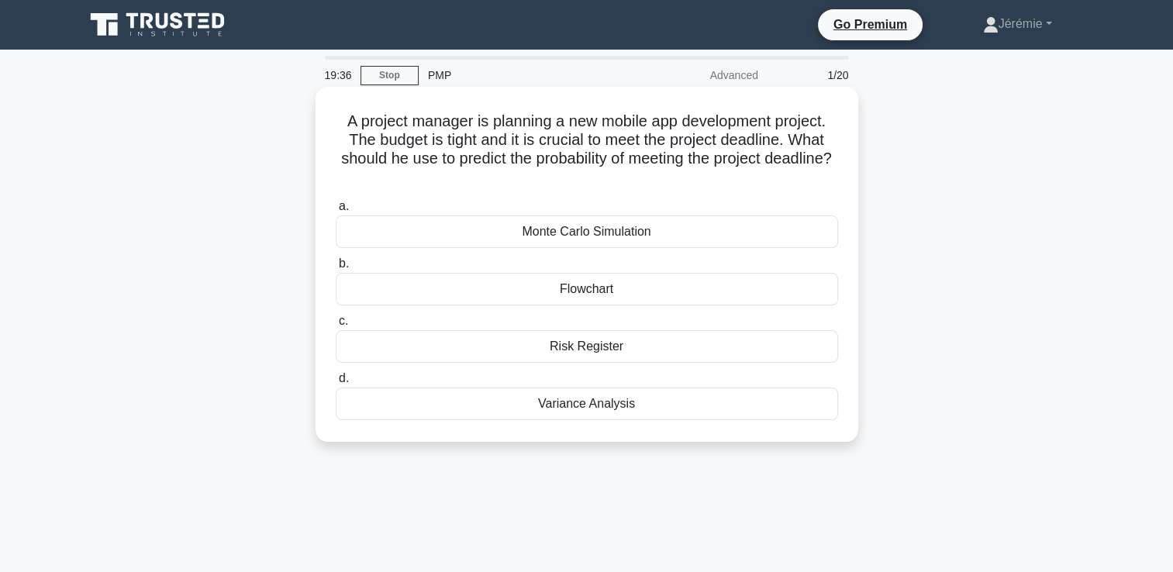
click at [664, 235] on div "Monte Carlo Simulation" at bounding box center [587, 232] width 503 height 33
click at [336, 212] on input "a. Monte Carlo Simulation" at bounding box center [336, 207] width 0 height 10
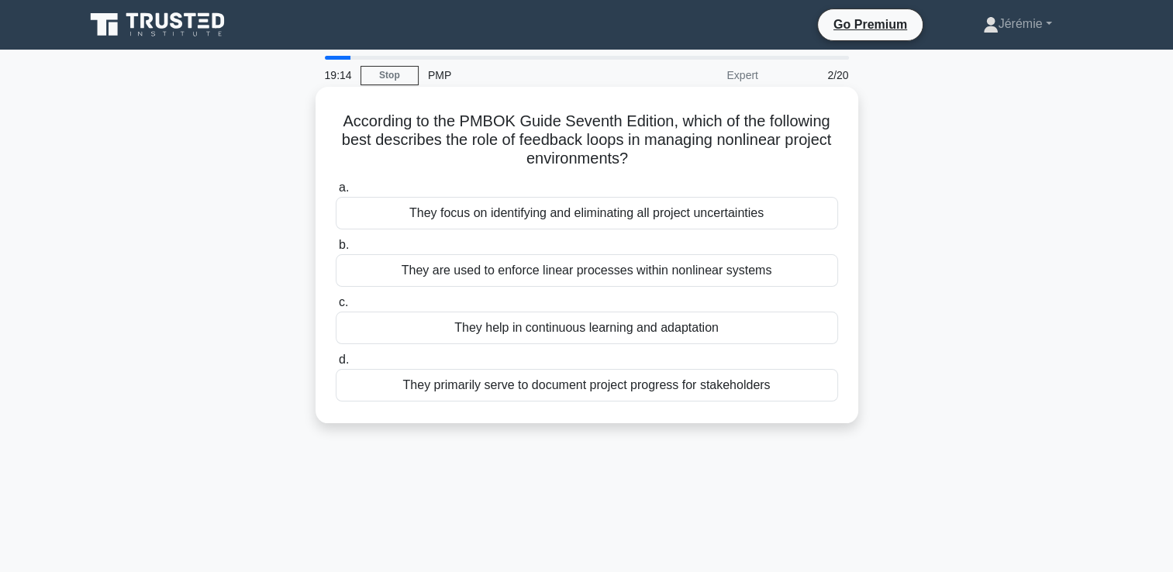
click at [673, 334] on div "They help in continuous learning and adaptation" at bounding box center [587, 328] width 503 height 33
click at [336, 308] on input "c. They help in continuous learning and adaptation" at bounding box center [336, 303] width 0 height 10
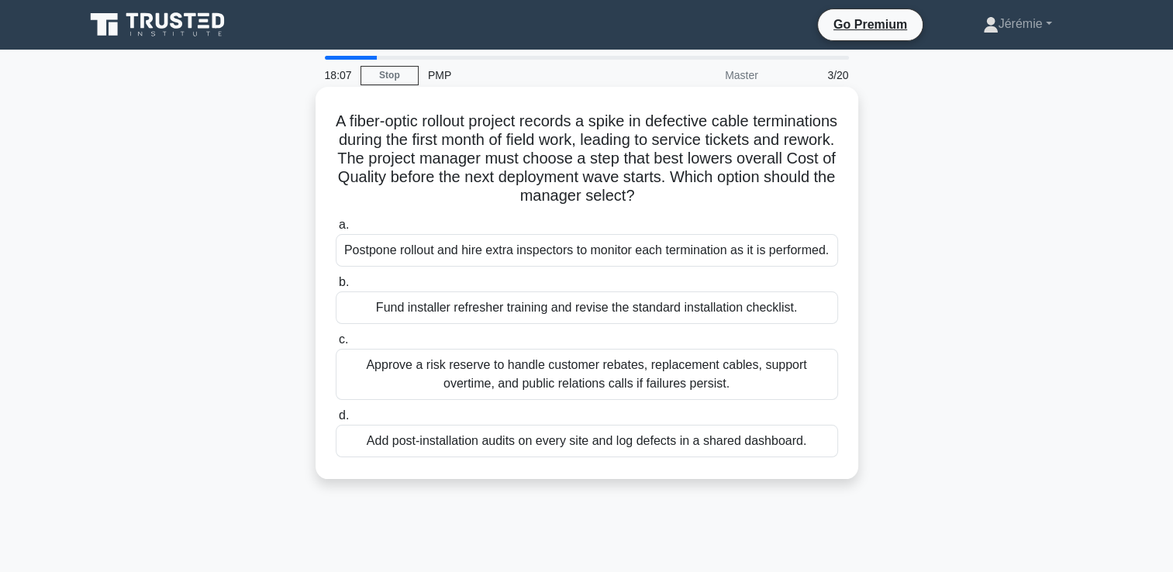
click at [576, 307] on div "Fund installer refresher training and revise the standard installation checklis…" at bounding box center [587, 308] width 503 height 33
click at [336, 288] on input "b. Fund installer refresher training and revise the standard installation check…" at bounding box center [336, 283] width 0 height 10
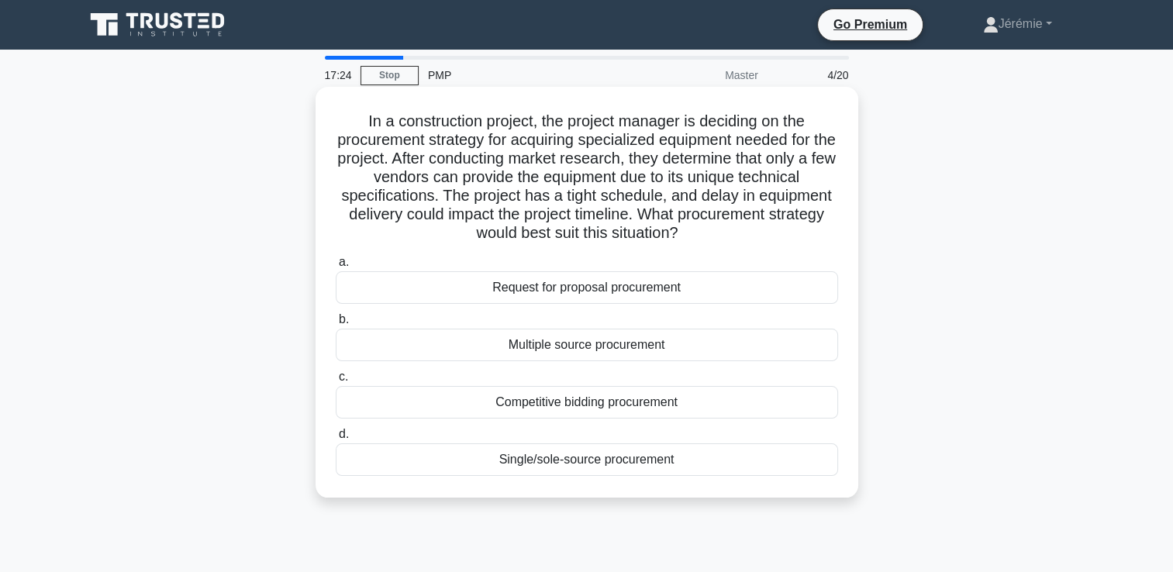
click at [573, 293] on div "Request for proposal procurement" at bounding box center [587, 287] width 503 height 33
click at [336, 268] on input "a. Request for proposal procurement" at bounding box center [336, 262] width 0 height 10
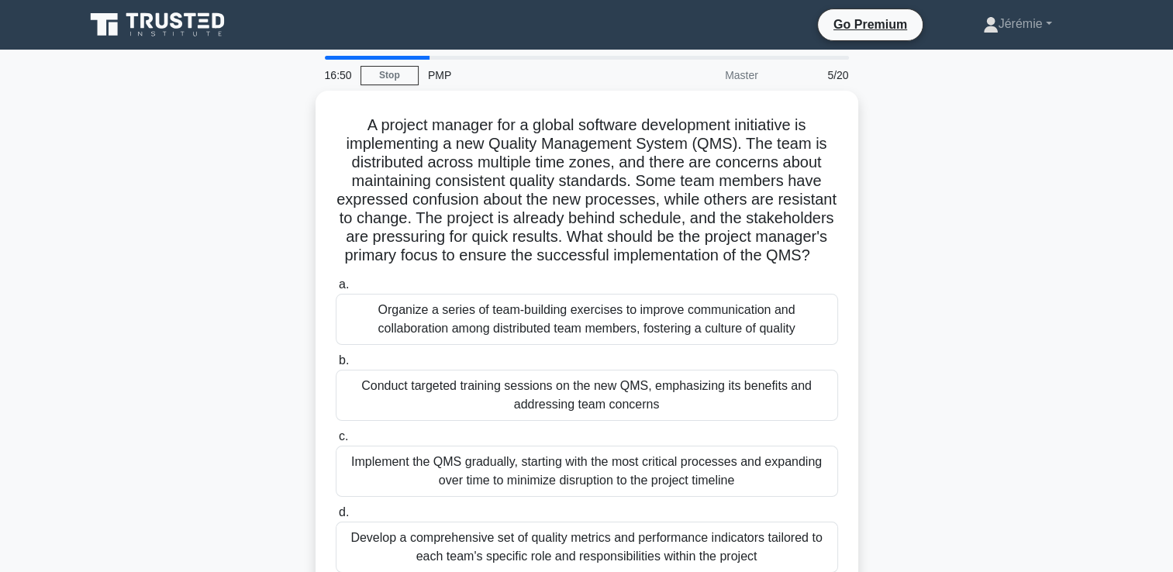
click at [276, 385] on div "A project manager for a global software development initiative is implementing …" at bounding box center [587, 352] width 1024 height 523
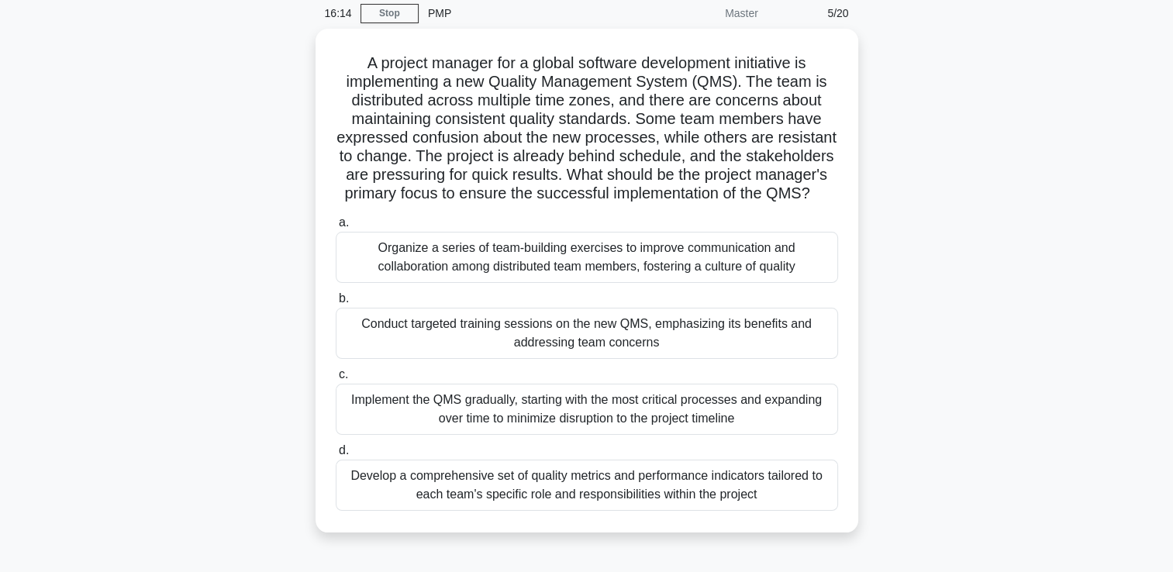
scroll to position [31, 0]
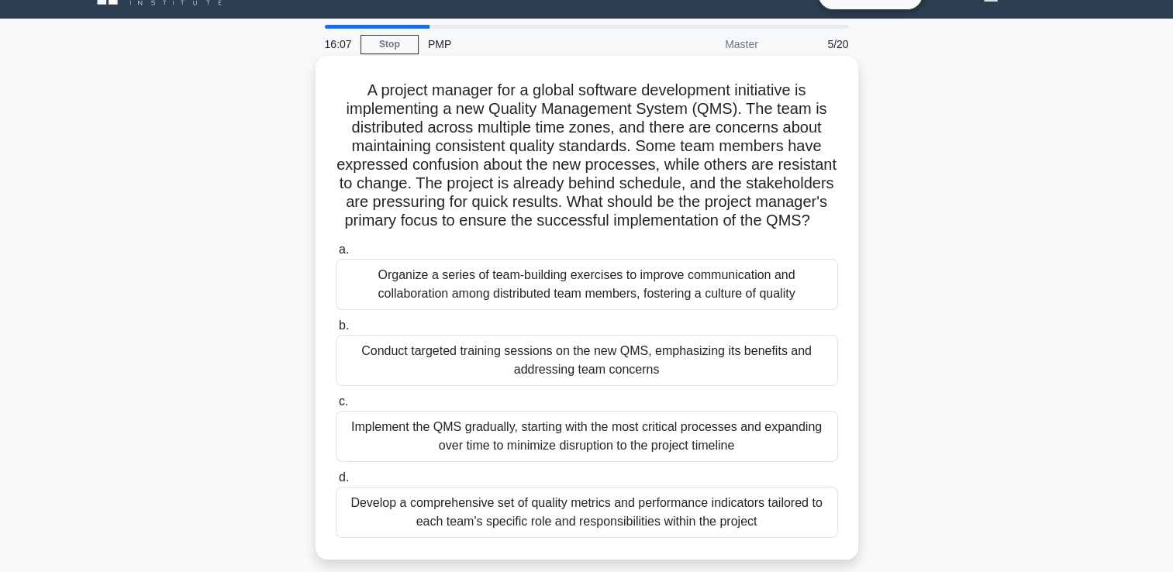
click at [573, 375] on div "Conduct targeted training sessions on the new QMS, emphasizing its benefits and…" at bounding box center [587, 360] width 503 height 51
click at [336, 331] on input "b. Conduct targeted training sessions on the new QMS, emphasizing its benefits …" at bounding box center [336, 326] width 0 height 10
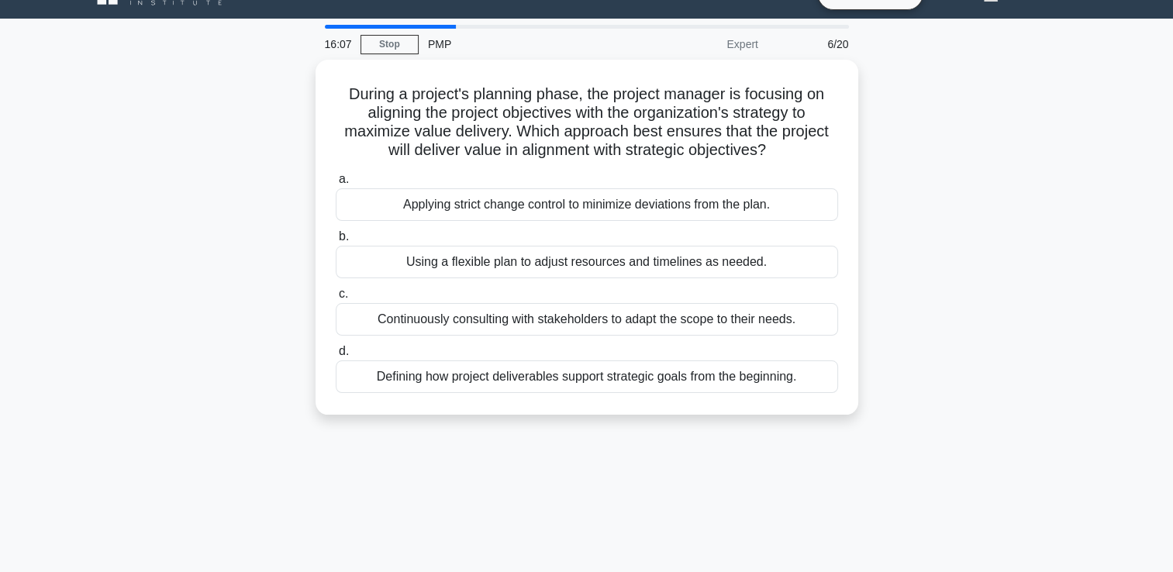
scroll to position [0, 0]
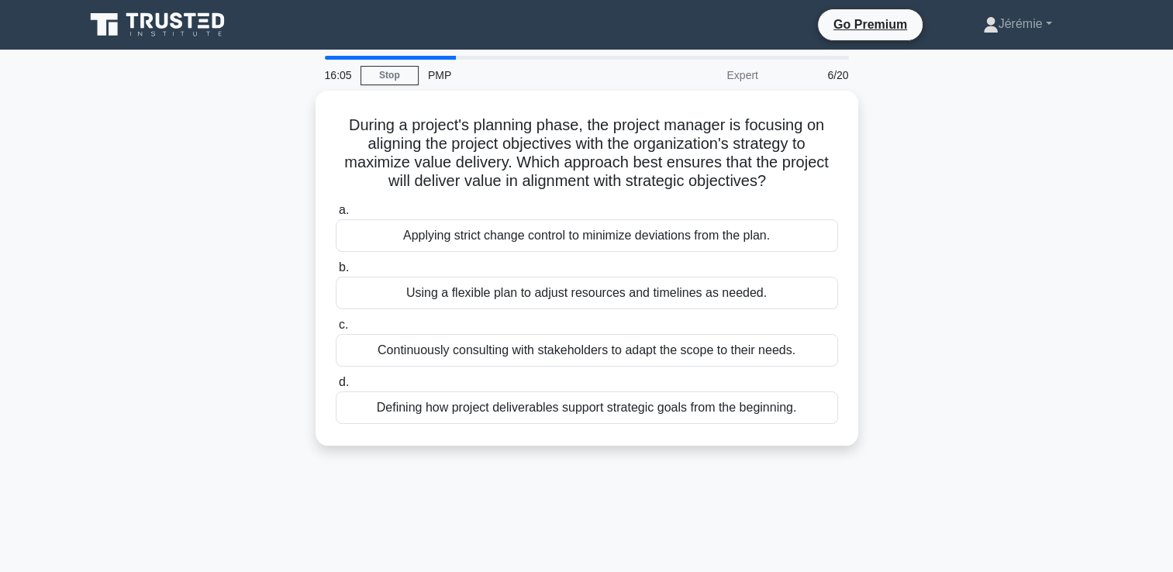
click at [253, 234] on div "During a project's planning phase, the project manager is focusing on aligning …" at bounding box center [587, 278] width 1024 height 374
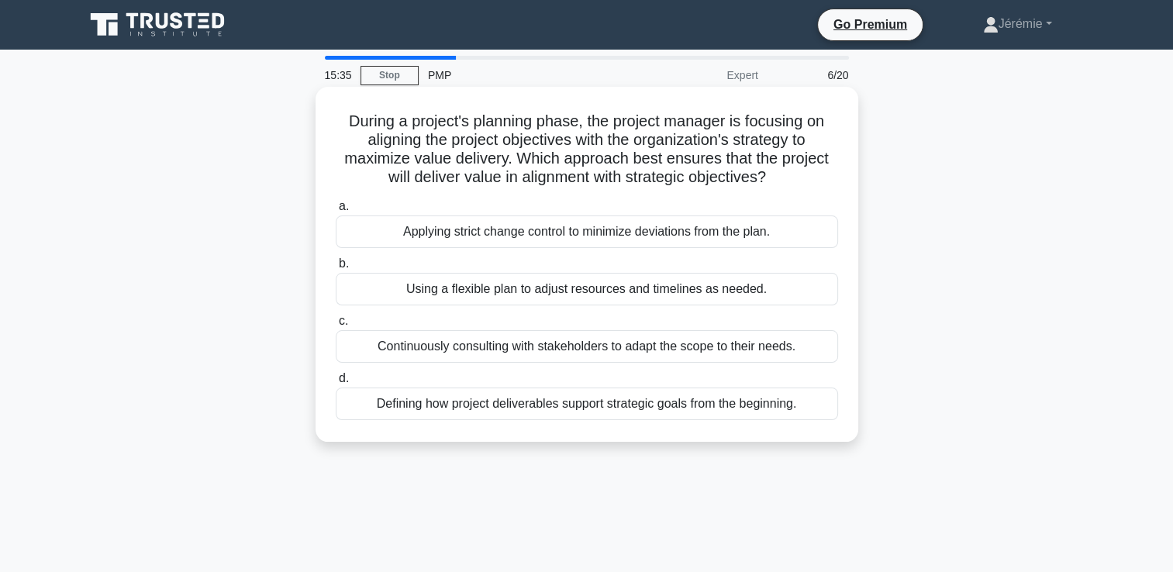
click at [616, 228] on div "Applying strict change control to minimize deviations from the plan." at bounding box center [587, 232] width 503 height 33
click at [336, 212] on input "a. Applying strict change control to minimize deviations from the plan." at bounding box center [336, 207] width 0 height 10
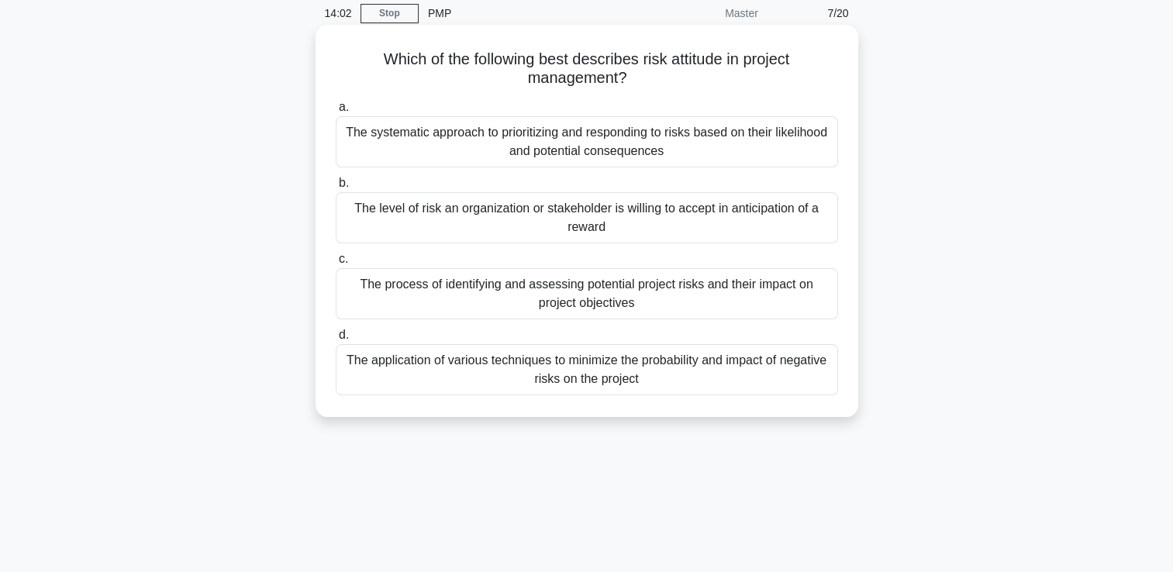
scroll to position [31, 0]
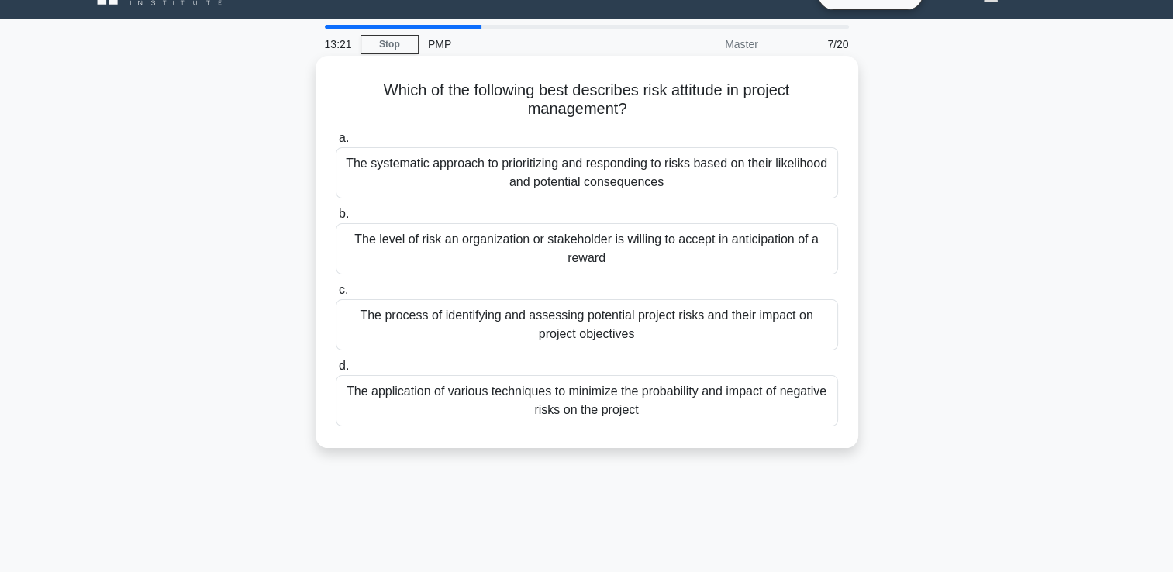
click at [602, 328] on div "The process of identifying and assessing potential project risks and their impa…" at bounding box center [587, 324] width 503 height 51
click at [336, 295] on input "c. The process of identifying and assessing potential project risks and their i…" at bounding box center [336, 290] width 0 height 10
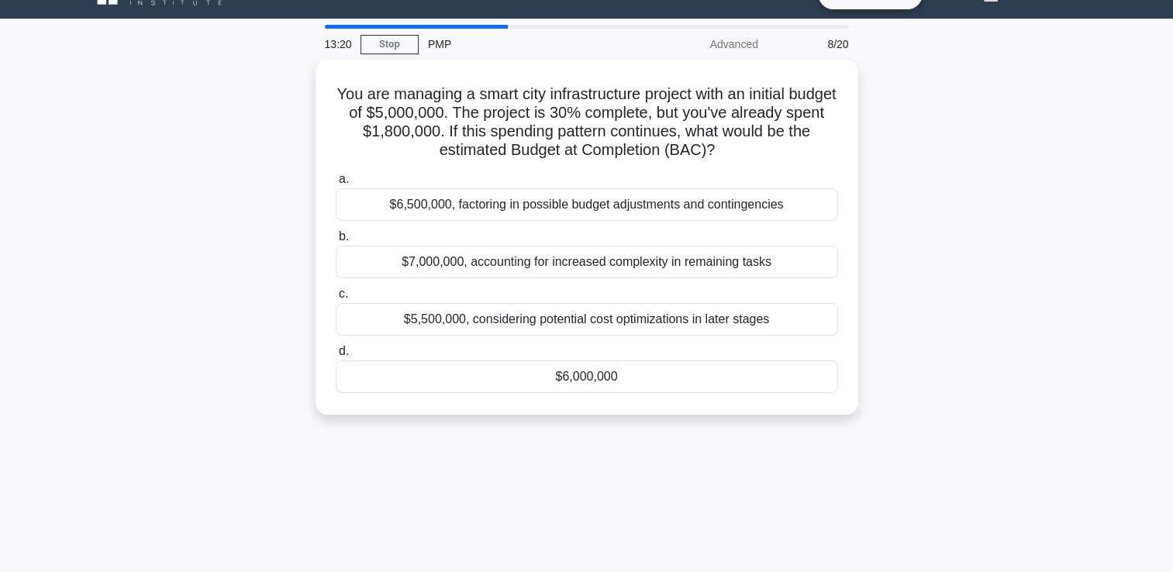
scroll to position [0, 0]
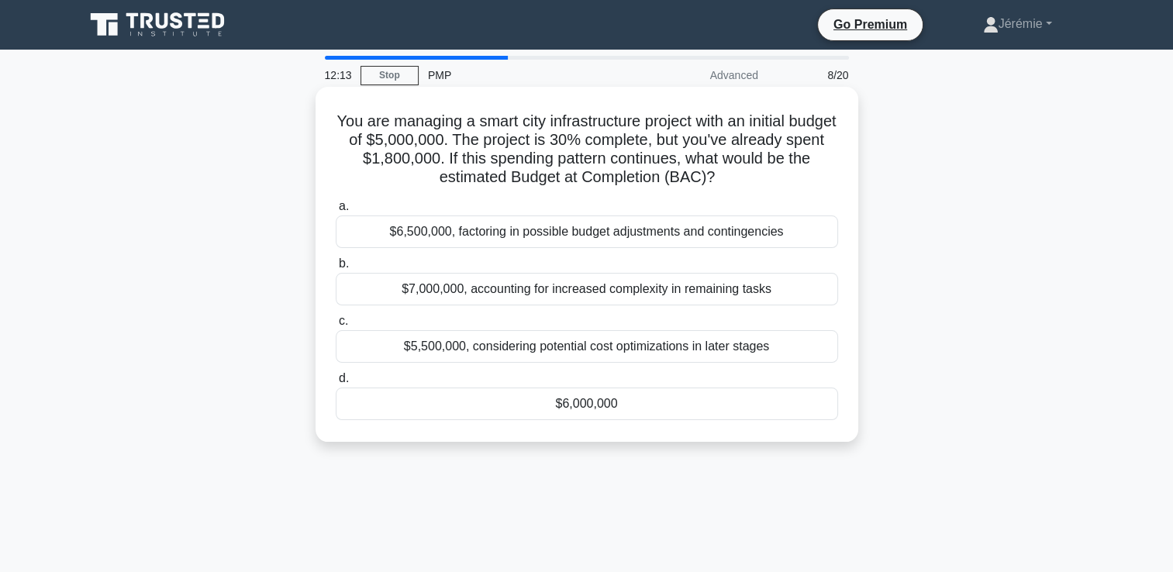
click at [568, 406] on div "$6,000,000" at bounding box center [587, 404] width 503 height 33
click at [336, 384] on input "d. $6,000,000" at bounding box center [336, 379] width 0 height 10
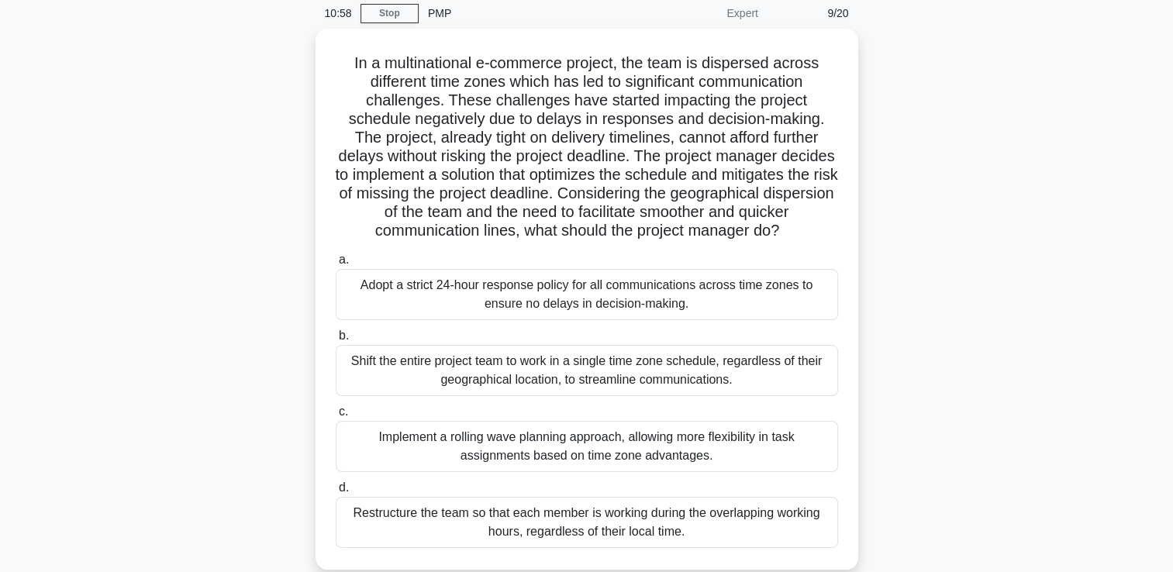
scroll to position [31, 0]
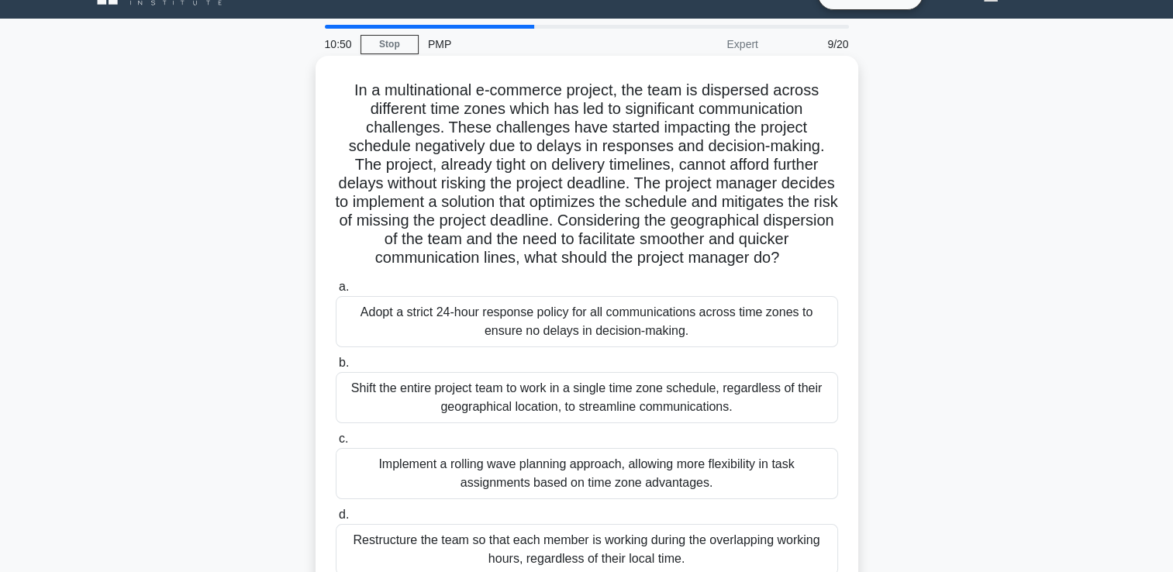
click at [544, 346] on div "Adopt a strict 24-hour response policy for all communications across time zones…" at bounding box center [587, 321] width 503 height 51
click at [336, 292] on input "a. Adopt a strict 24-hour response policy for all communications across time zo…" at bounding box center [336, 287] width 0 height 10
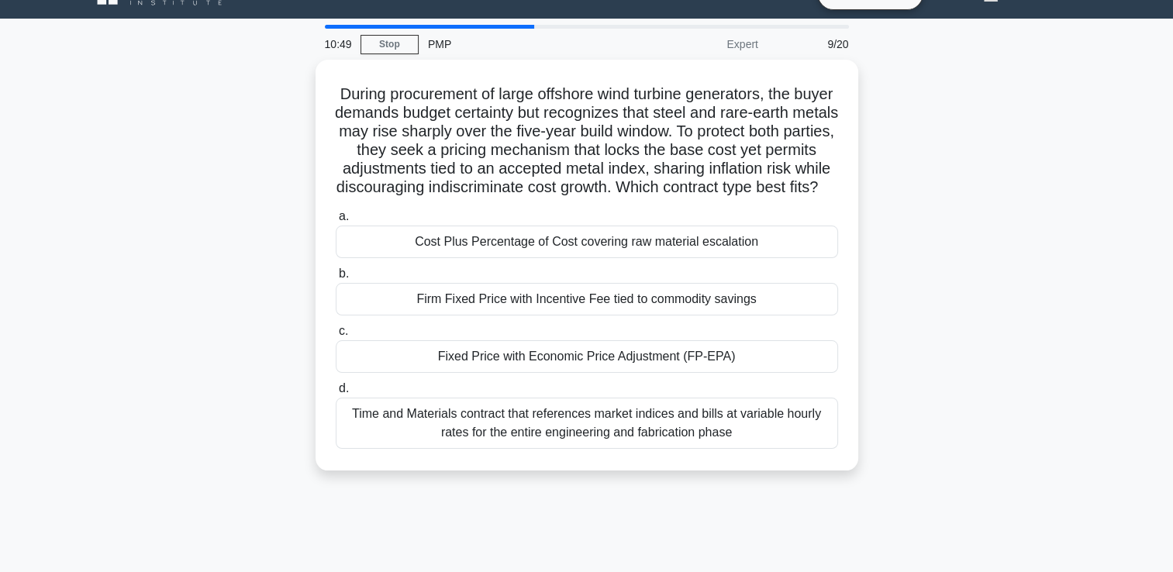
scroll to position [0, 0]
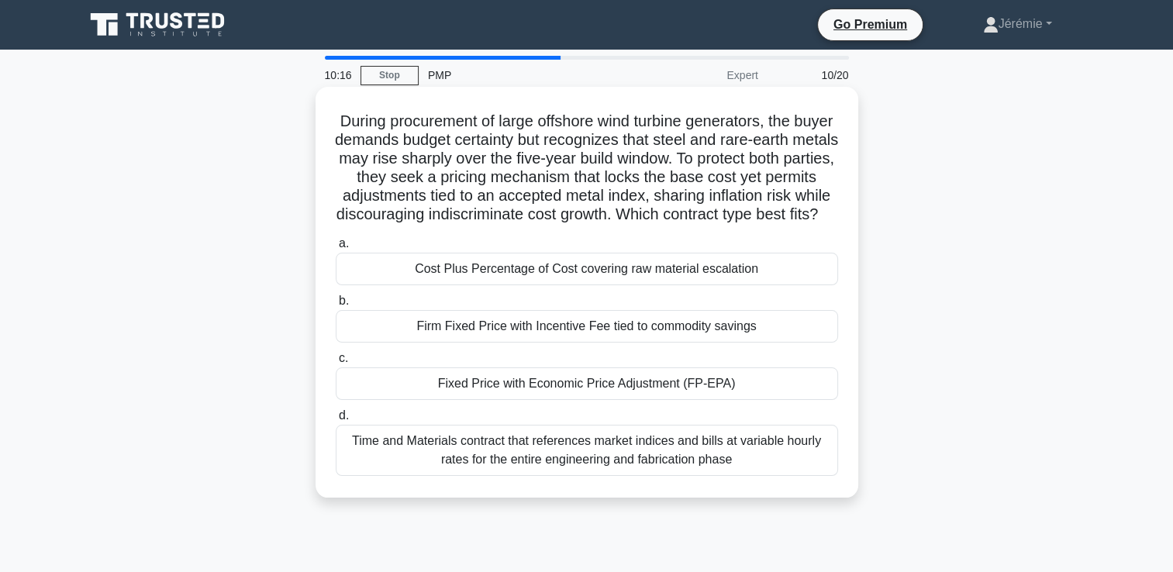
click at [543, 396] on div "Fixed Price with Economic Price Adjustment (FP-EPA)" at bounding box center [587, 384] width 503 height 33
click at [336, 364] on input "c. Fixed Price with Economic Price Adjustment (FP-EPA)" at bounding box center [336, 359] width 0 height 10
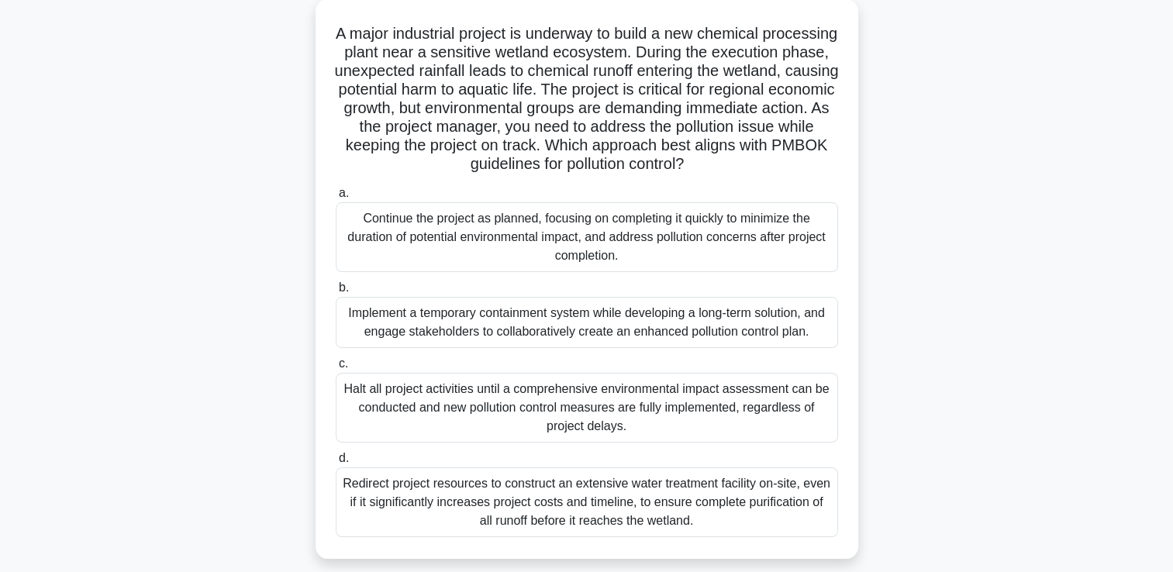
scroll to position [93, 0]
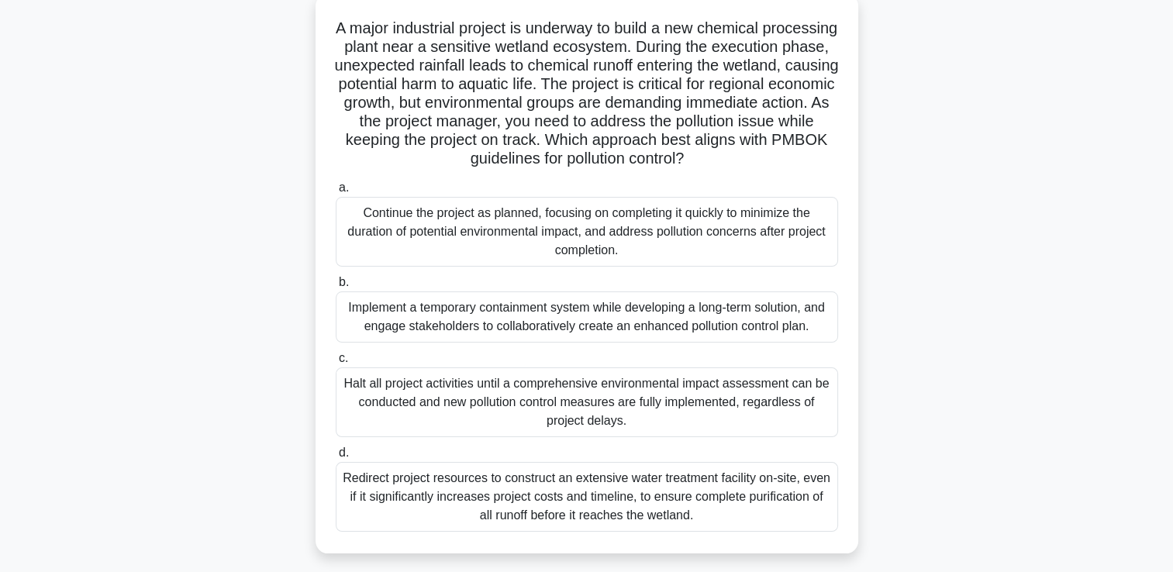
click at [641, 308] on div "Implement a temporary containment system while developing a long-term solution,…" at bounding box center [587, 317] width 503 height 51
click at [336, 288] on input "b. Implement a temporary containment system while developing a long-term soluti…" at bounding box center [336, 283] width 0 height 10
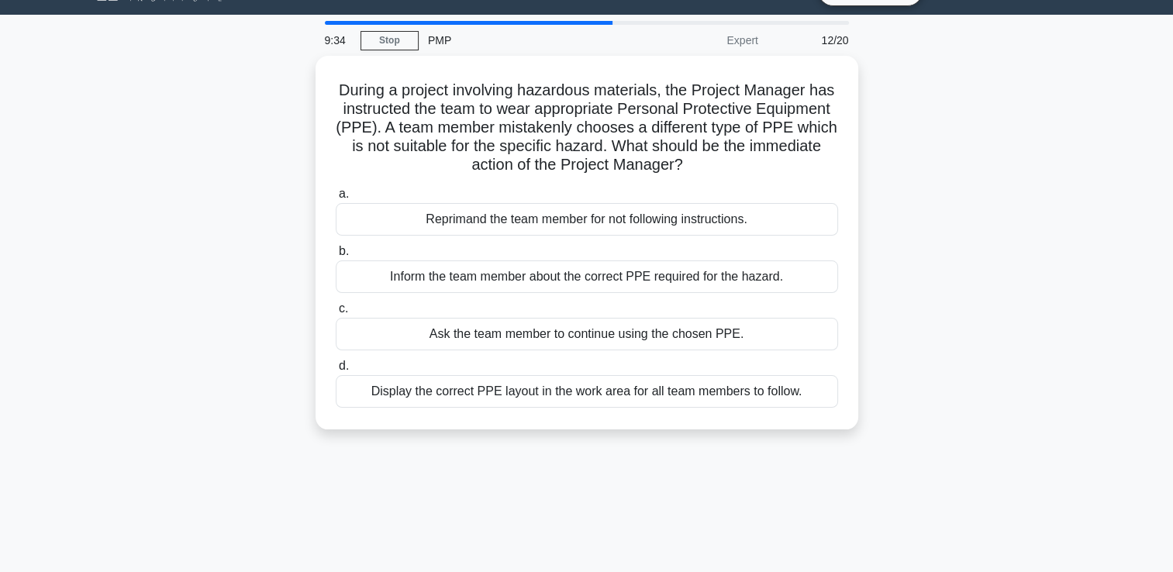
scroll to position [0, 0]
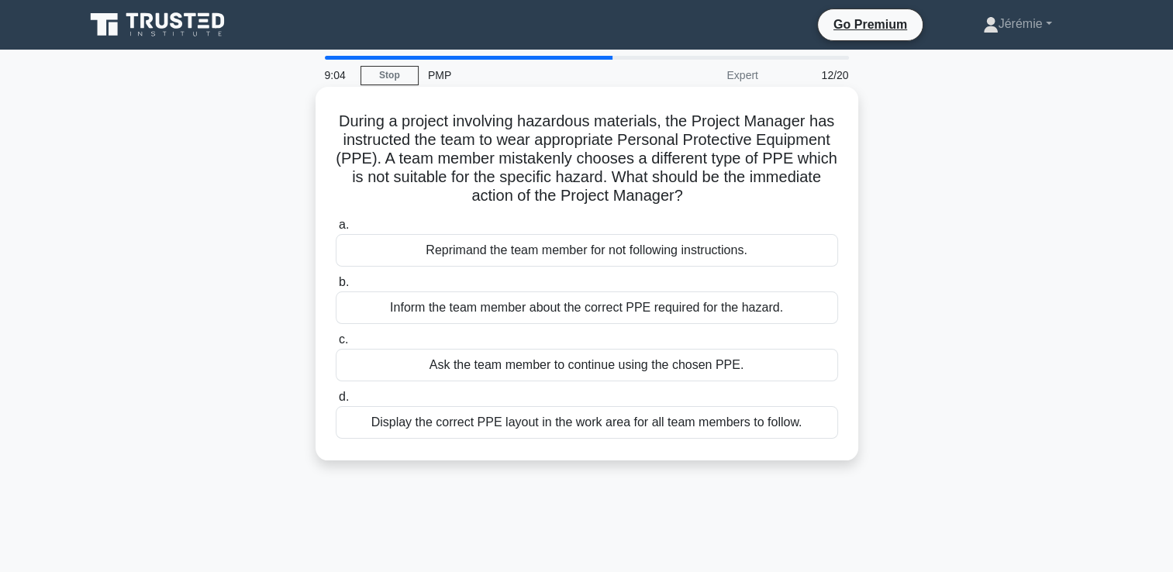
click at [563, 306] on div "Inform the team member about the correct PPE required for the hazard." at bounding box center [587, 308] width 503 height 33
click at [336, 288] on input "b. Inform the team member about the correct PPE required for the hazard." at bounding box center [336, 283] width 0 height 10
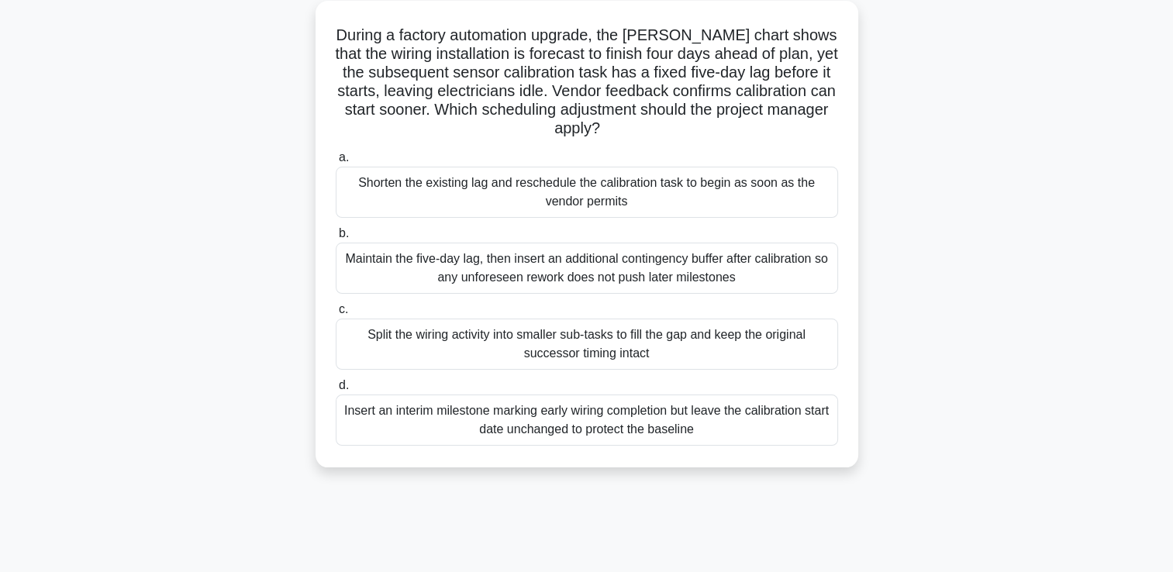
scroll to position [93, 0]
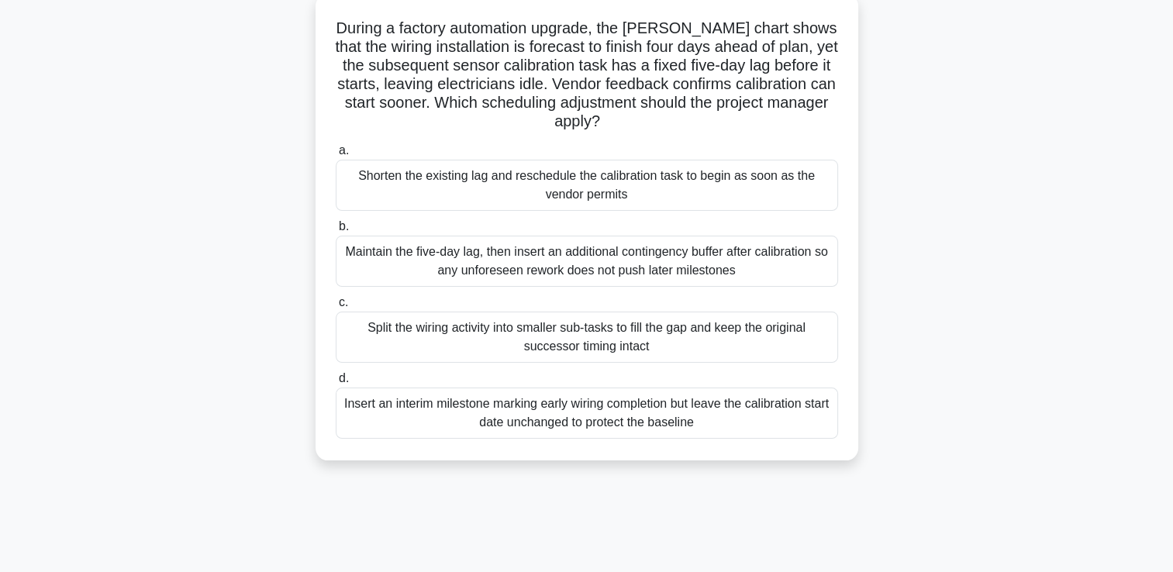
click at [620, 198] on div "Shorten the existing lag and reschedule the calibration task to begin as soon a…" at bounding box center [587, 185] width 503 height 51
click at [336, 156] on input "a. Shorten the existing lag and reschedule the calibration task to begin as soo…" at bounding box center [336, 151] width 0 height 10
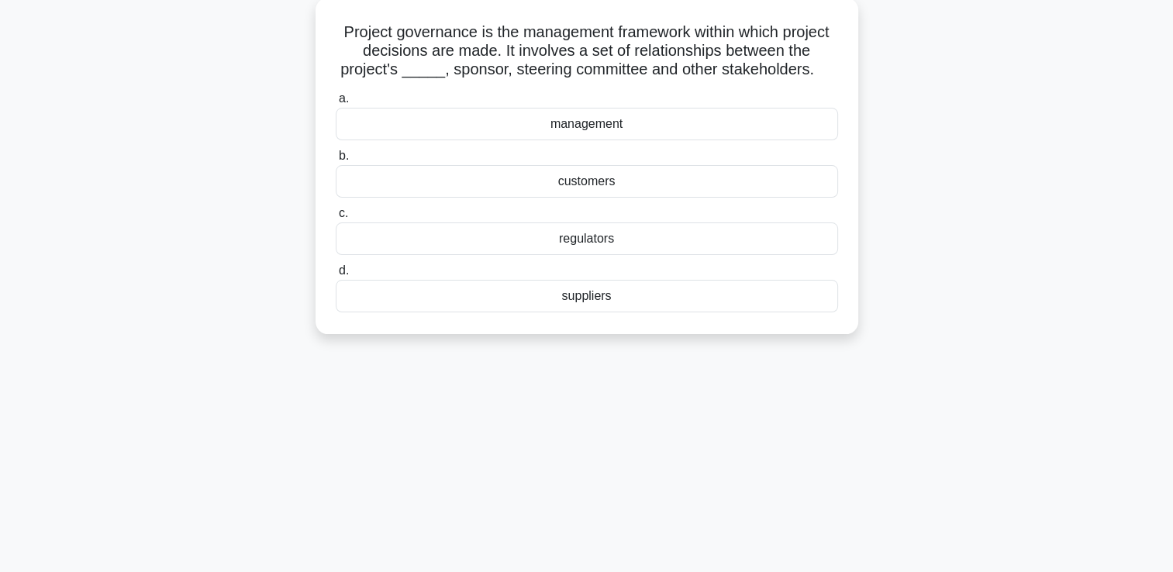
scroll to position [0, 0]
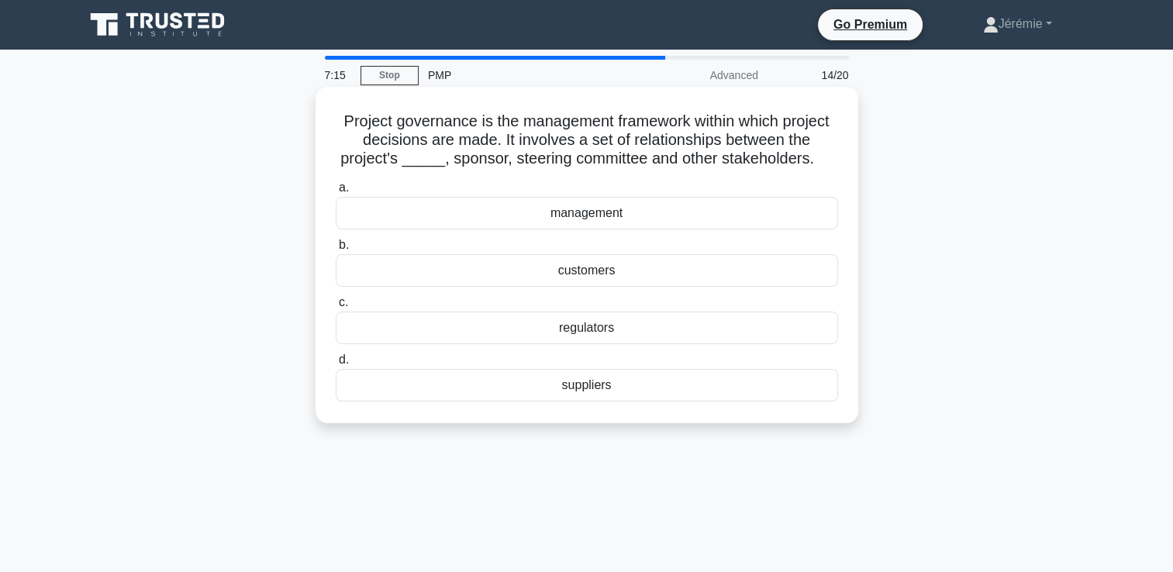
click at [605, 213] on div "management" at bounding box center [587, 213] width 503 height 33
click at [336, 193] on input "a. management" at bounding box center [336, 188] width 0 height 10
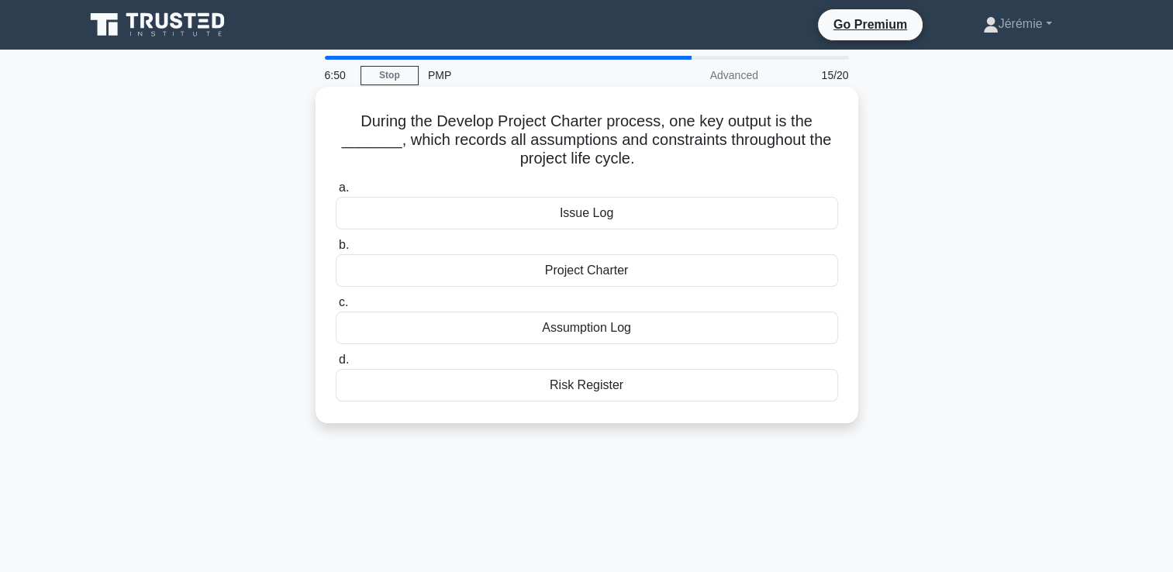
click at [620, 337] on div "Assumption Log" at bounding box center [587, 328] width 503 height 33
click at [336, 308] on input "c. Assumption Log" at bounding box center [336, 303] width 0 height 10
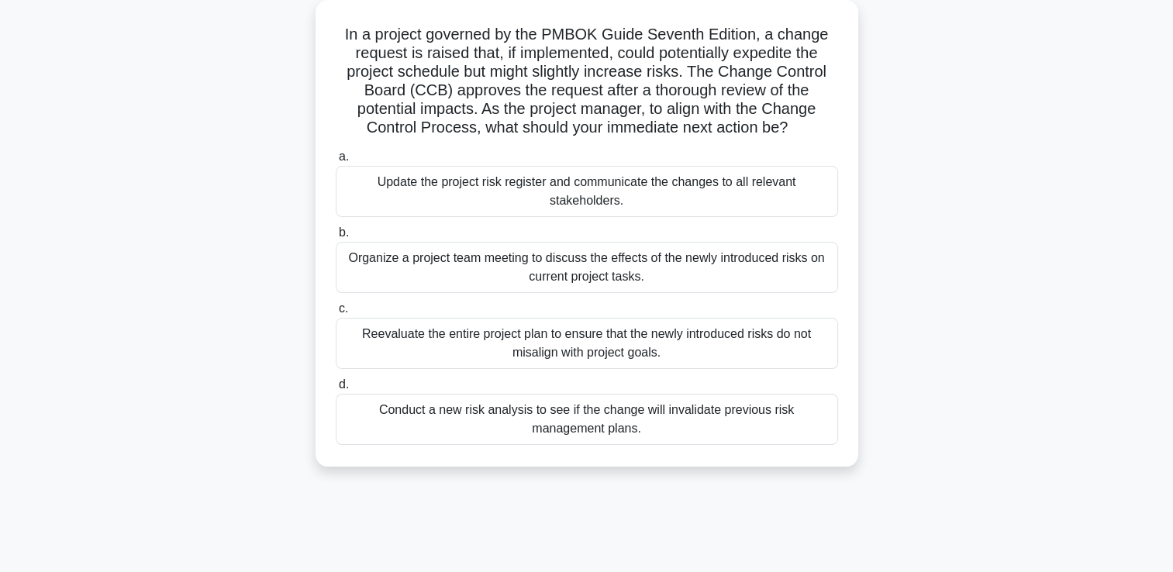
scroll to position [93, 0]
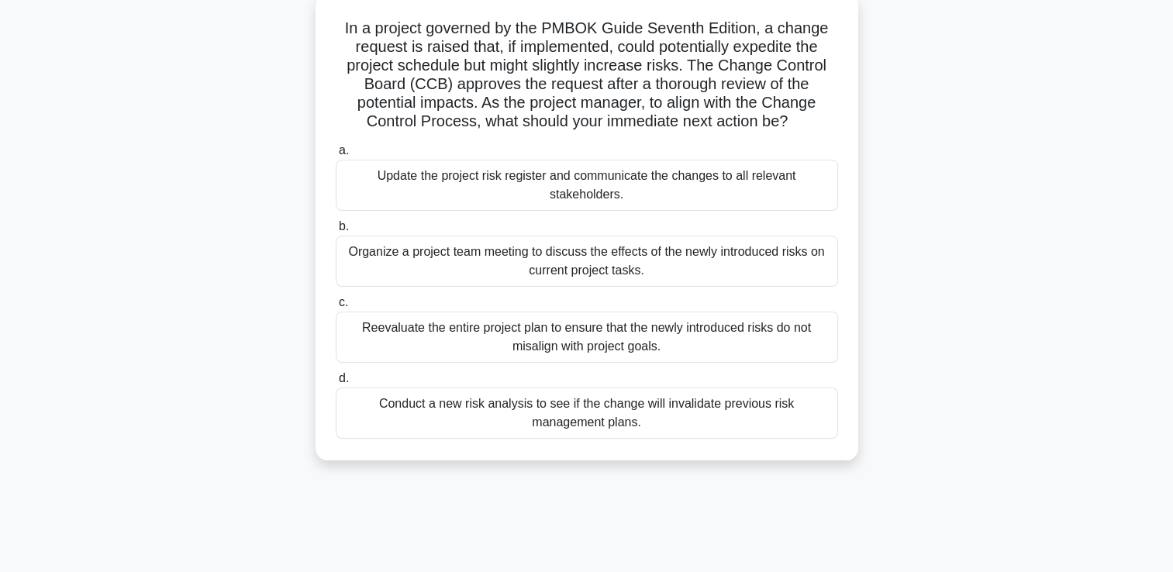
click at [514, 185] on div "Update the project risk register and communicate the changes to all relevant st…" at bounding box center [587, 185] width 503 height 51
click at [336, 156] on input "a. Update the project risk register and communicate the changes to all relevant…" at bounding box center [336, 151] width 0 height 10
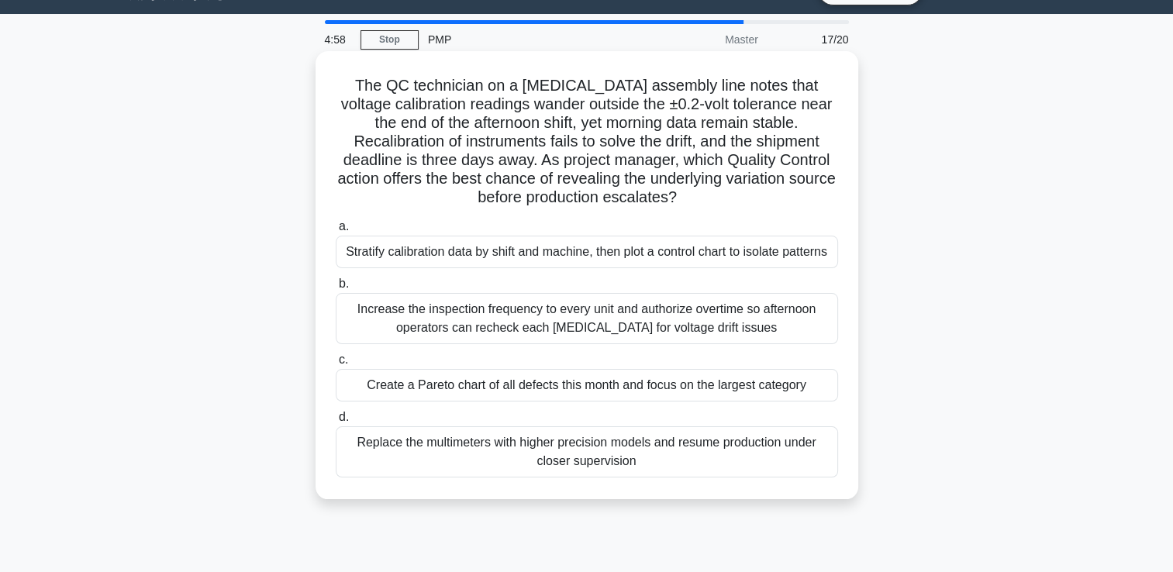
scroll to position [0, 0]
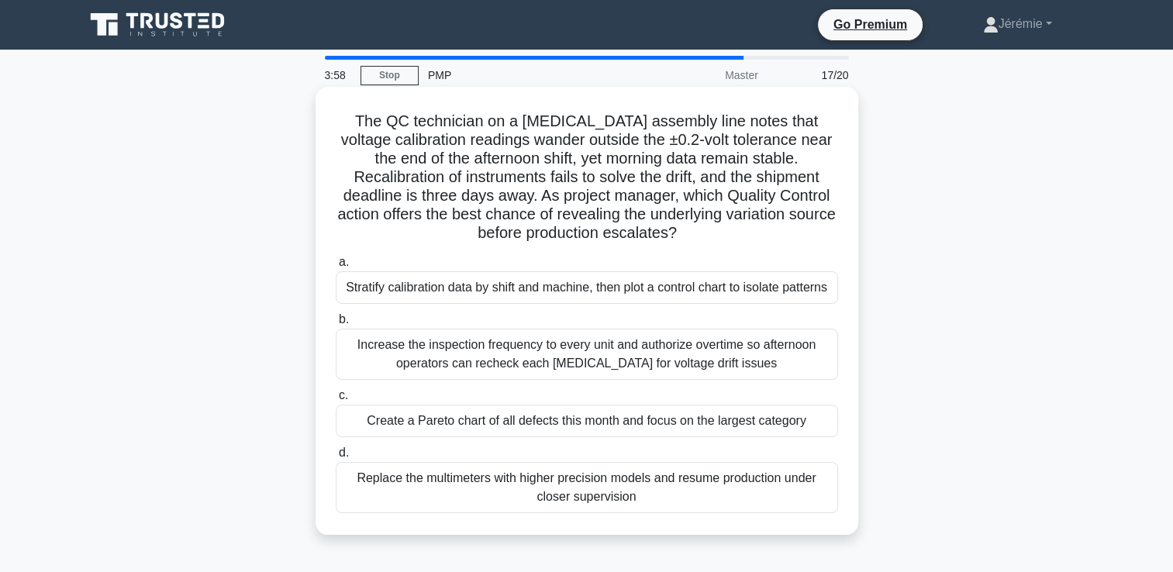
click at [655, 300] on div "Stratify calibration data by shift and machine, then plot a control chart to is…" at bounding box center [587, 287] width 503 height 33
click at [336, 268] on input "a. Stratify calibration data by shift and machine, then plot a control chart to…" at bounding box center [336, 262] width 0 height 10
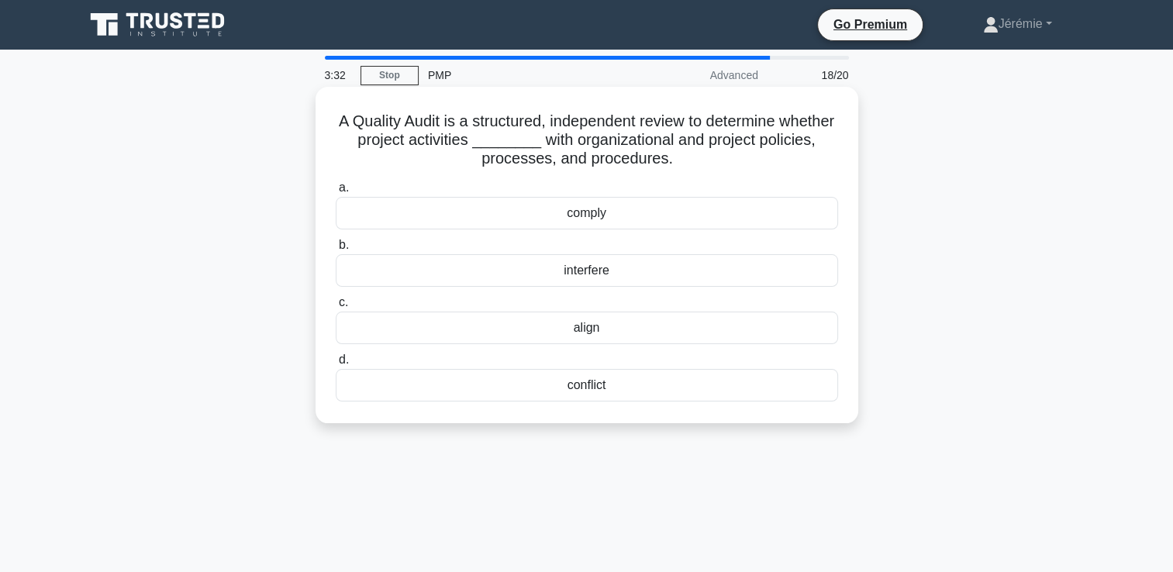
click at [726, 329] on div "align" at bounding box center [587, 328] width 503 height 33
click at [336, 308] on input "c. align" at bounding box center [336, 303] width 0 height 10
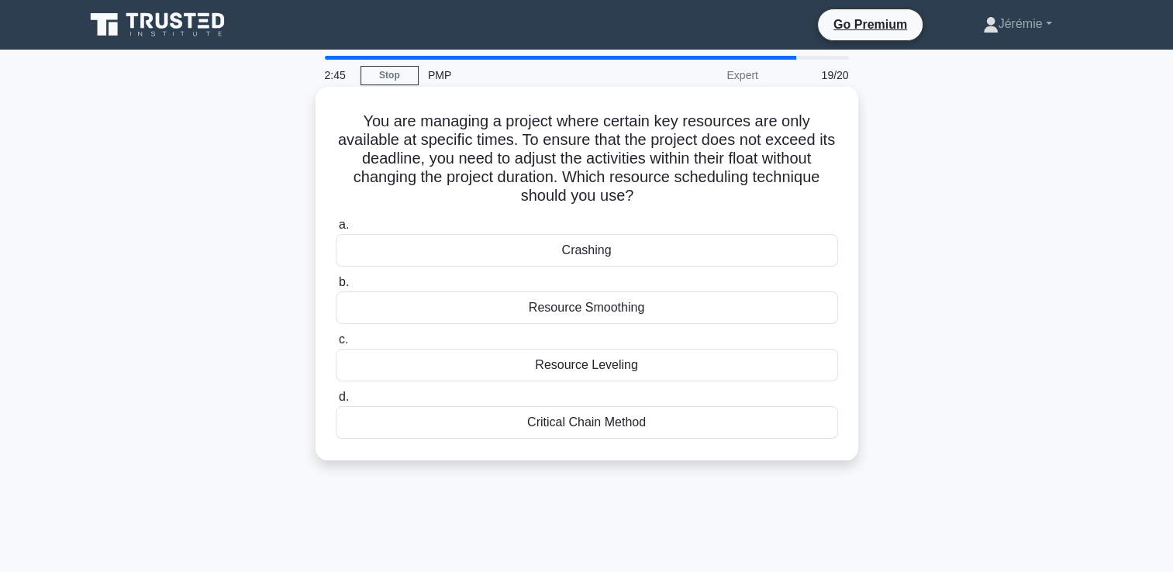
click at [606, 309] on div "Resource Smoothing" at bounding box center [587, 308] width 503 height 33
click at [336, 288] on input "b. Resource Smoothing" at bounding box center [336, 283] width 0 height 10
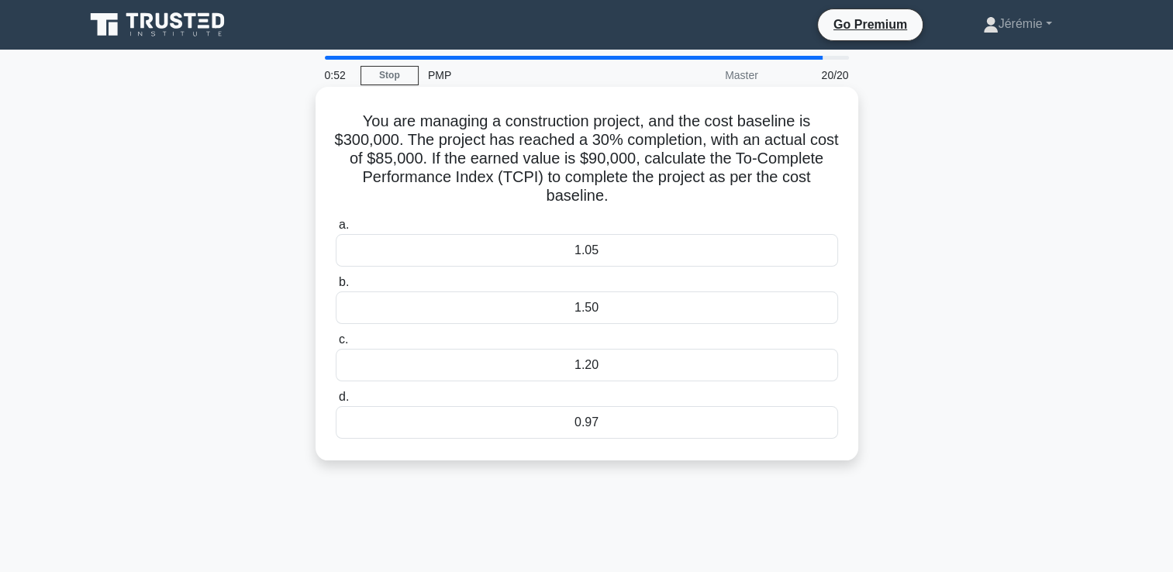
click at [601, 433] on div "0.97" at bounding box center [587, 422] width 503 height 33
click at [336, 402] on input "d. 0.97" at bounding box center [336, 397] width 0 height 10
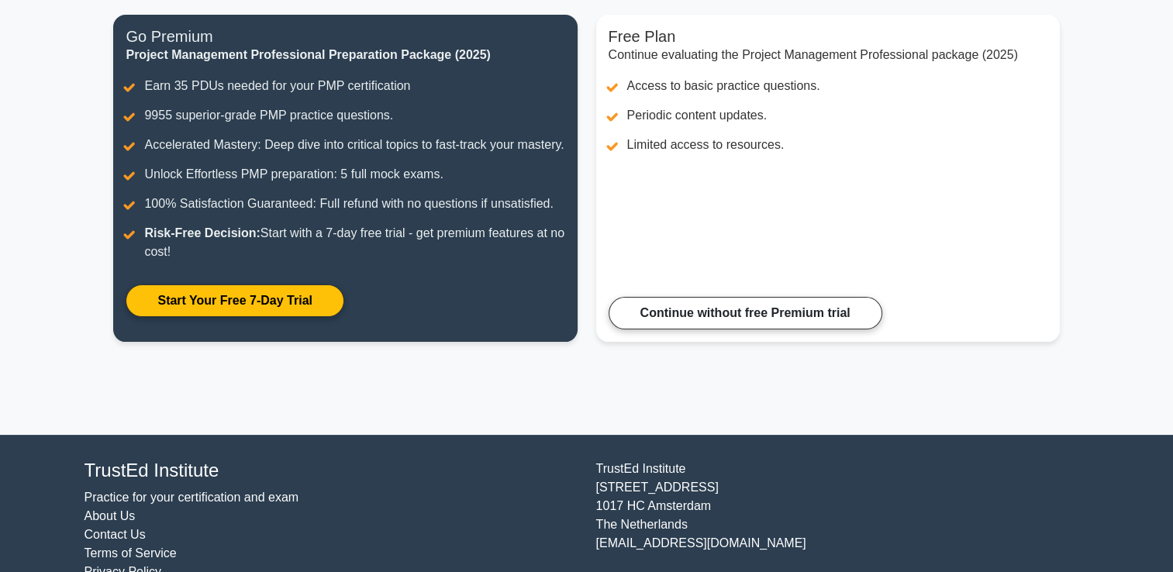
scroll to position [186, 0]
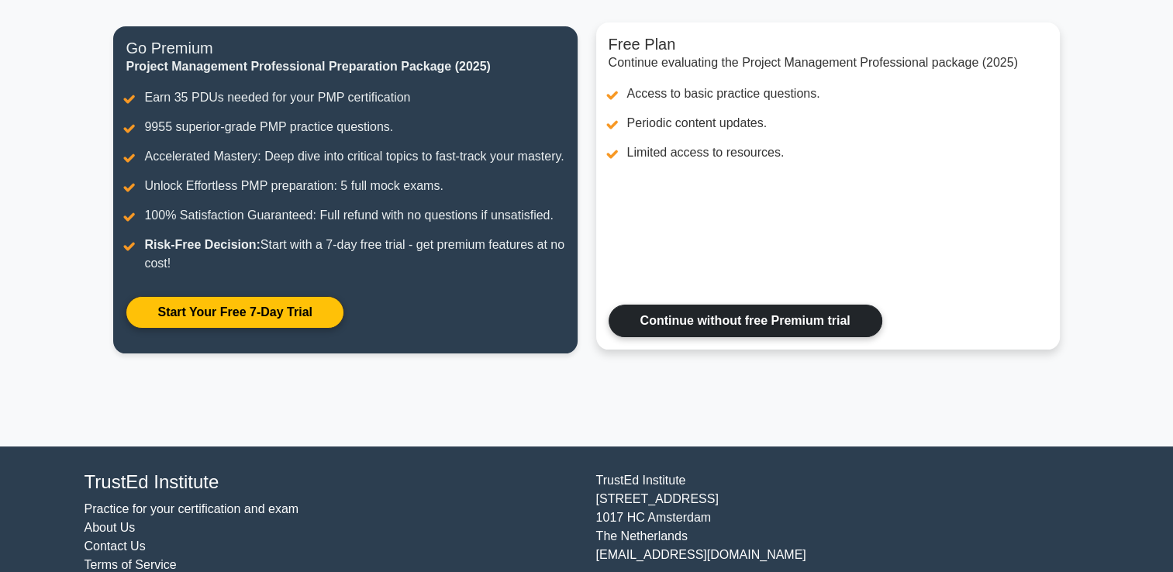
click at [816, 337] on link "Continue without free Premium trial" at bounding box center [746, 321] width 274 height 33
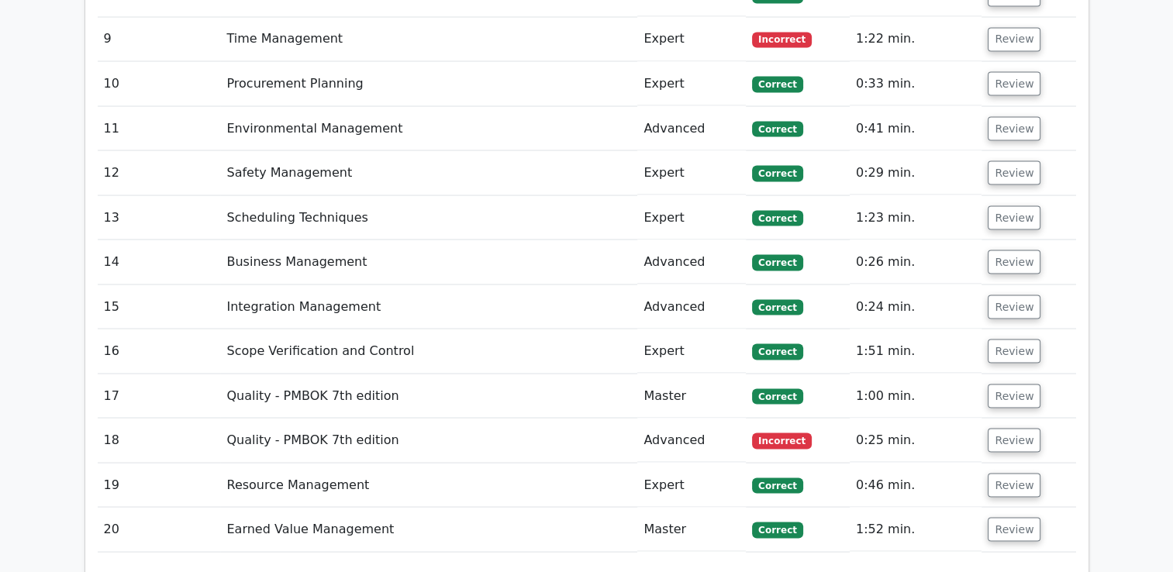
scroll to position [2863, 0]
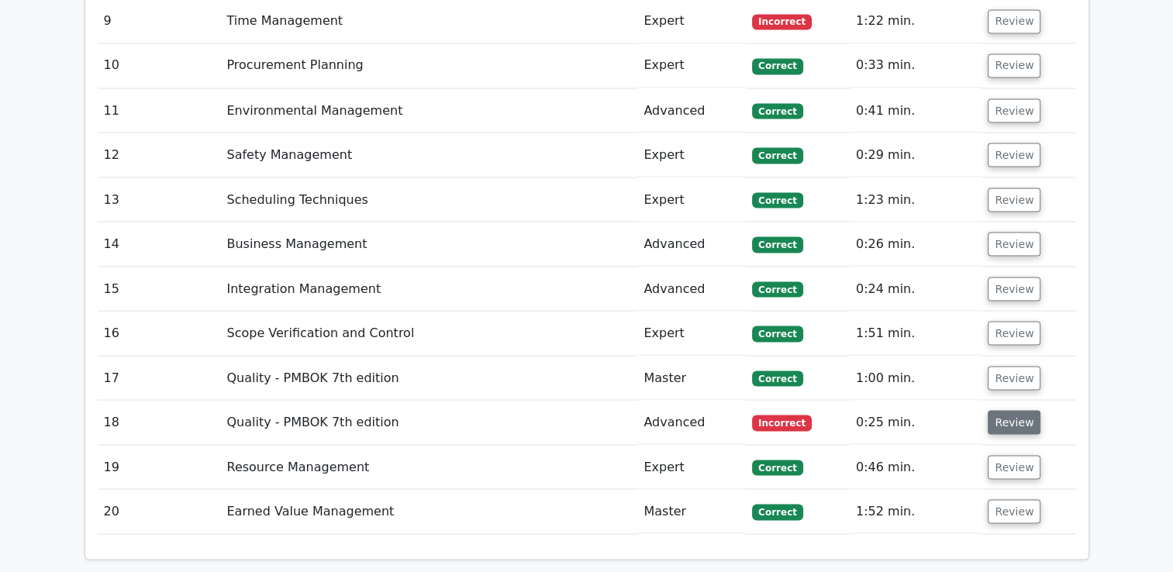
click at [1014, 410] on button "Review" at bounding box center [1014, 422] width 53 height 24
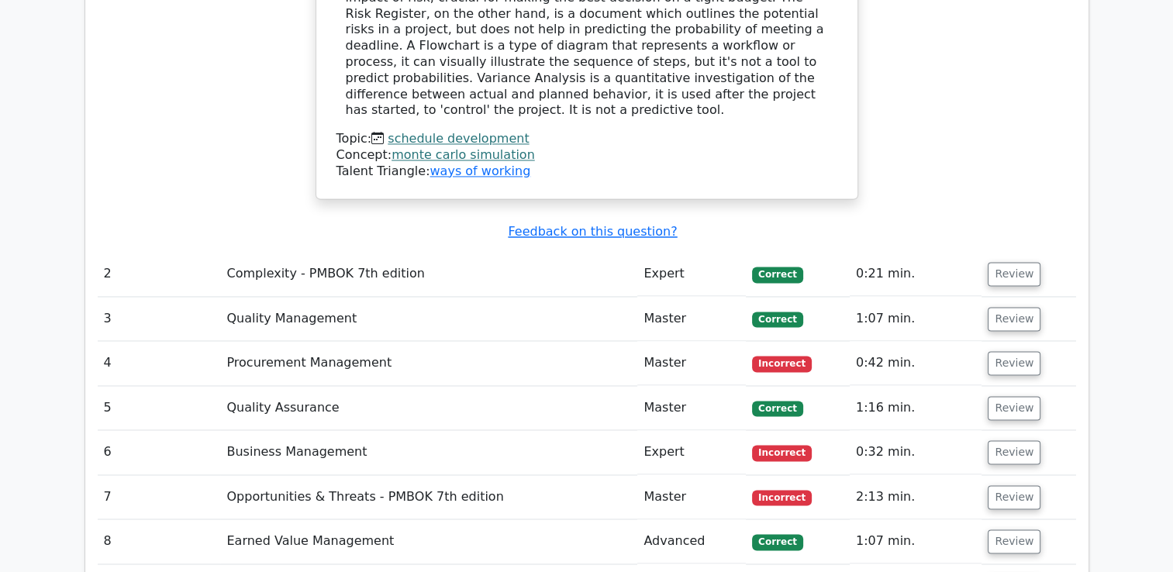
scroll to position [2308, 0]
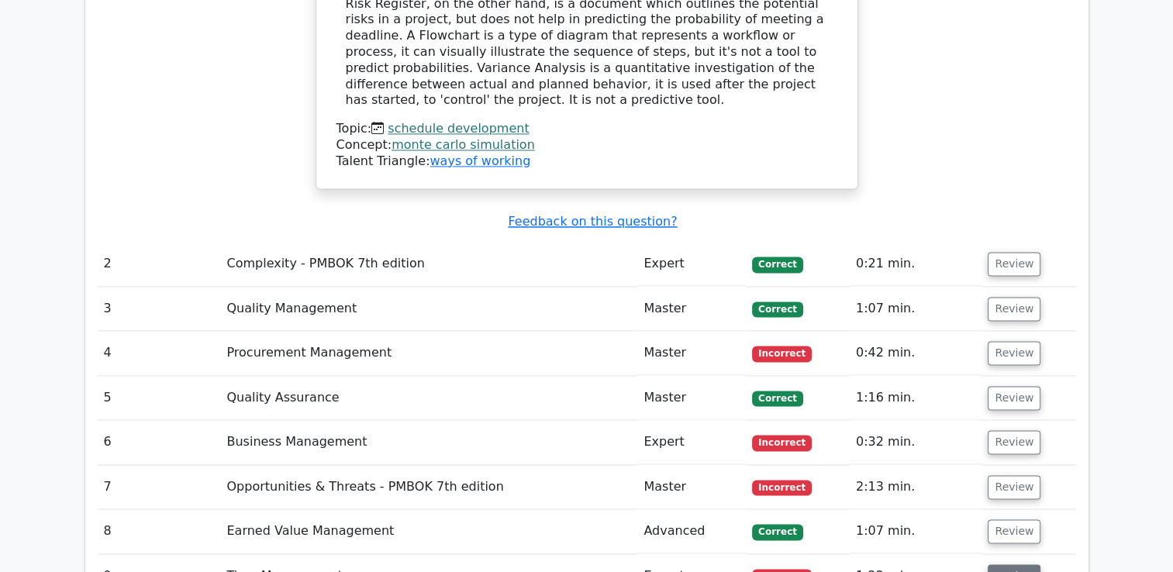
click at [1010, 565] on button "Review" at bounding box center [1014, 577] width 53 height 24
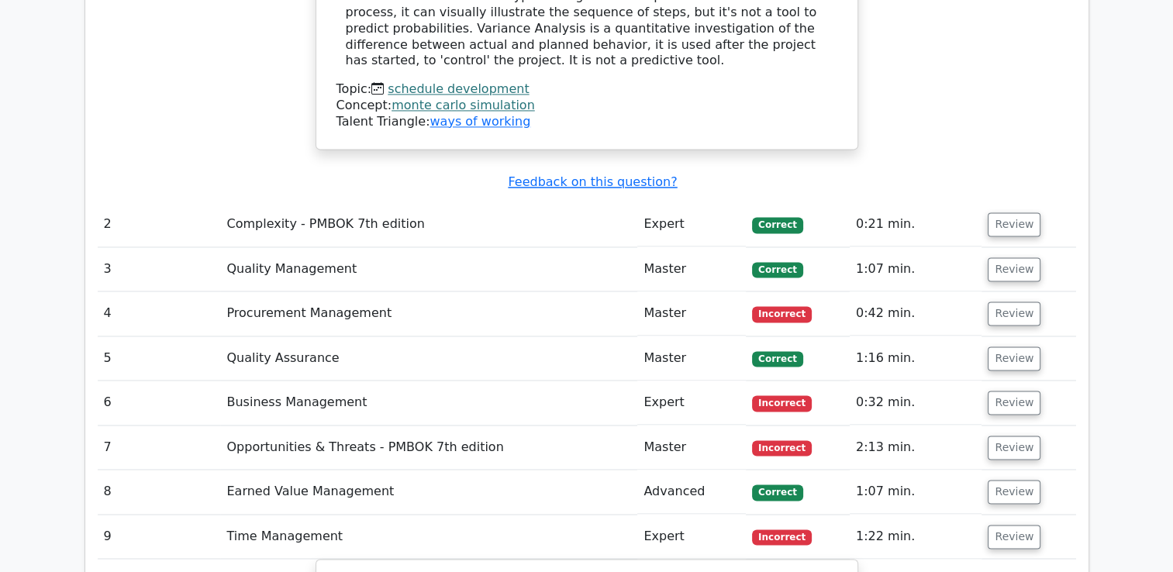
scroll to position [2305, 0]
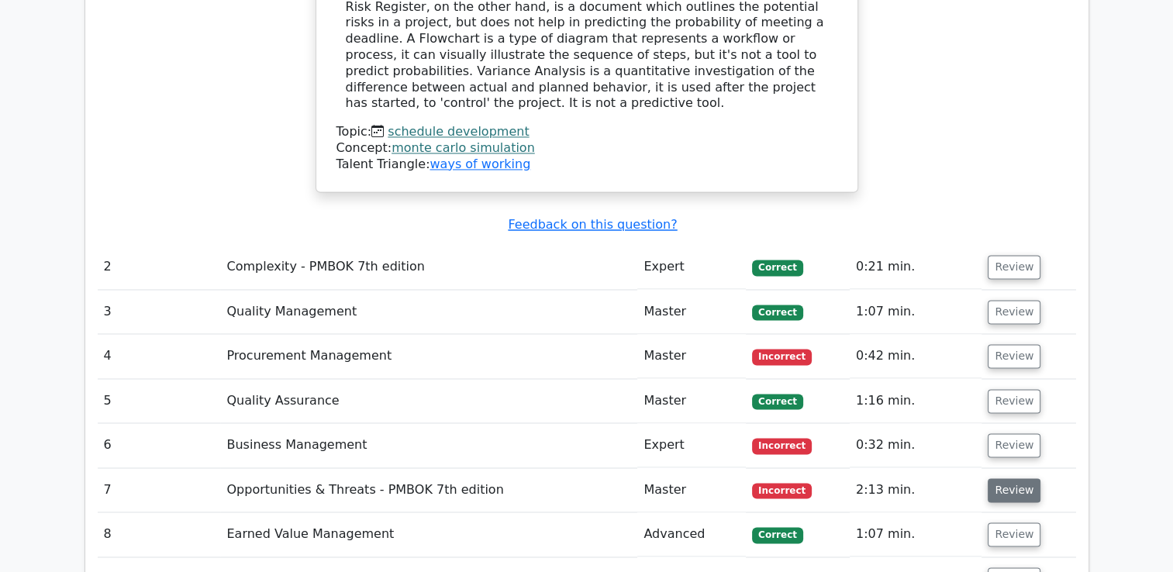
click at [1011, 478] on button "Review" at bounding box center [1014, 490] width 53 height 24
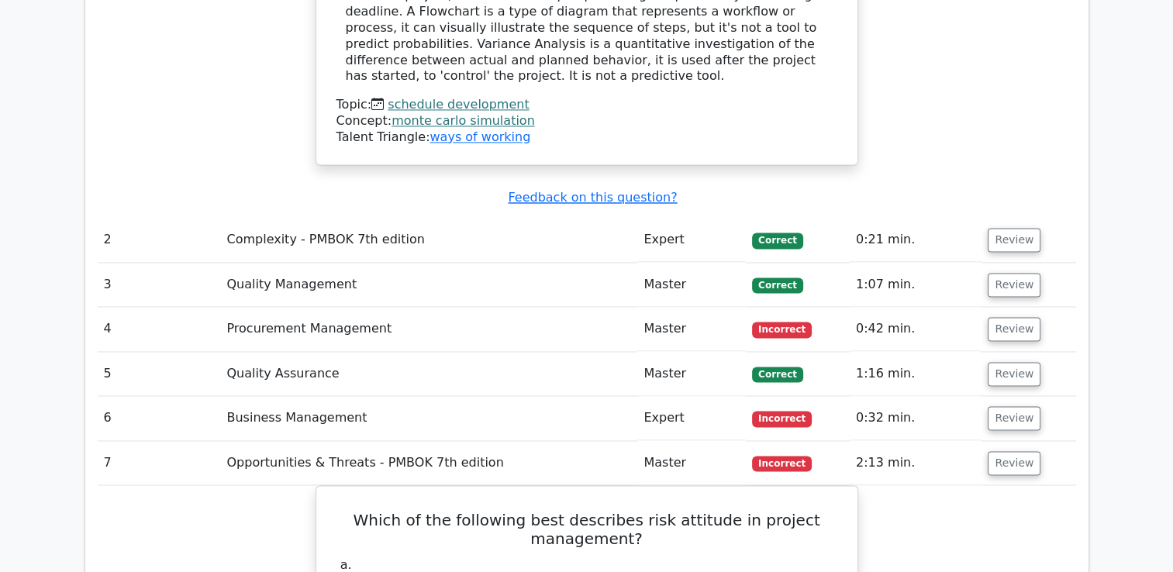
scroll to position [2351, 0]
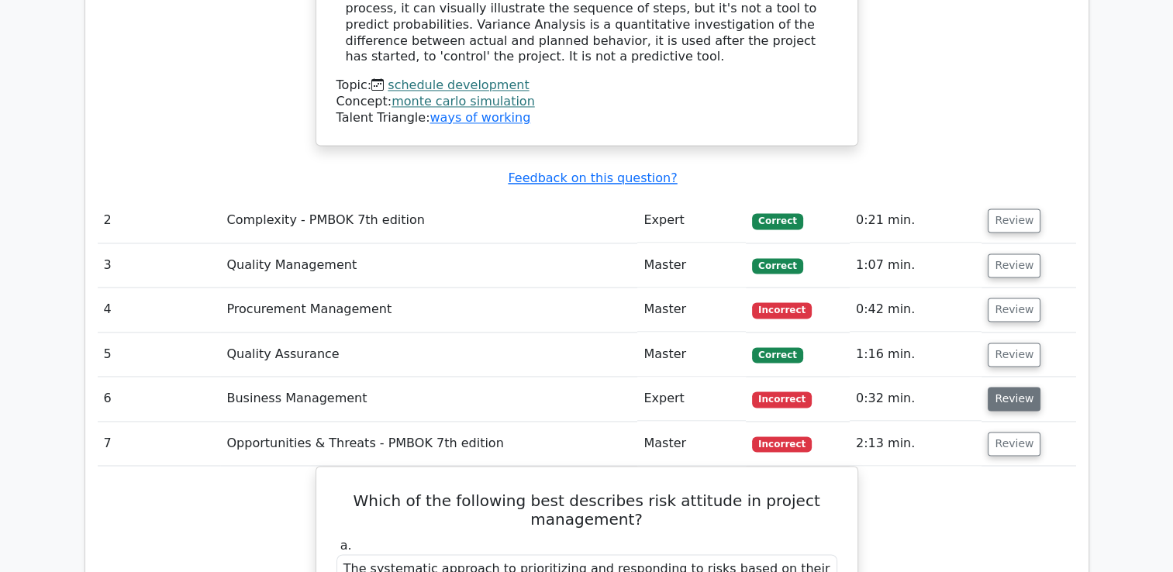
click at [1030, 387] on button "Review" at bounding box center [1014, 399] width 53 height 24
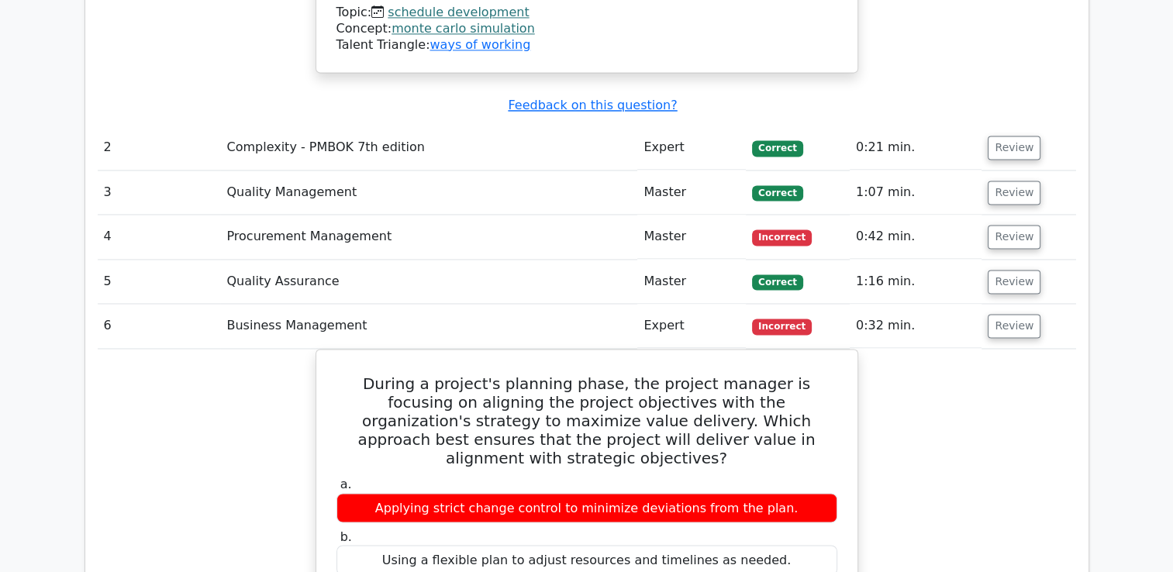
scroll to position [2436, 0]
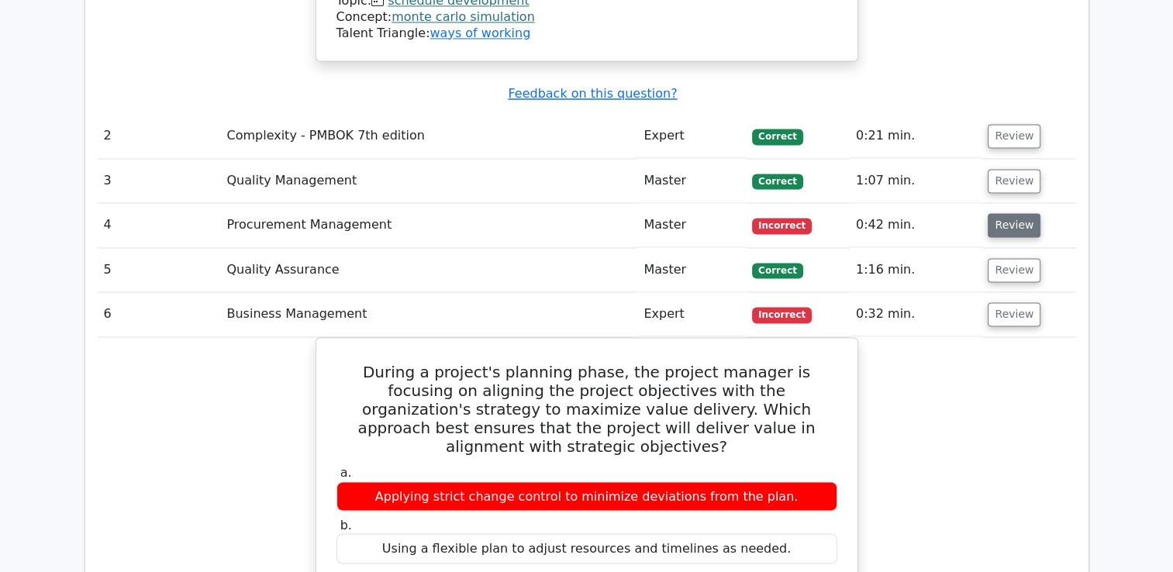
click at [998, 213] on button "Review" at bounding box center [1014, 225] width 53 height 24
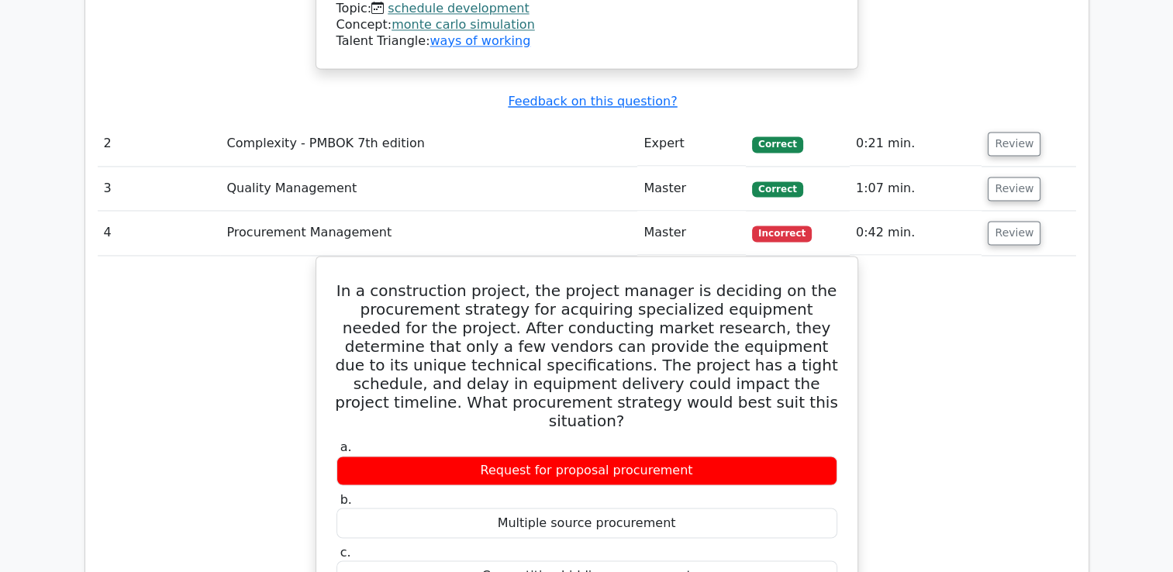
scroll to position [2441, 0]
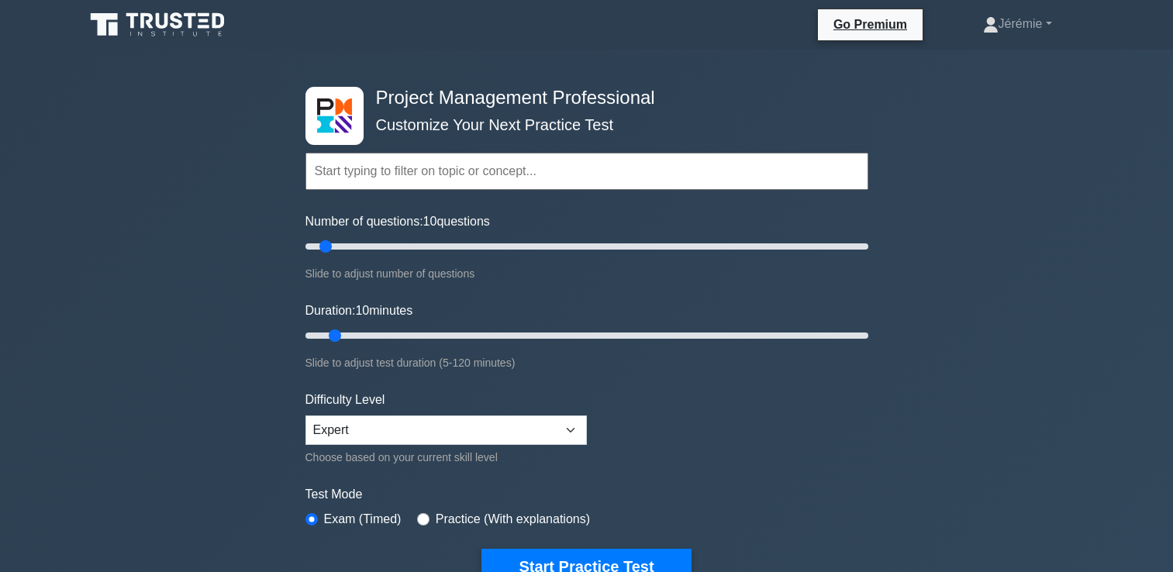
select select "expert"
